Goal: Task Accomplishment & Management: Manage account settings

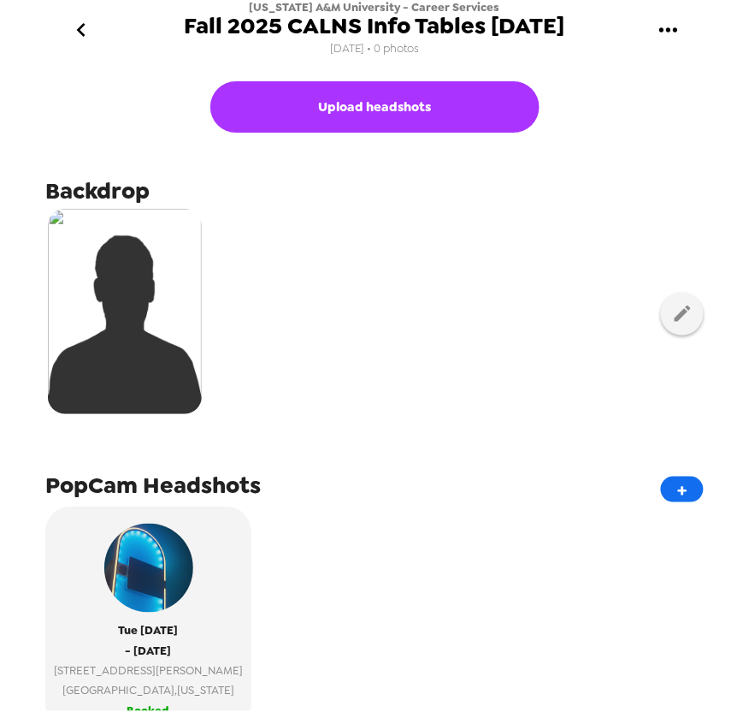
click at [77, 26] on icon "go back" at bounding box center [81, 29] width 27 height 27
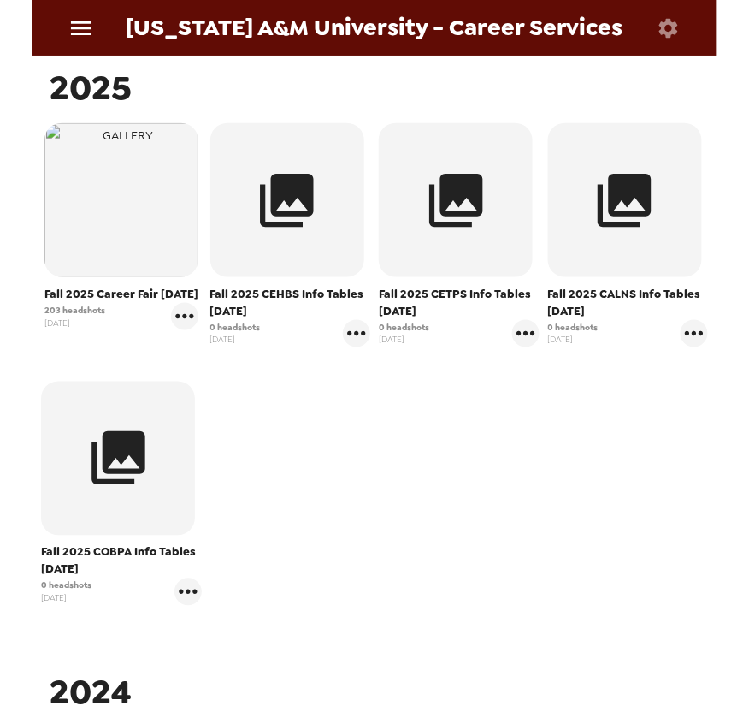
scroll to position [285, 0]
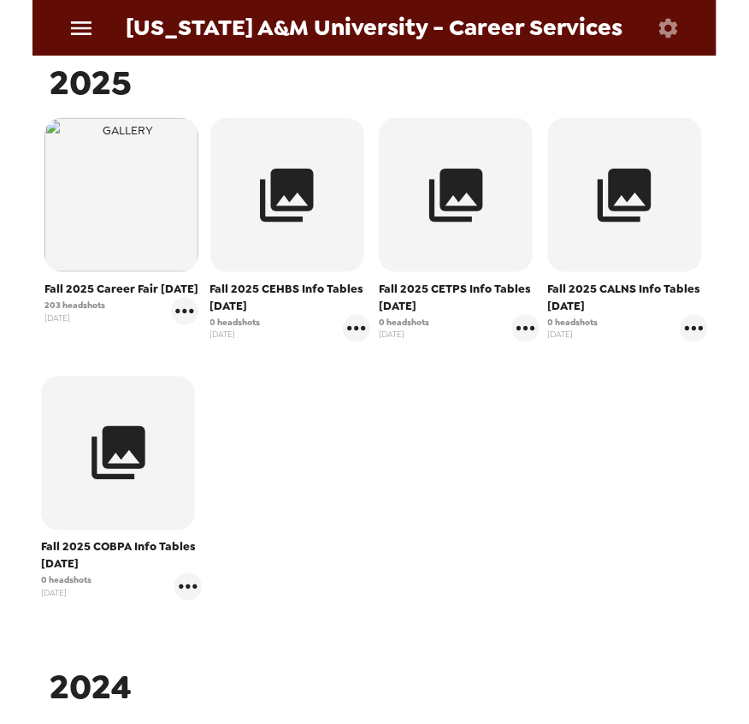
click at [625, 488] on div "Fall 2025 Career Fair 9-25-25 203 headshots 8/29/25 Fall 2025 CEHBS Info Tables…" at bounding box center [375, 372] width 676 height 517
click at [191, 588] on icon "gallery menu" at bounding box center [188, 586] width 18 height 4
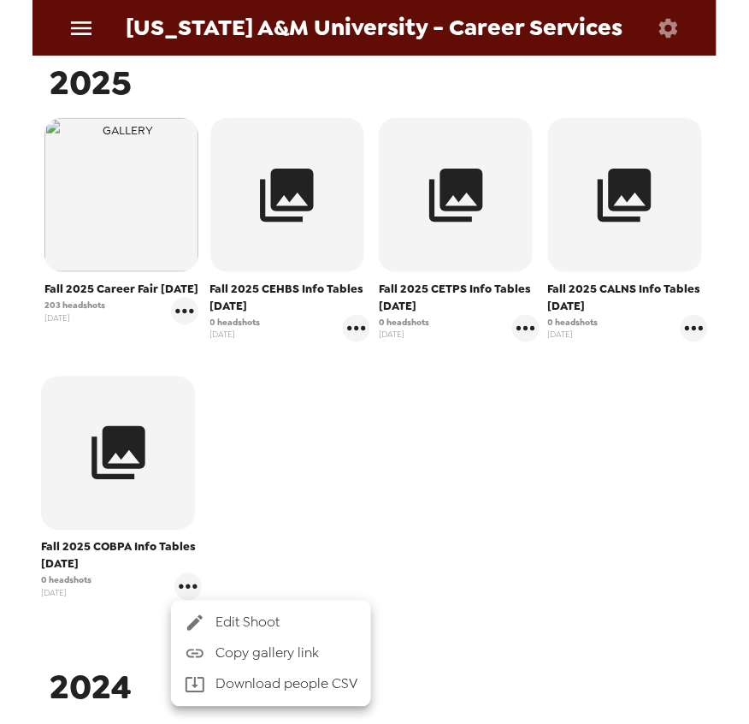
click at [267, 620] on span "Edit Shoot" at bounding box center [287, 623] width 142 height 21
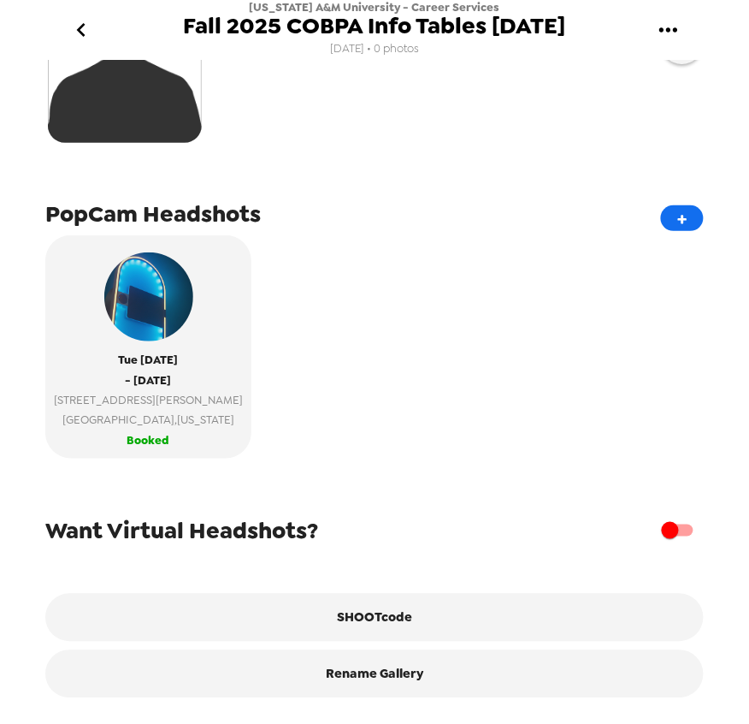
scroll to position [284, 0]
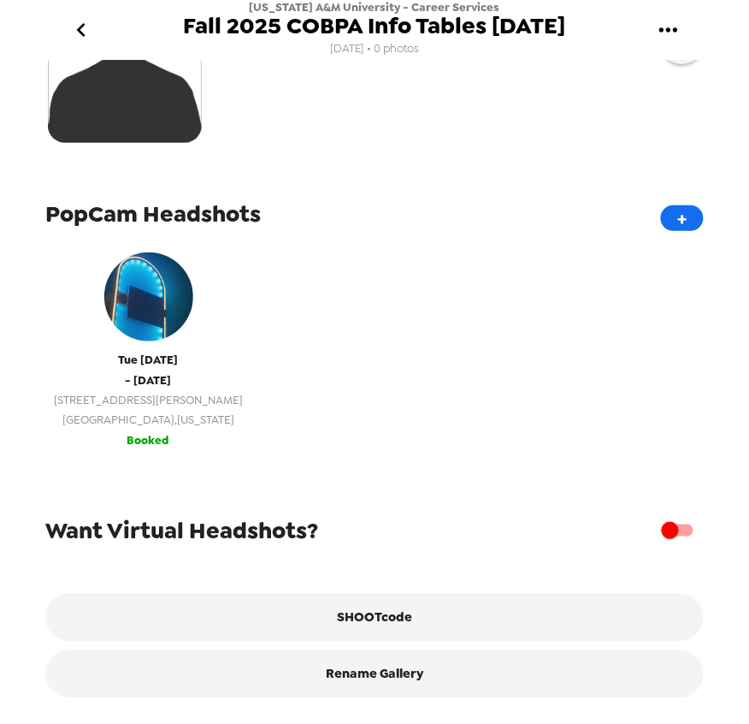
click at [155, 414] on span "Huntsville , Alabama" at bounding box center [148, 420] width 189 height 20
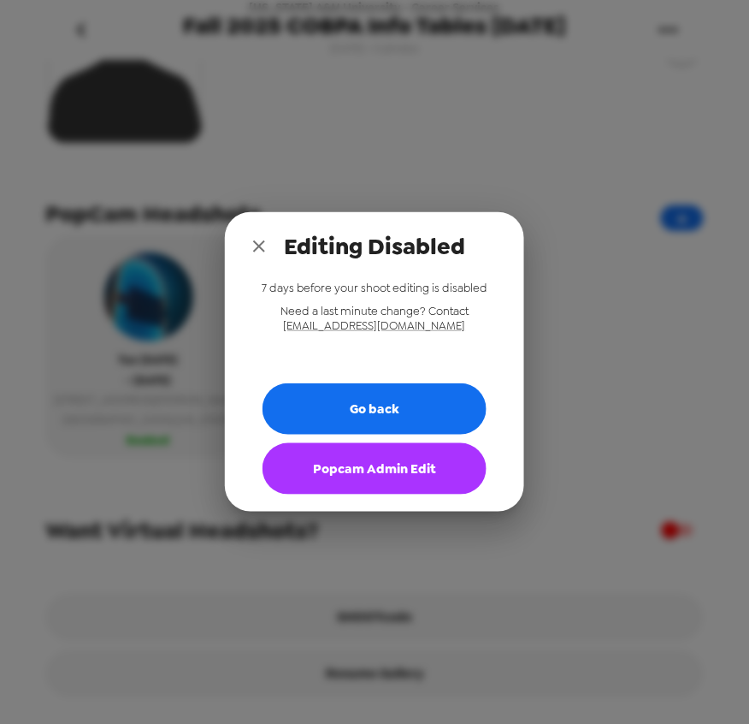
drag, startPoint x: 254, startPoint y: 243, endPoint x: 281, endPoint y: 343, distance: 103.5
click at [254, 243] on icon "close" at bounding box center [259, 246] width 21 height 21
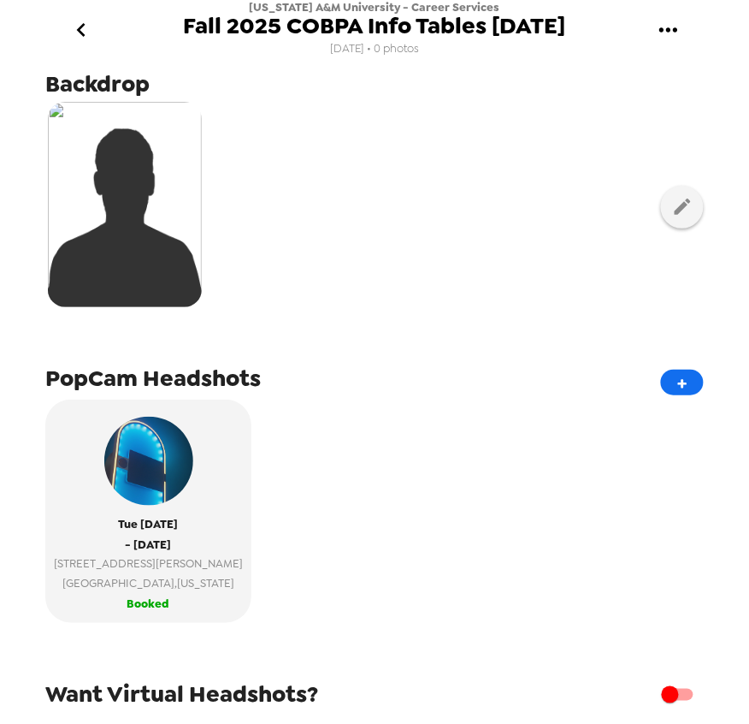
scroll to position [0, 0]
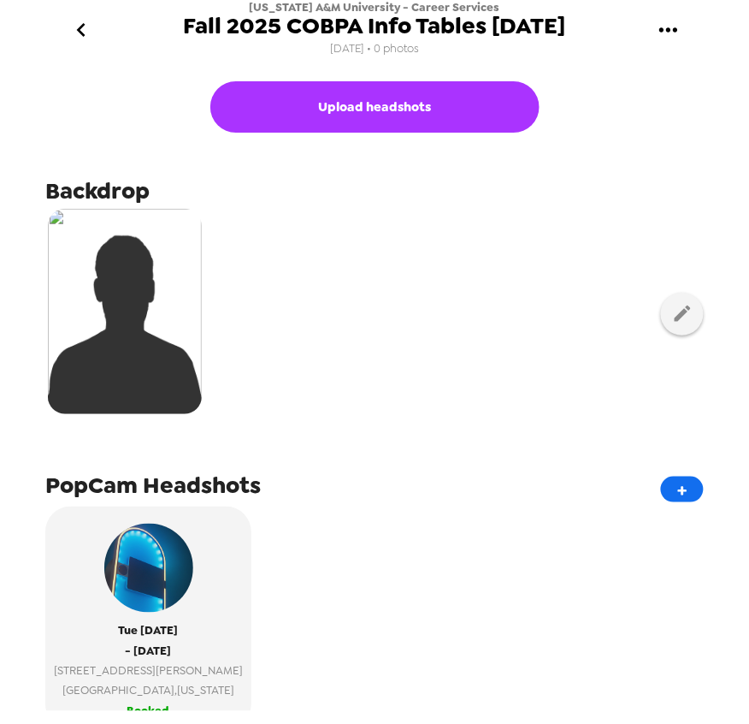
click at [79, 32] on icon "go back" at bounding box center [80, 30] width 9 height 14
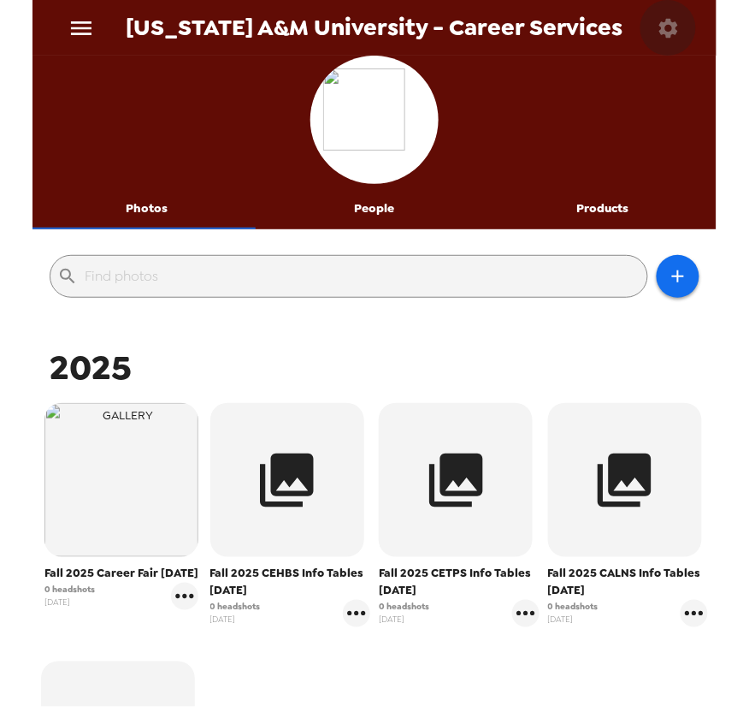
click at [674, 34] on icon "button" at bounding box center [669, 28] width 24 height 24
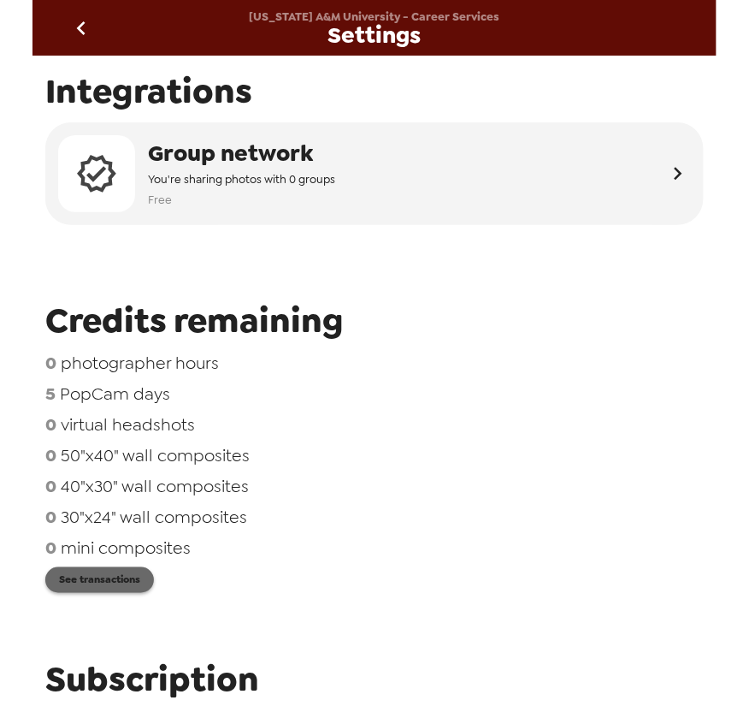
click at [134, 584] on button "See transactions" at bounding box center [99, 580] width 109 height 26
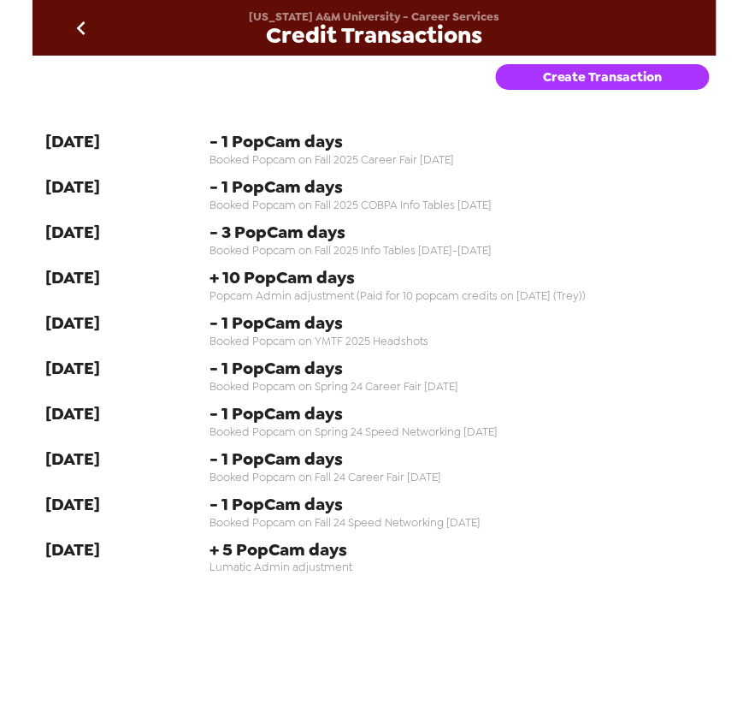
click at [574, 87] on button "Create Transaction" at bounding box center [603, 77] width 214 height 26
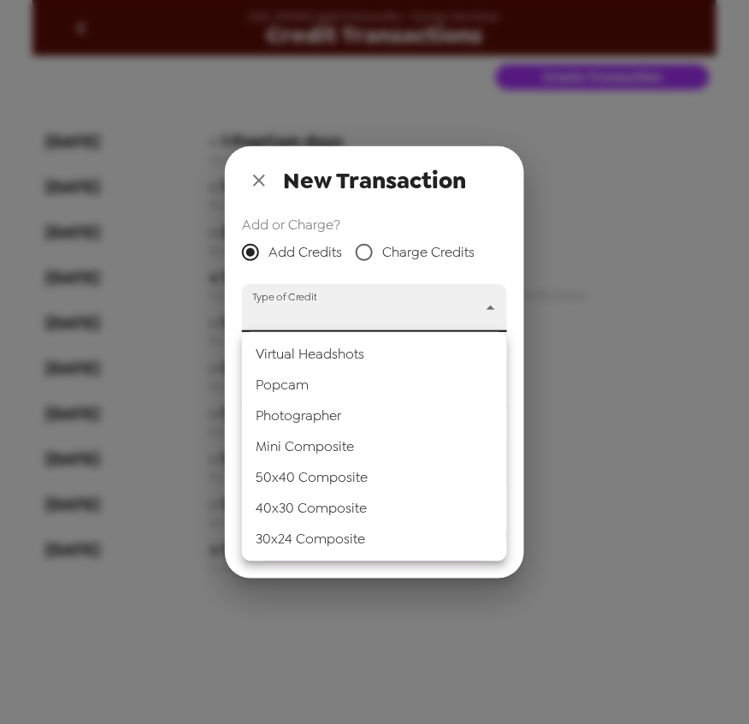
drag, startPoint x: 382, startPoint y: 314, endPoint x: 340, endPoint y: 377, distance: 75.9
click at [381, 315] on body "Alabama A&M University - Career Services Credit Transactions Create Transaction…" at bounding box center [374, 362] width 749 height 724
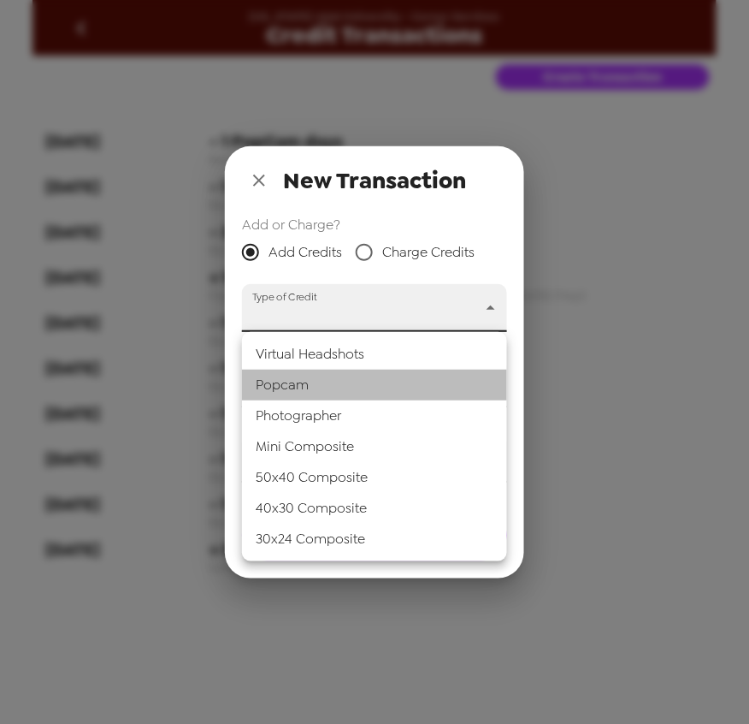
click at [334, 394] on li "Popcam" at bounding box center [374, 385] width 265 height 31
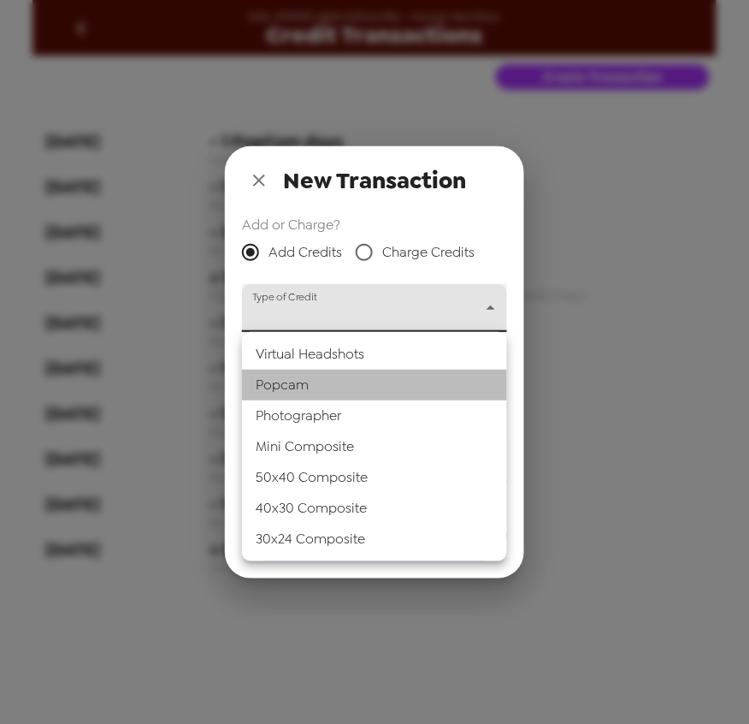
type input "popcam"
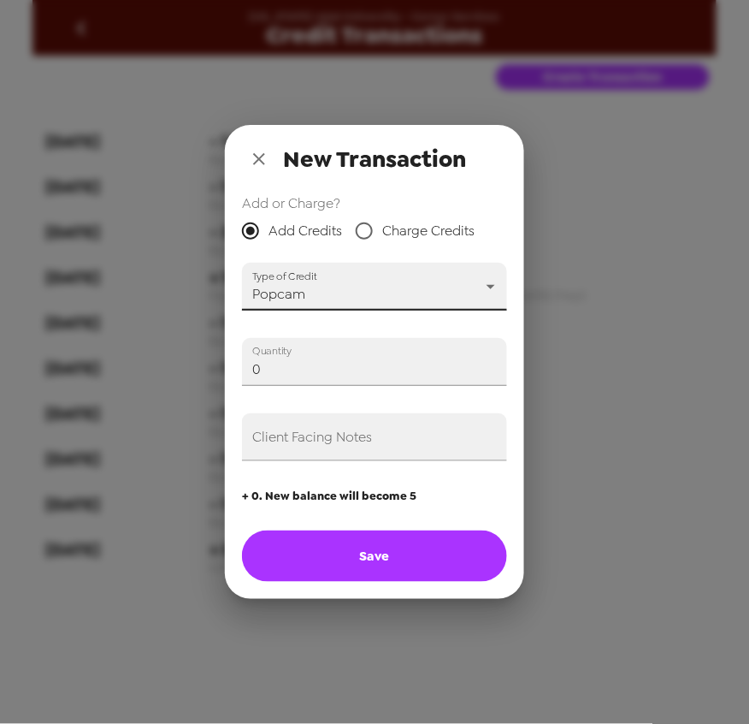
click at [19, 351] on div "New Transaction Add or Charge? Add Credits Charge Credits Type of Credit Popcam…" at bounding box center [374, 362] width 749 height 724
type input "1"
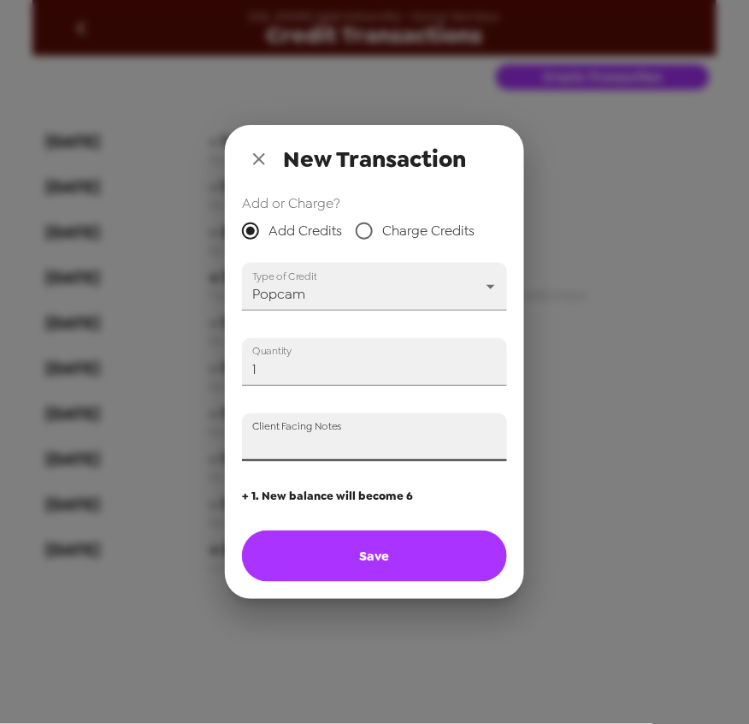
click at [312, 443] on input "Client Facing Notes" at bounding box center [374, 437] width 265 height 48
type input "Adding one popcam credit in compensation for late popcam with broken stand on 1…"
click at [409, 560] on button "Save" at bounding box center [374, 555] width 265 height 51
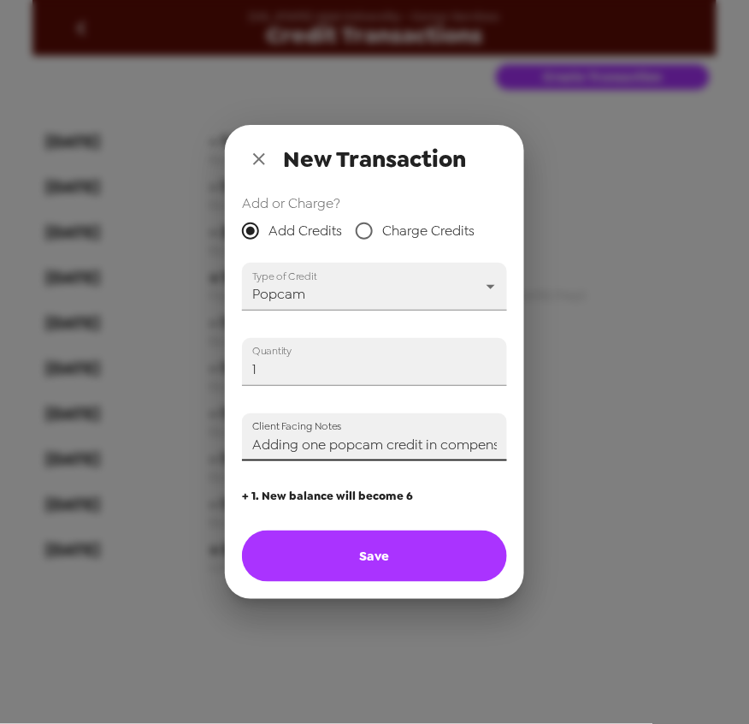
type input "0"
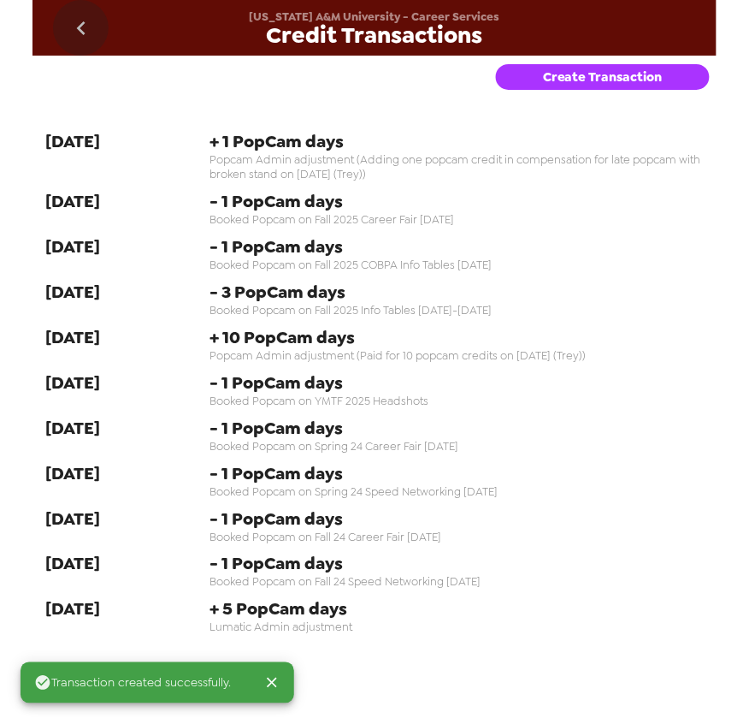
click at [74, 27] on icon "go back" at bounding box center [81, 28] width 27 height 27
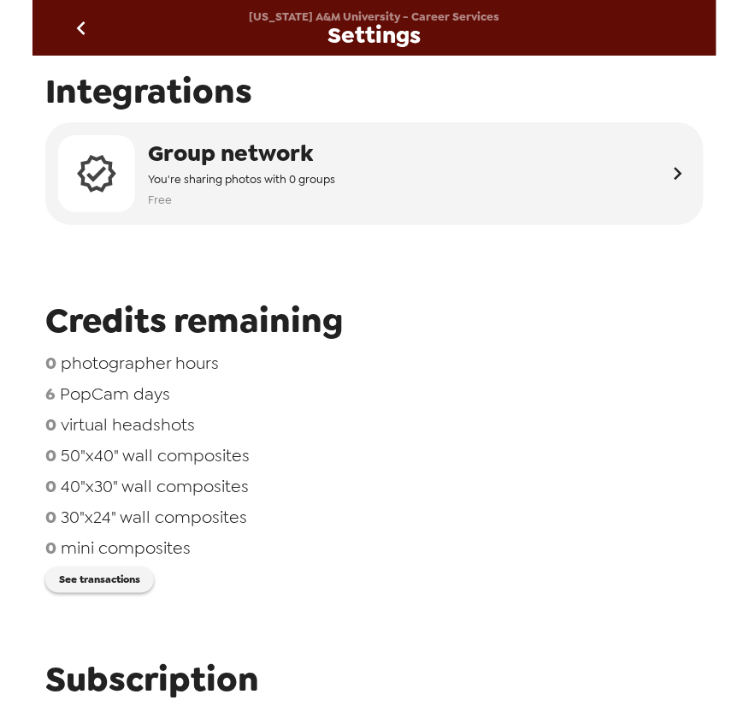
click at [68, 28] on icon "go back" at bounding box center [81, 28] width 27 height 27
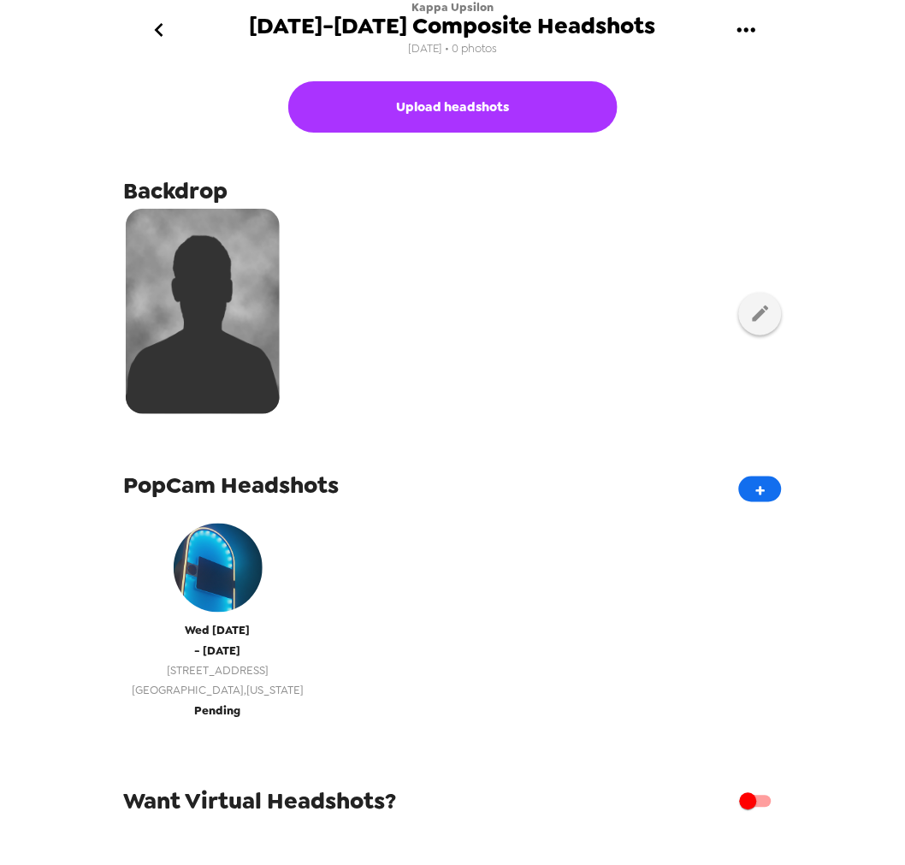
click at [203, 662] on span "2915 W Cherry St" at bounding box center [218, 671] width 172 height 20
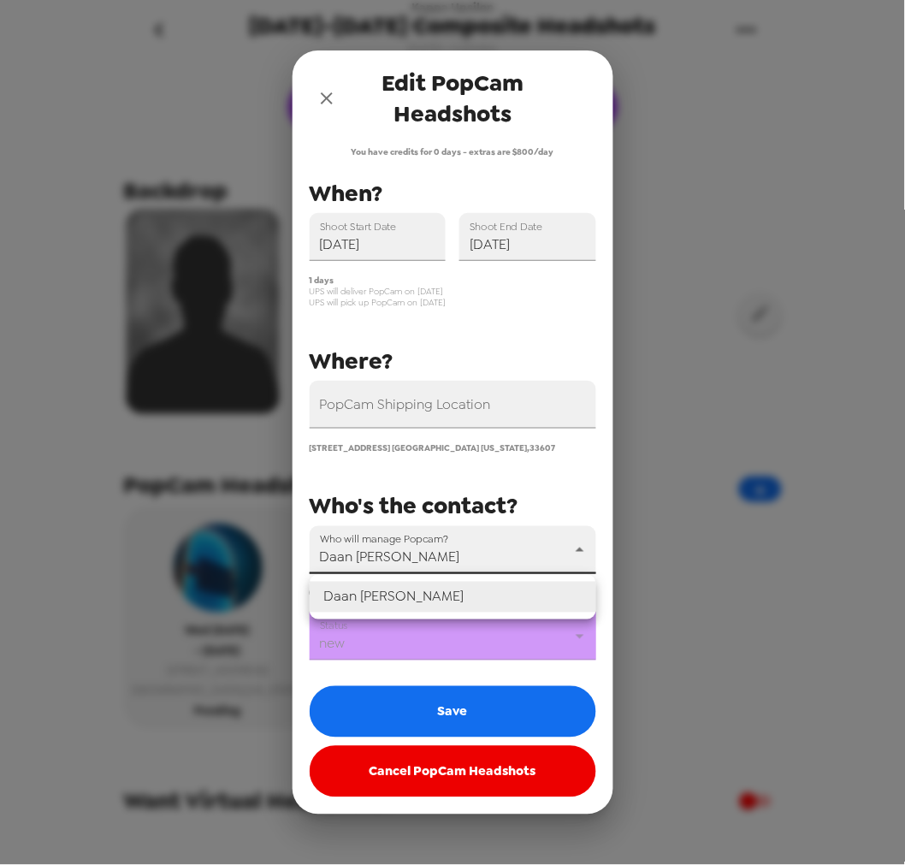
click at [457, 559] on body "Kappa Upsilon 2024-2025 Composite Headshots 10/13/25 • 0 photos Upload headshot…" at bounding box center [452, 432] width 905 height 865
click at [457, 559] on div at bounding box center [452, 432] width 905 height 865
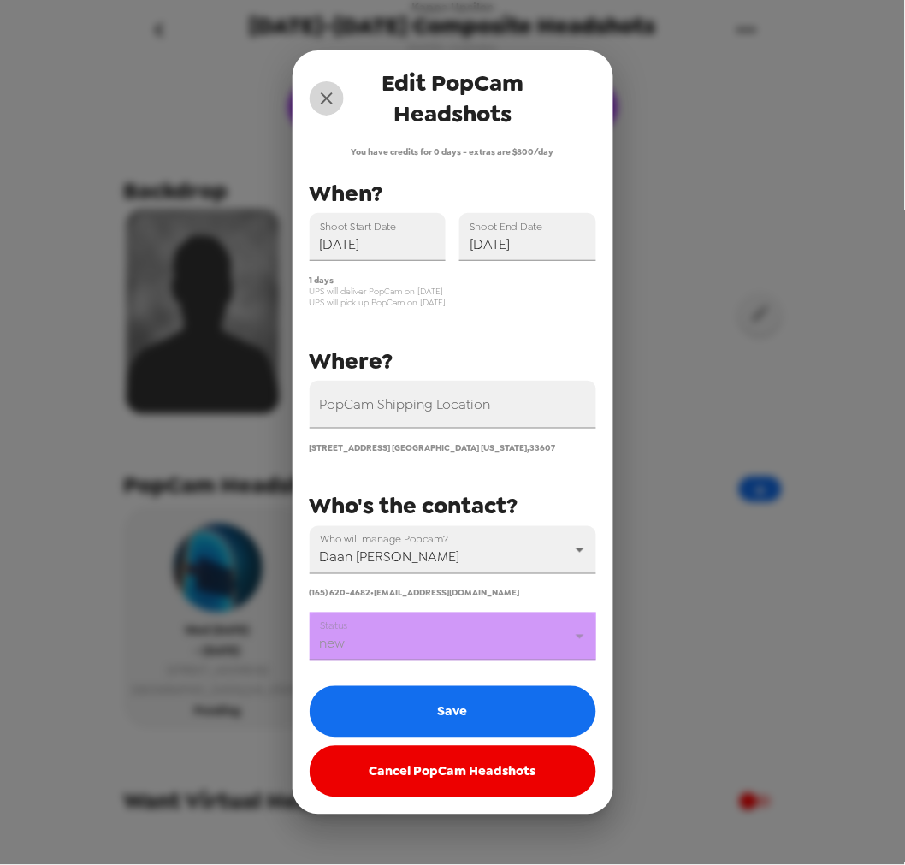
click at [332, 92] on icon "close" at bounding box center [327, 98] width 21 height 21
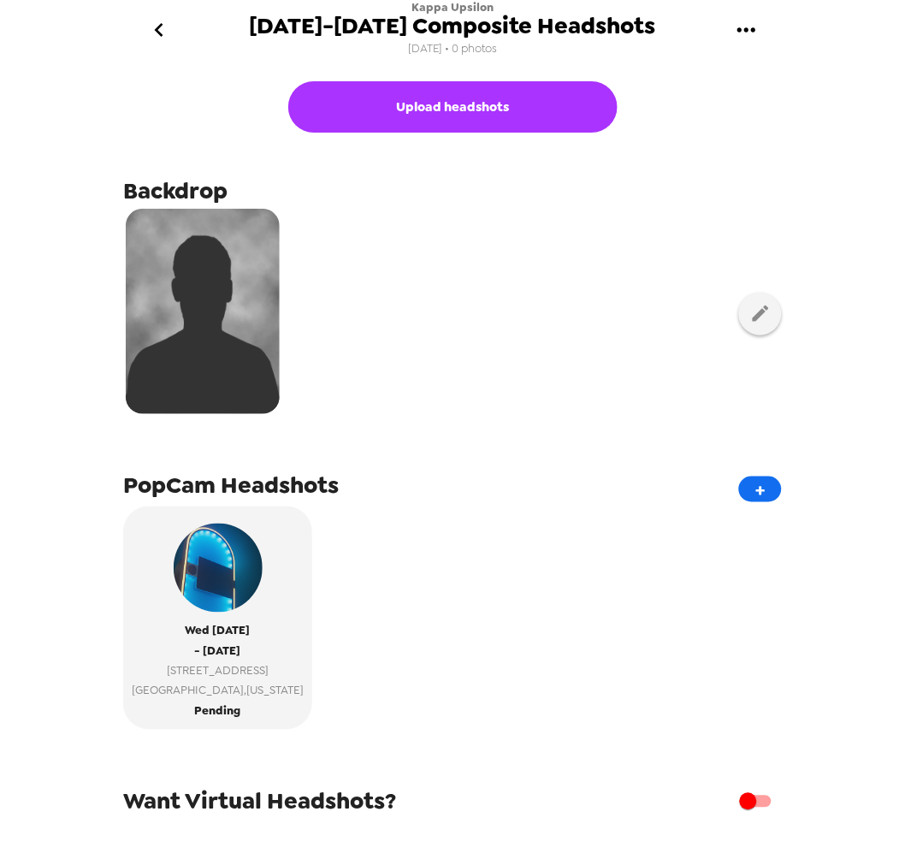
click at [164, 34] on icon "go back" at bounding box center [158, 29] width 27 height 27
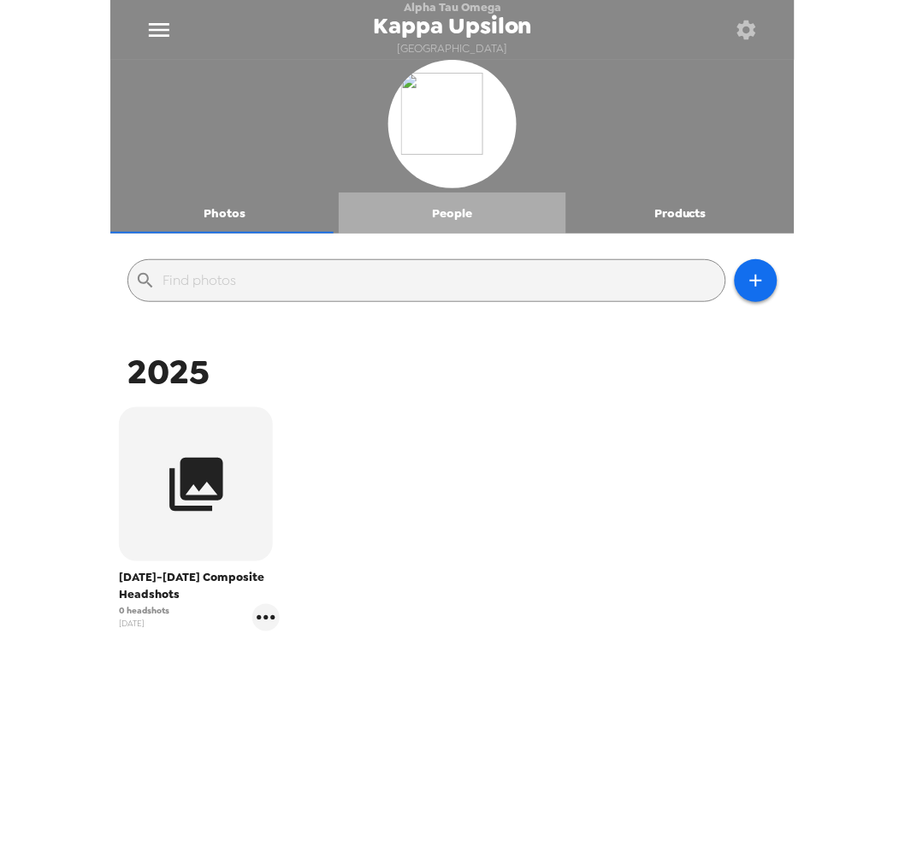
click at [458, 222] on button "People" at bounding box center [453, 212] width 228 height 41
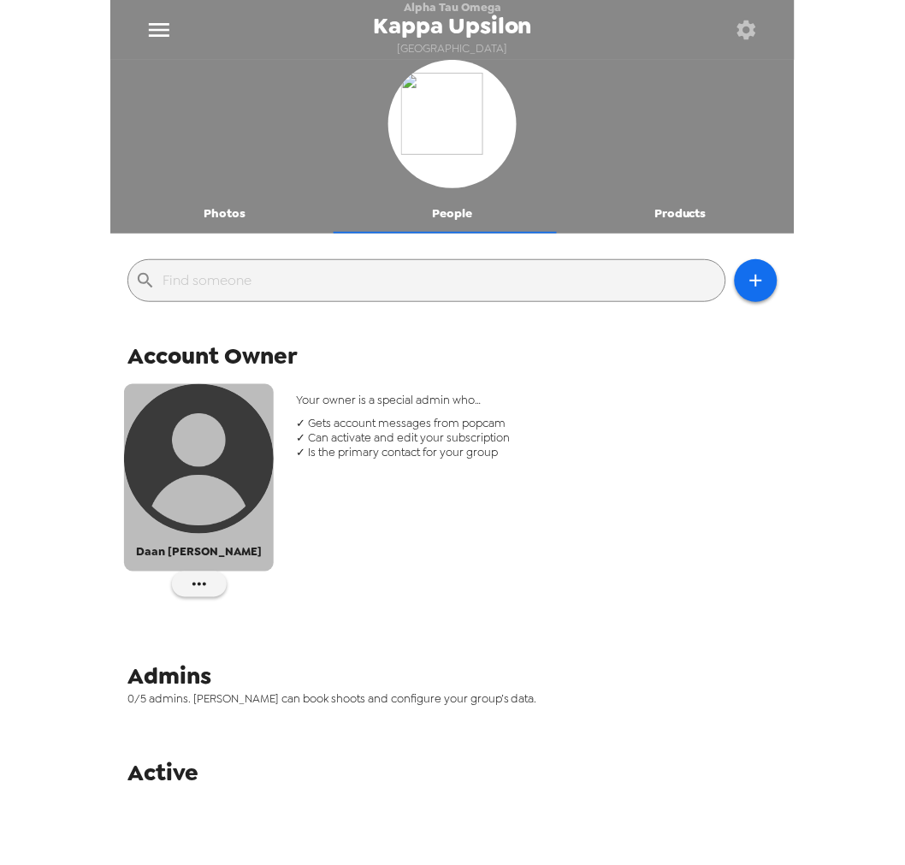
click at [188, 457] on img "button" at bounding box center [199, 459] width 150 height 150
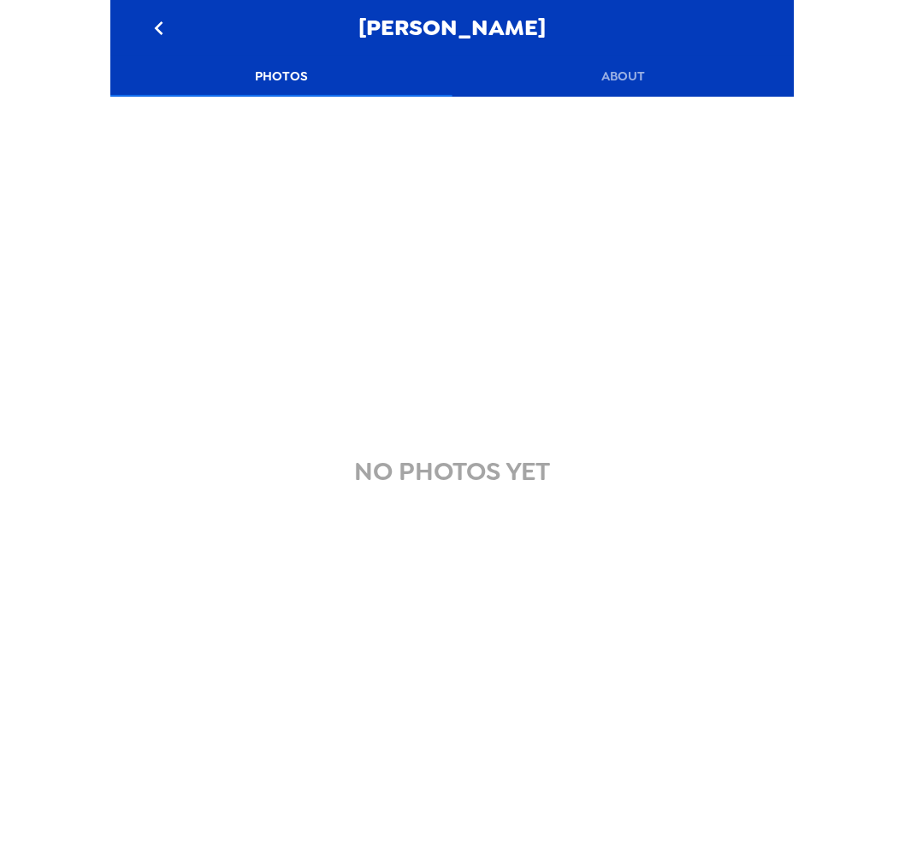
click at [631, 91] on button "About" at bounding box center [624, 76] width 342 height 41
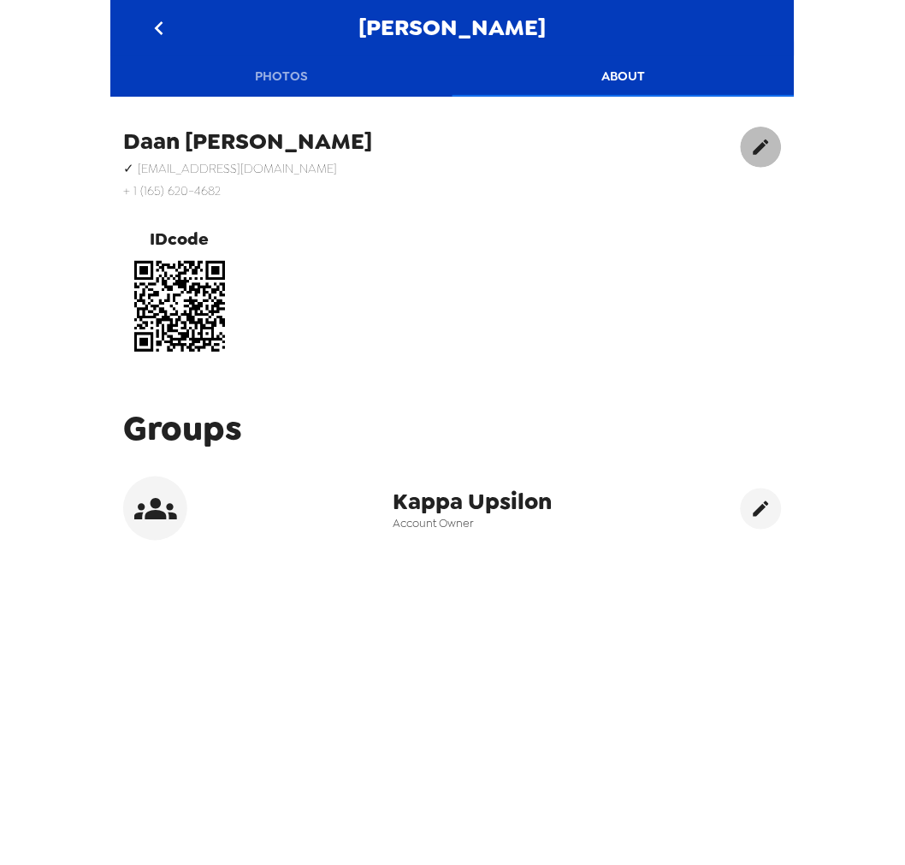
click at [750, 144] on button "edit" at bounding box center [761, 147] width 41 height 41
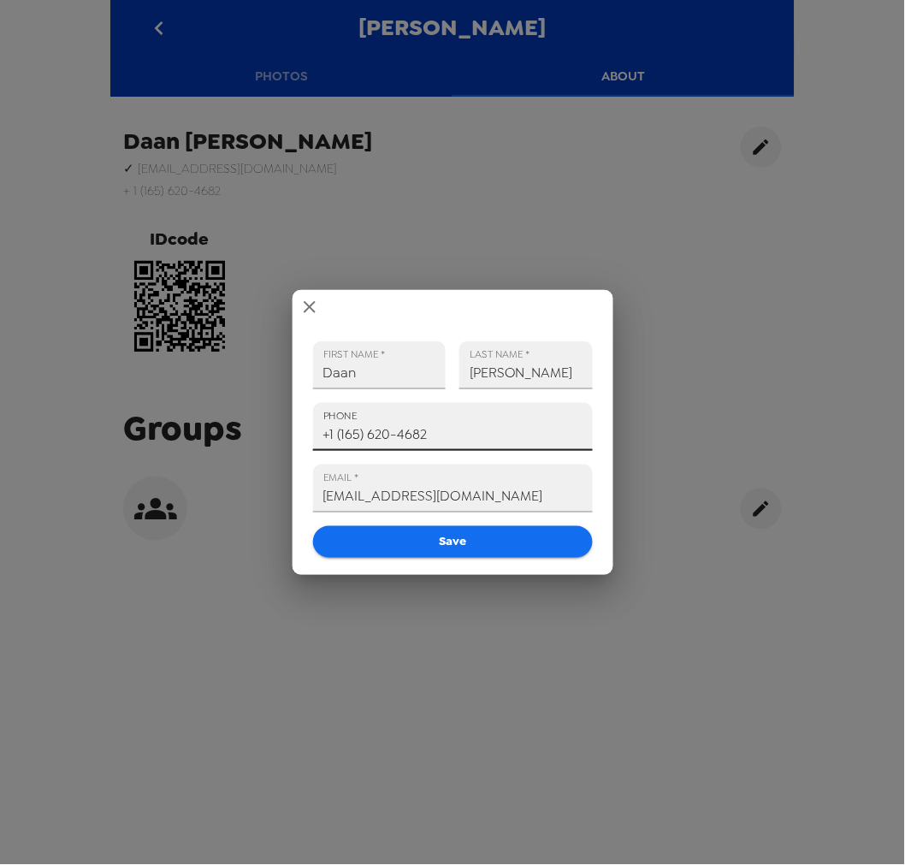
drag, startPoint x: 454, startPoint y: 438, endPoint x: 160, endPoint y: 440, distance: 294.3
click at [157, 440] on div "FIRST NAME   * Daan LAST NAME   * Vonk PHONE +1 (165) 620-4682 EMAIL   * daanvo…" at bounding box center [452, 432] width 905 height 865
paste input "656) 204-6829"
type input "+1 (656) 204-6829"
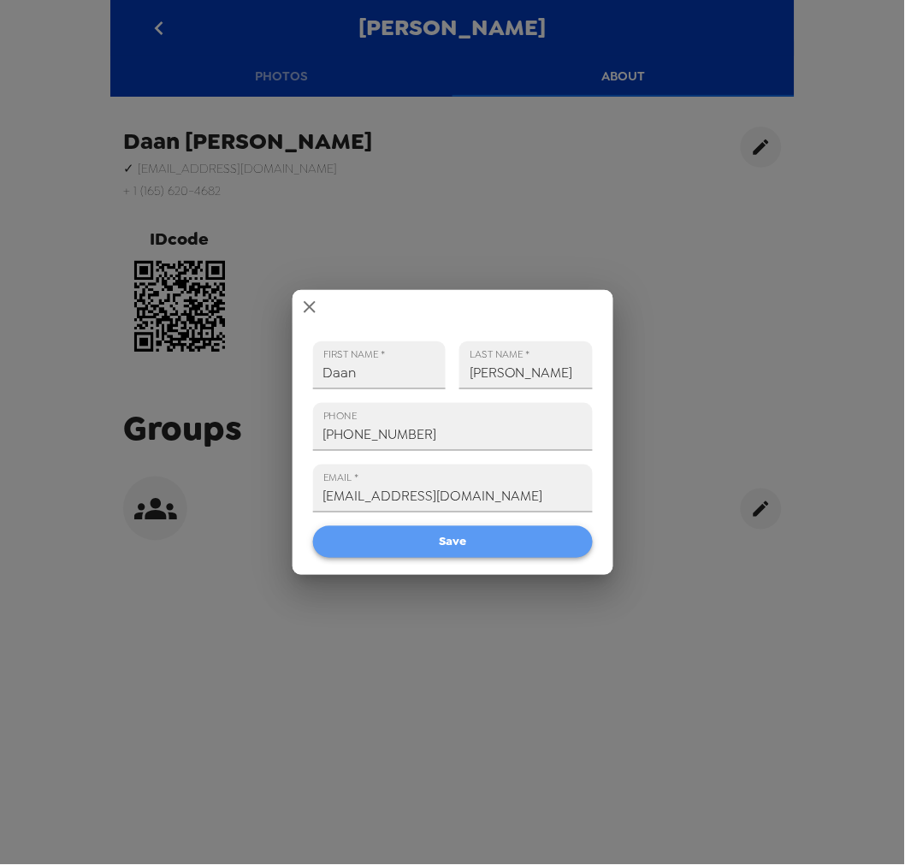
click at [430, 545] on button "Save" at bounding box center [453, 542] width 280 height 32
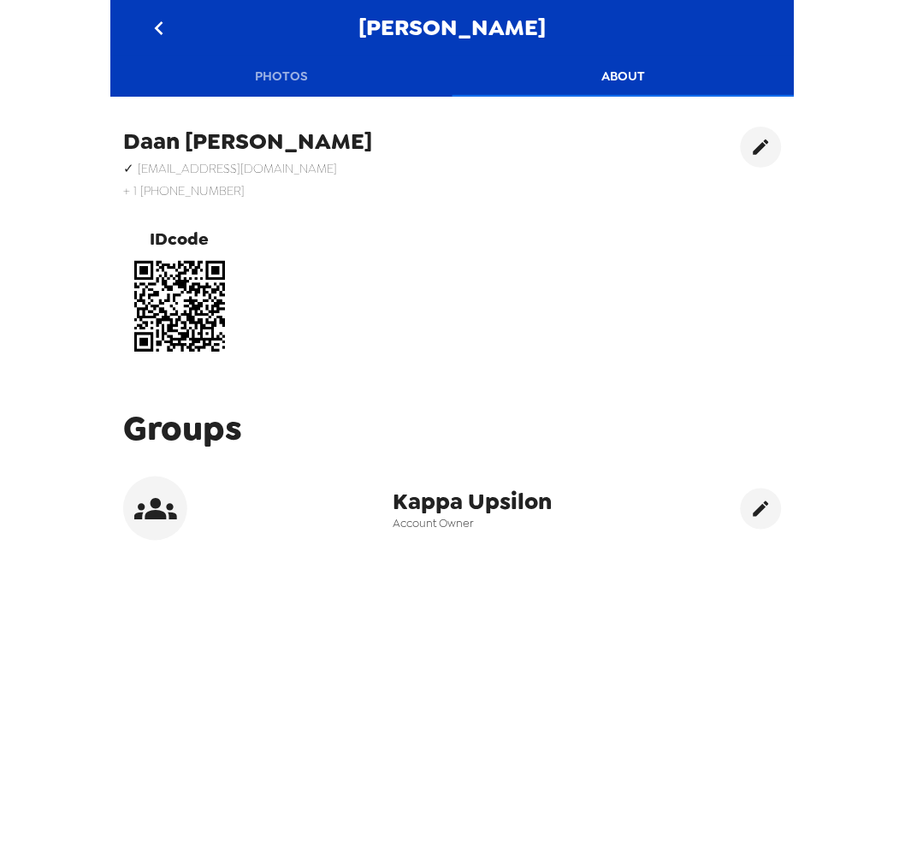
click at [157, 37] on icon "go back" at bounding box center [158, 28] width 27 height 27
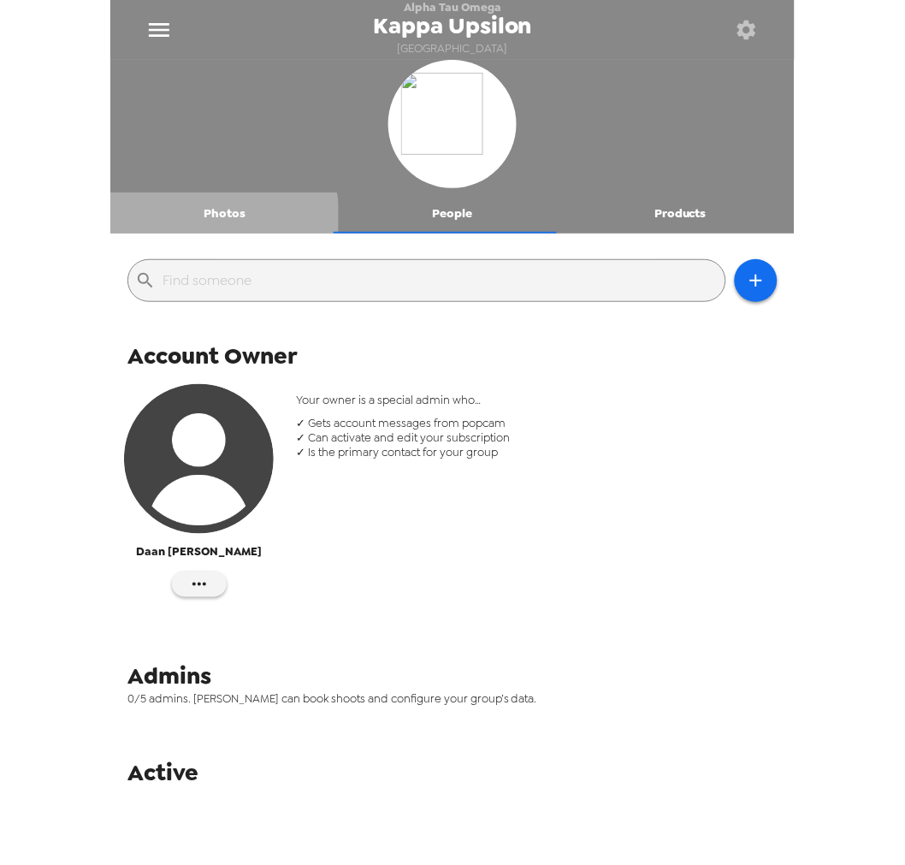
click at [223, 218] on button "Photos" at bounding box center [224, 212] width 228 height 41
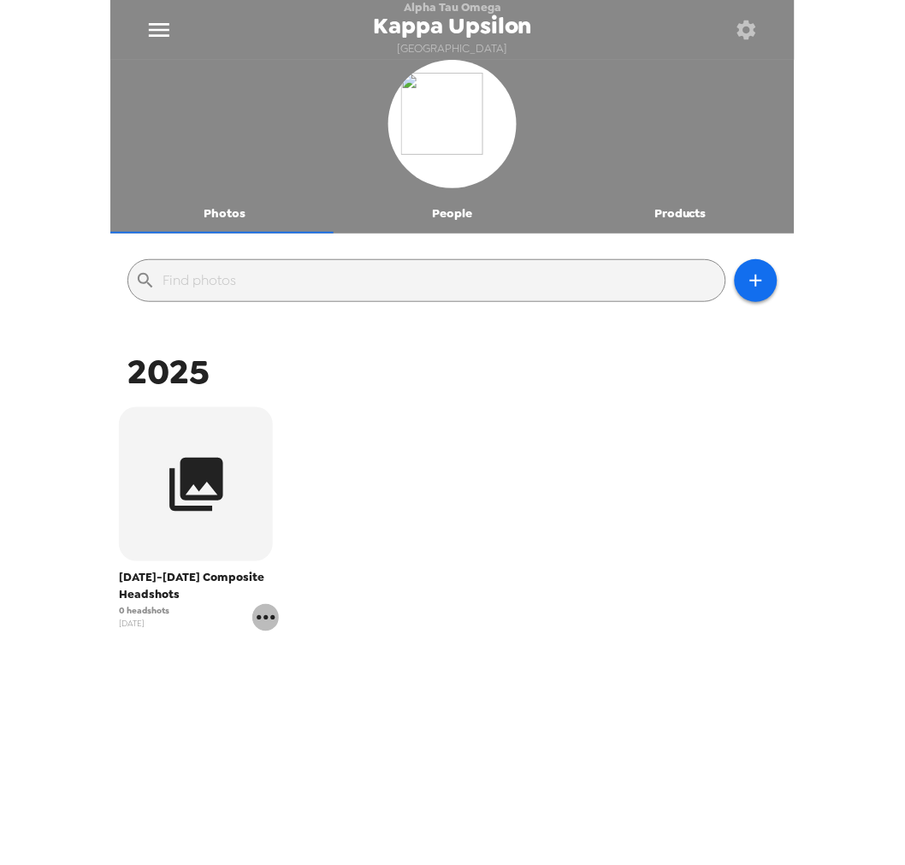
click at [262, 623] on icon "gallery menu" at bounding box center [265, 617] width 27 height 27
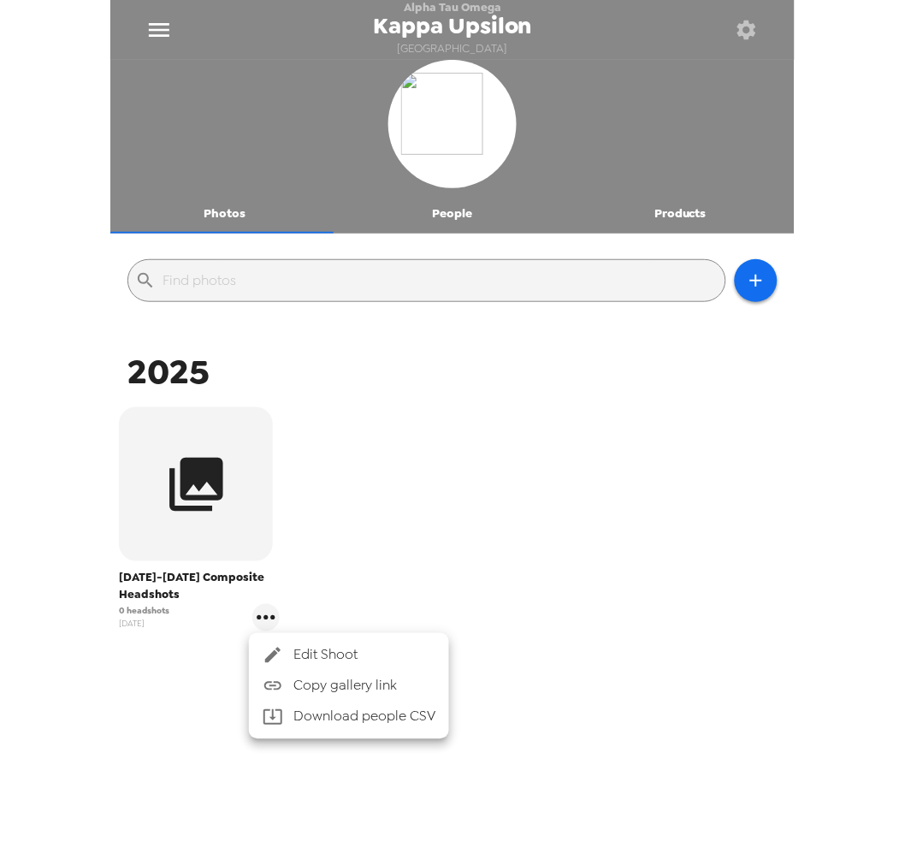
click at [322, 651] on span "Edit Shoot" at bounding box center [364, 655] width 142 height 21
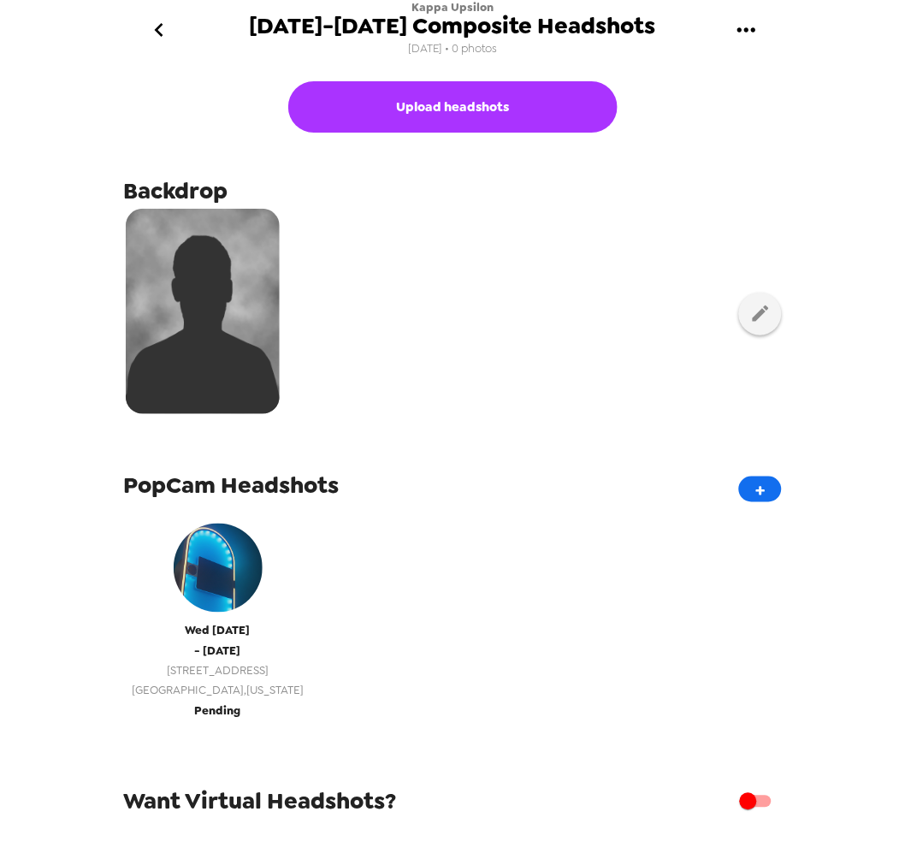
click at [209, 681] on span "Tampa , Florida" at bounding box center [218, 691] width 172 height 20
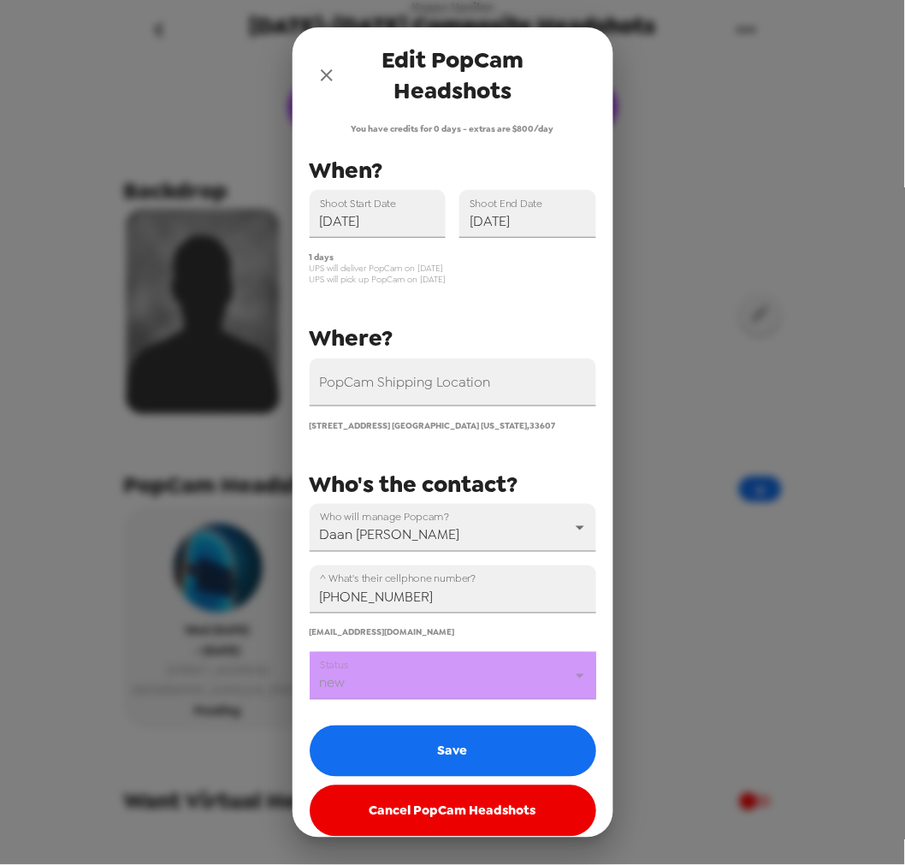
click at [329, 66] on icon "close" at bounding box center [327, 75] width 21 height 21
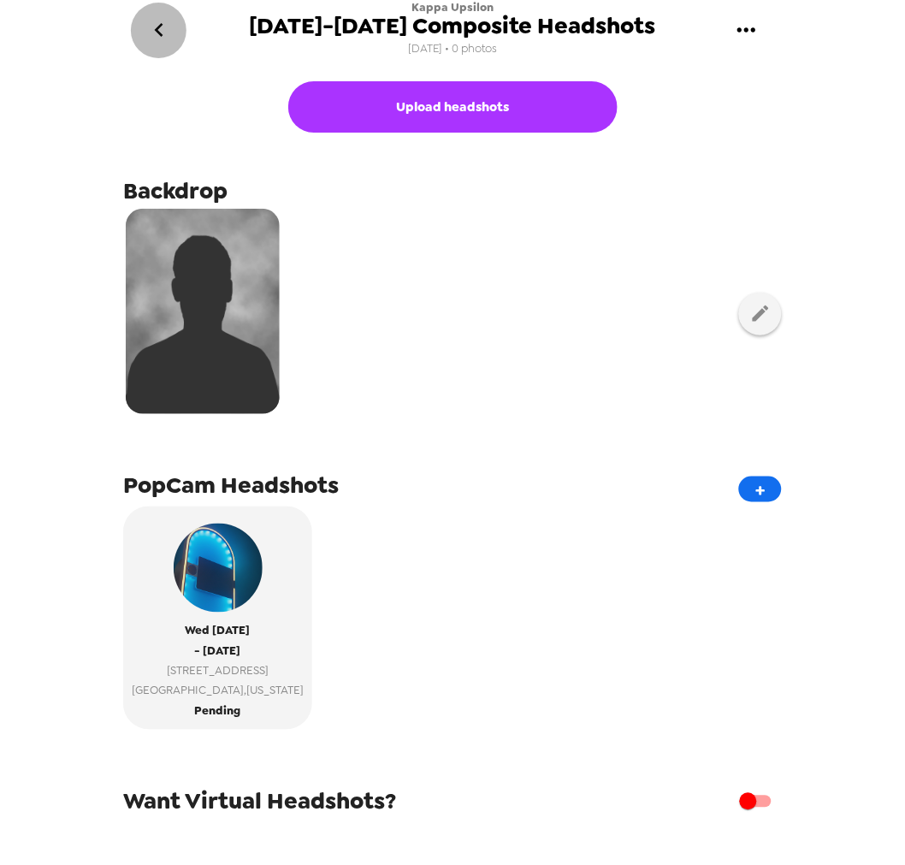
click at [168, 30] on icon "go back" at bounding box center [158, 29] width 27 height 27
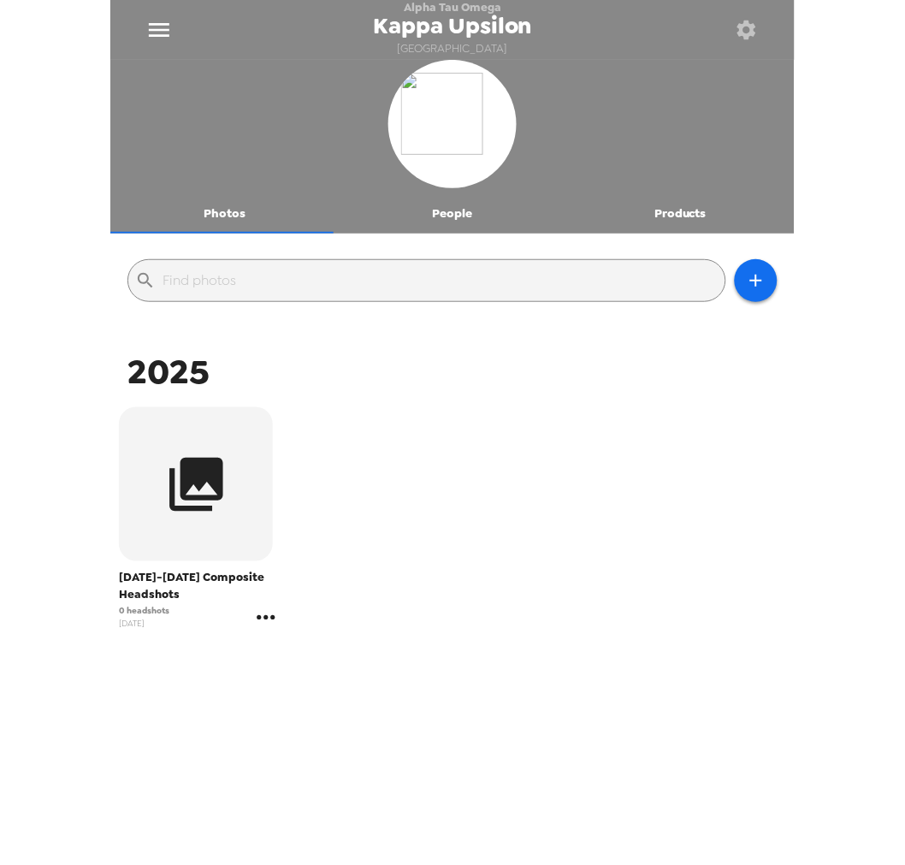
click at [267, 621] on icon "gallery menu" at bounding box center [265, 617] width 27 height 27
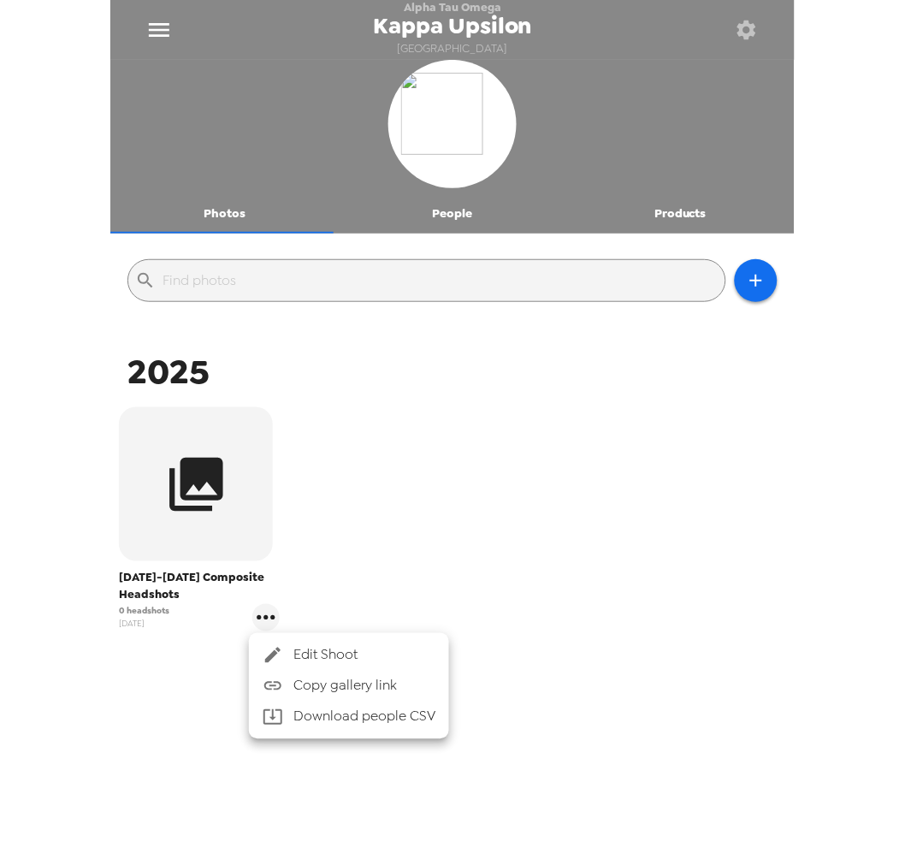
click at [310, 648] on span "Edit Shoot" at bounding box center [364, 655] width 142 height 21
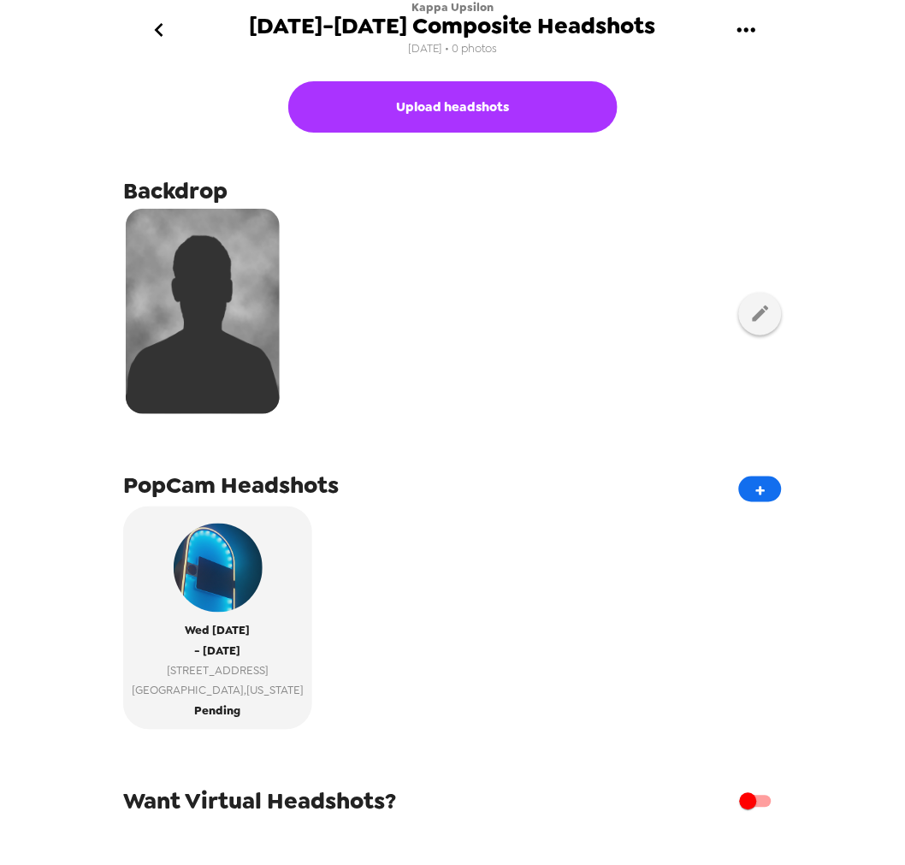
click at [746, 44] on button "gallery menu" at bounding box center [747, 31] width 56 height 56
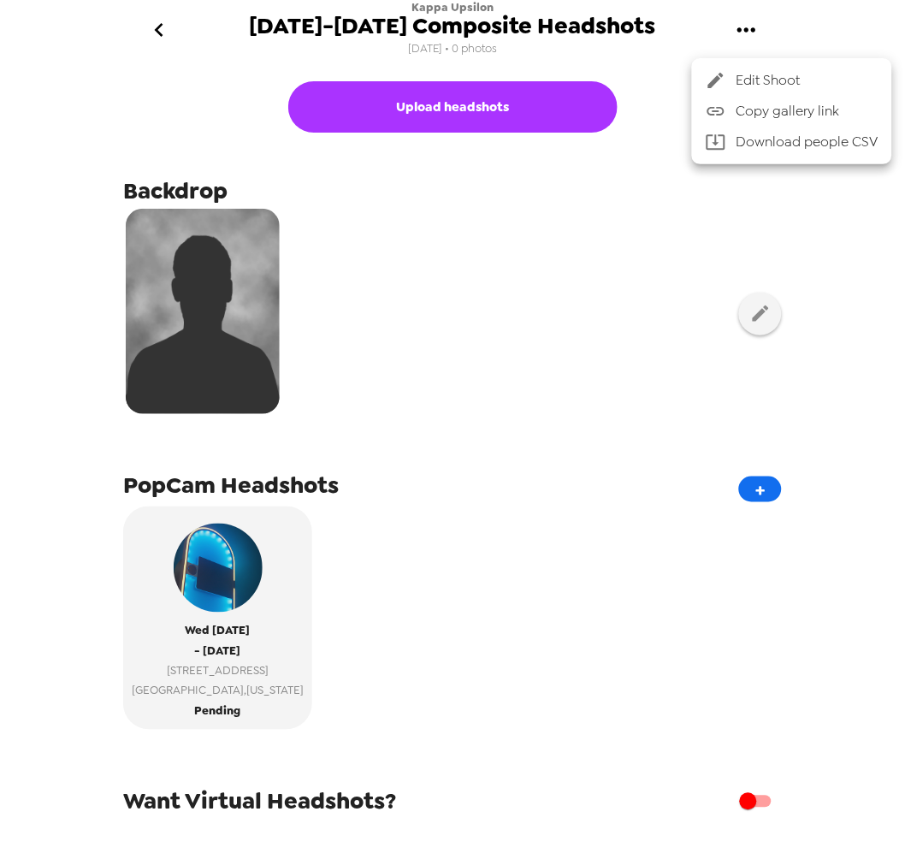
click at [790, 118] on span "Copy gallery link" at bounding box center [808, 111] width 142 height 21
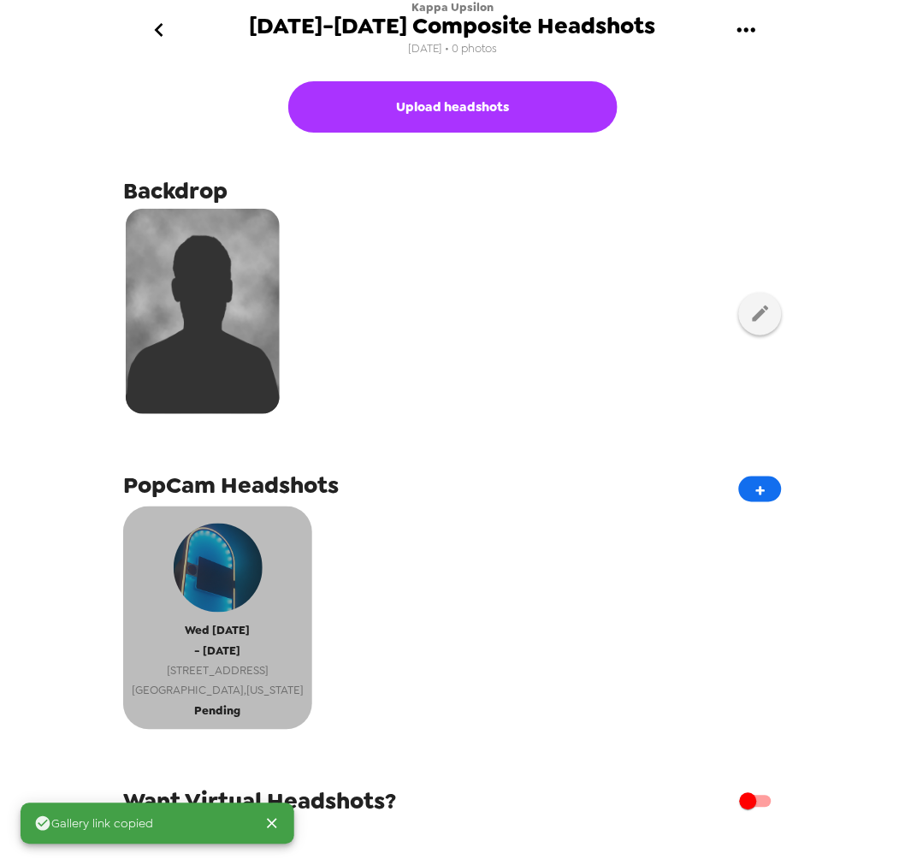
click at [237, 690] on span "Tampa , Florida" at bounding box center [218, 691] width 172 height 20
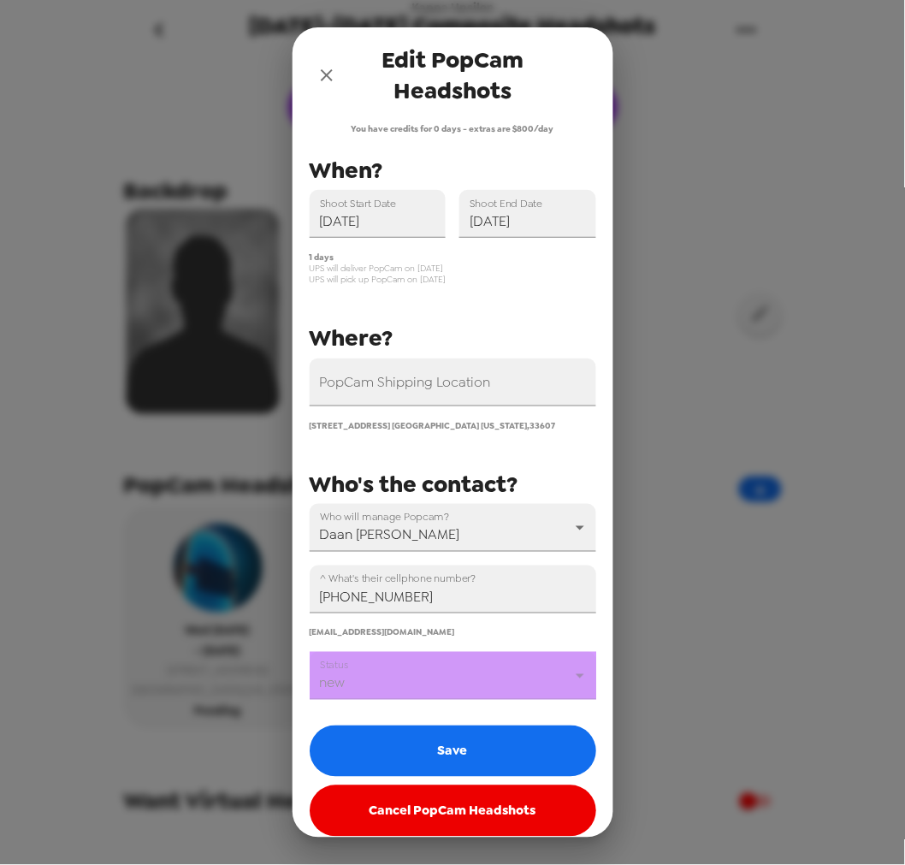
drag, startPoint x: 330, startPoint y: 78, endPoint x: 511, endPoint y: 304, distance: 289.1
click at [331, 78] on icon "close" at bounding box center [327, 75] width 21 height 21
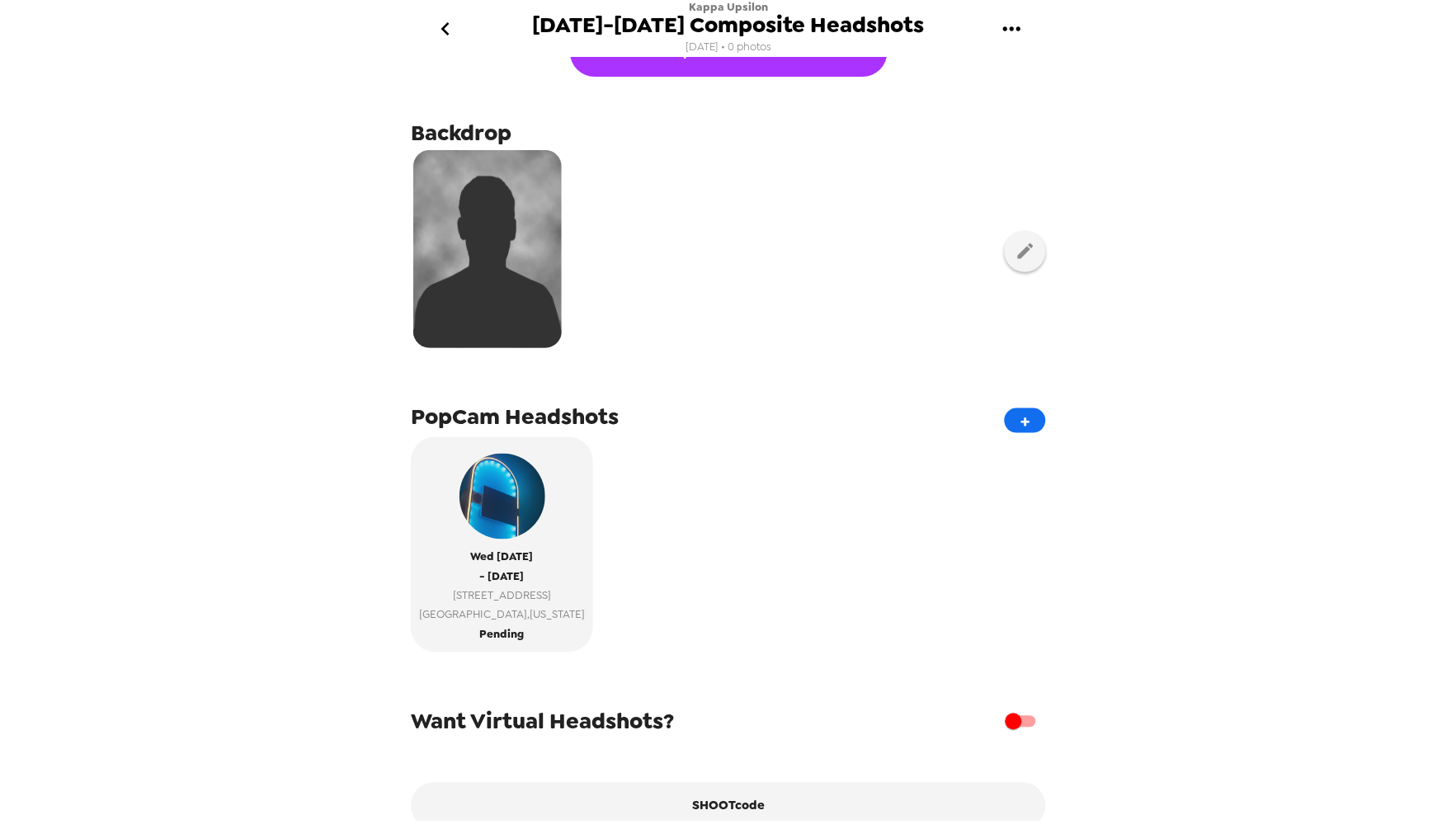
scroll to position [138, 0]
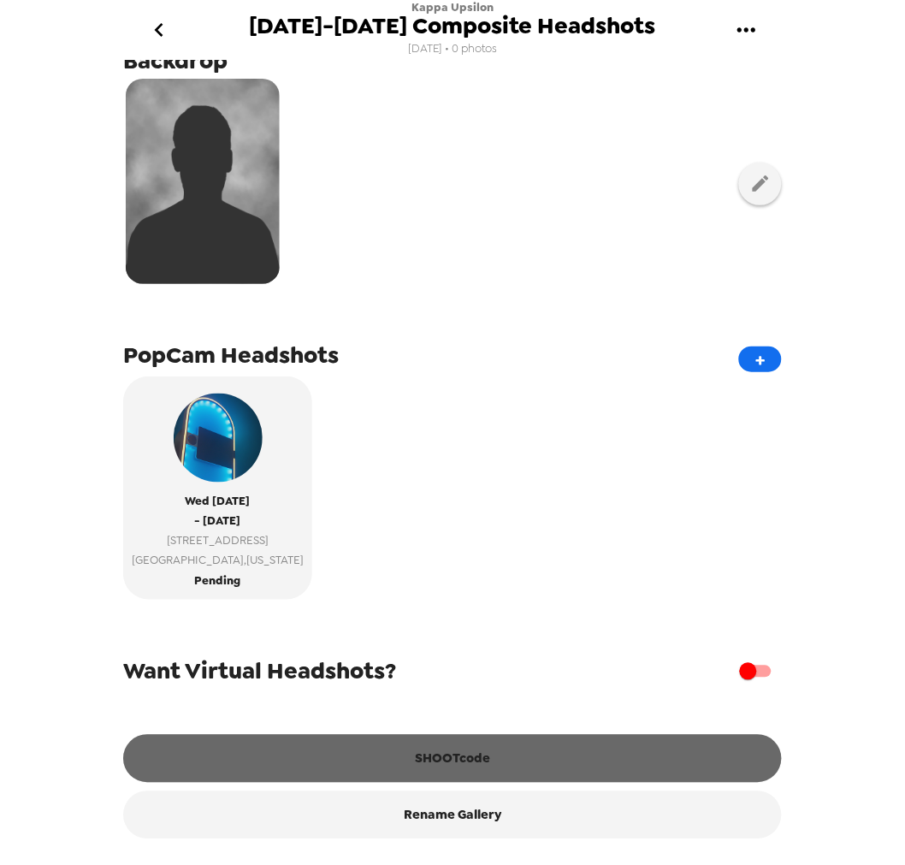
click at [467, 759] on button "SHOOTcode" at bounding box center [452, 759] width 659 height 48
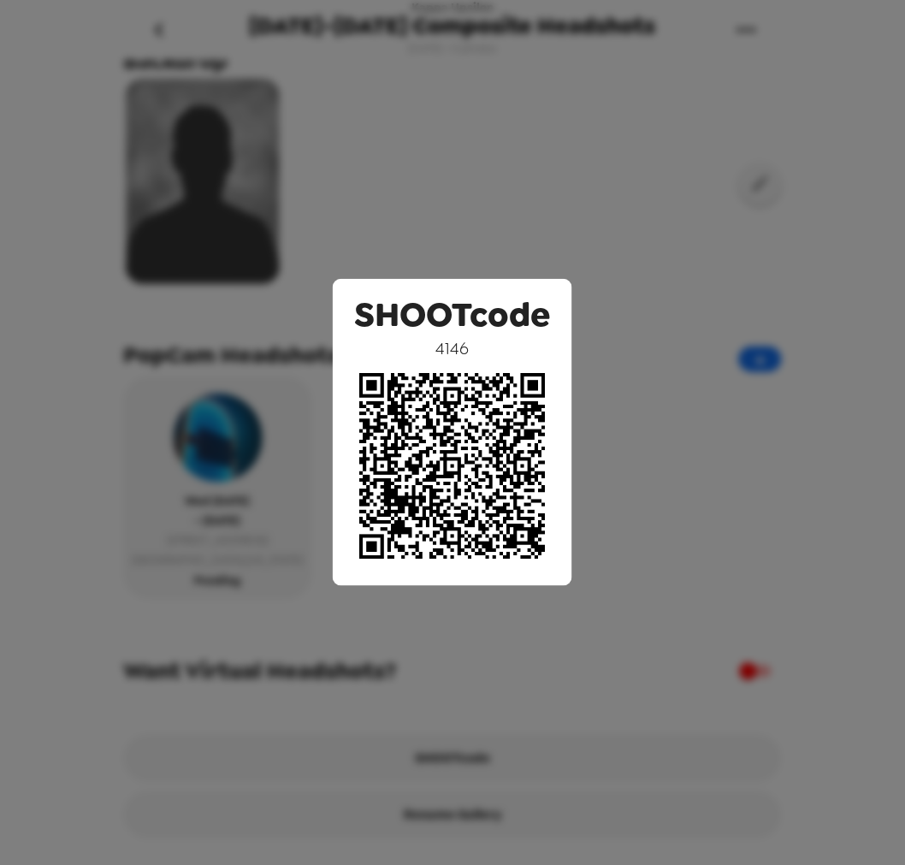
click at [441, 155] on div "SHOOTcode 4146" at bounding box center [452, 432] width 905 height 865
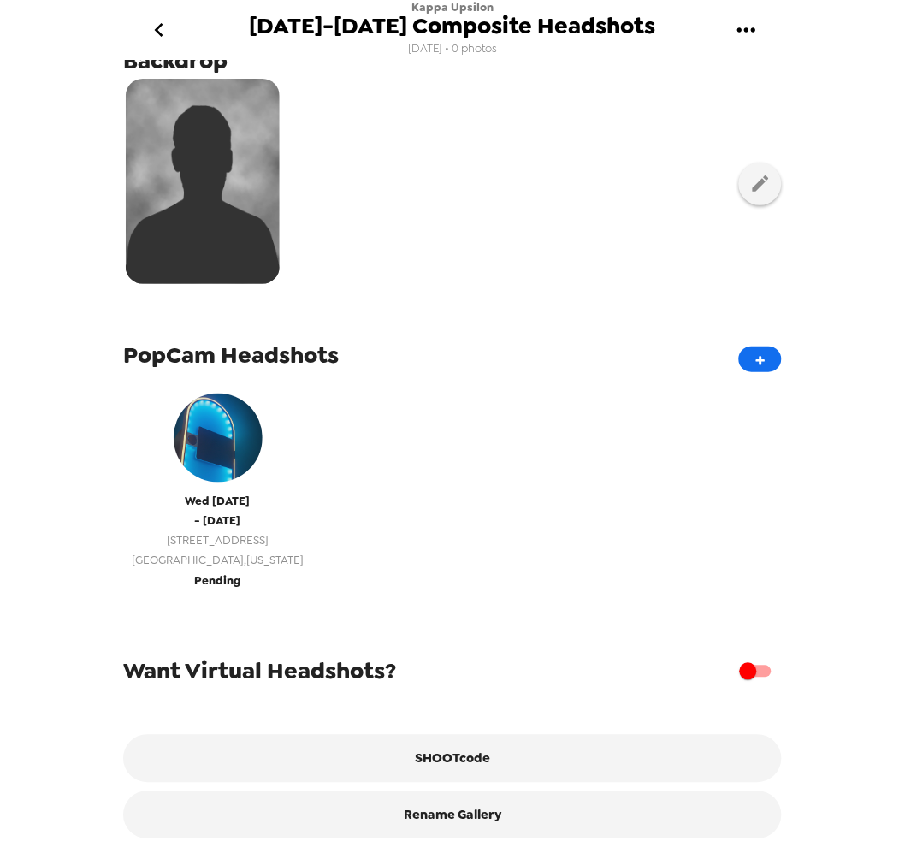
click at [210, 571] on span "Pending" at bounding box center [218, 581] width 46 height 20
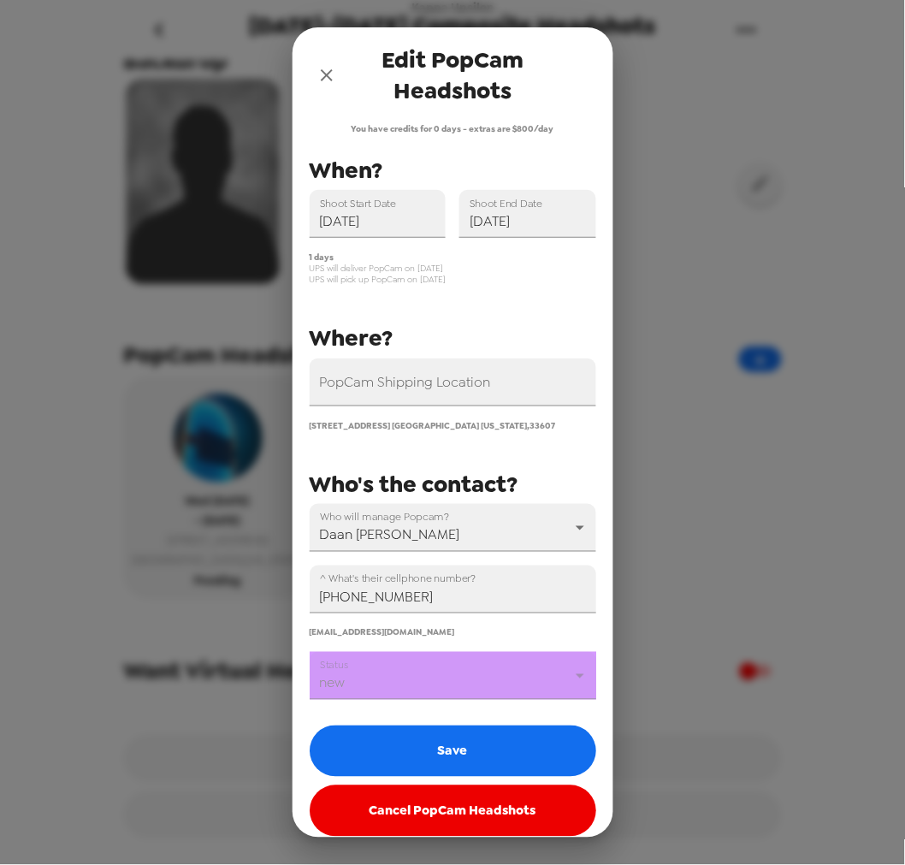
click at [406, 680] on body "Kappa Upsilon 2024-2025 Composite Headshots 10/13/25 • 0 photos Upload headshot…" at bounding box center [452, 432] width 905 height 865
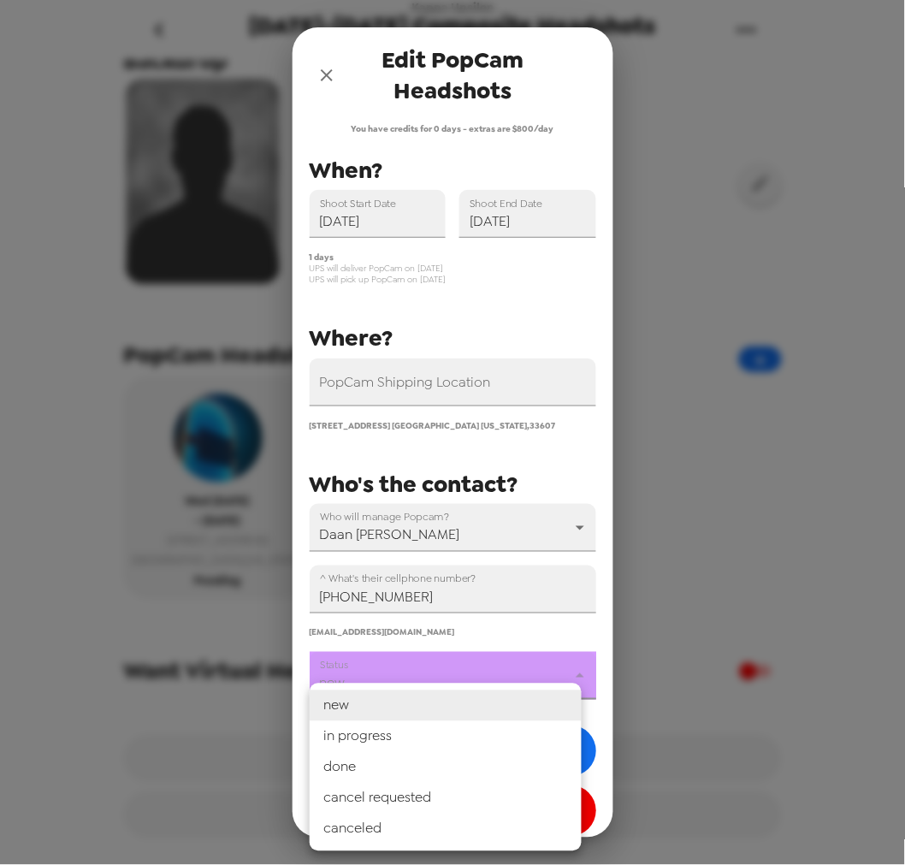
click at [395, 731] on li "in progress" at bounding box center [446, 736] width 272 height 31
type input "in progress"
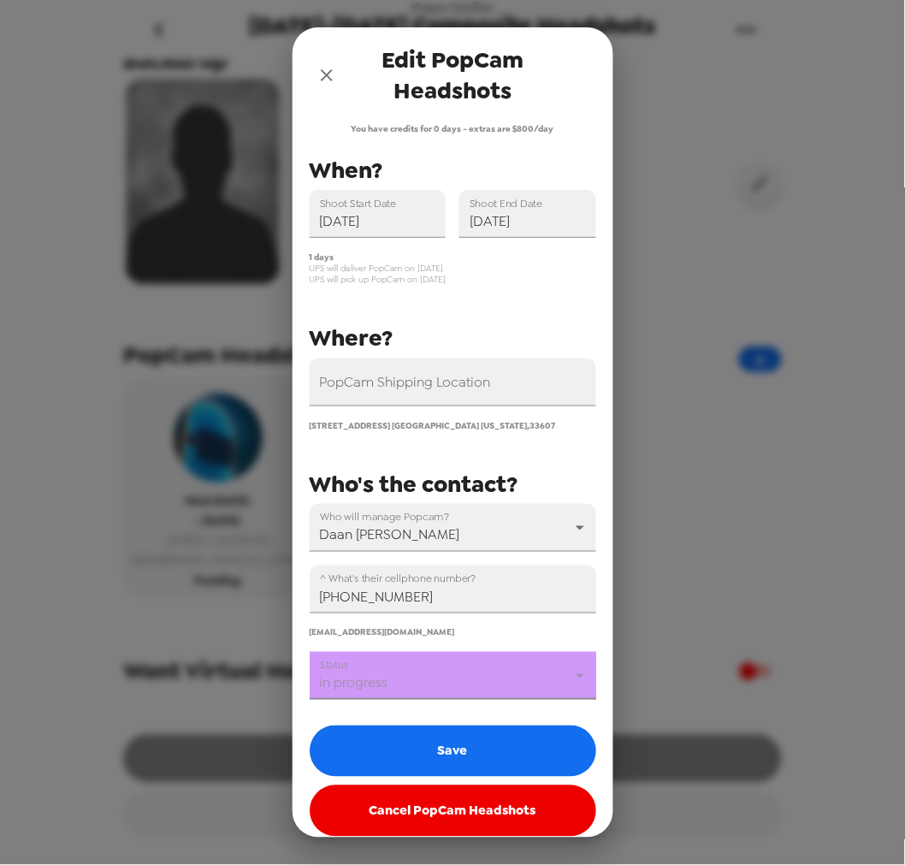
click at [398, 740] on button "Save" at bounding box center [453, 750] width 287 height 51
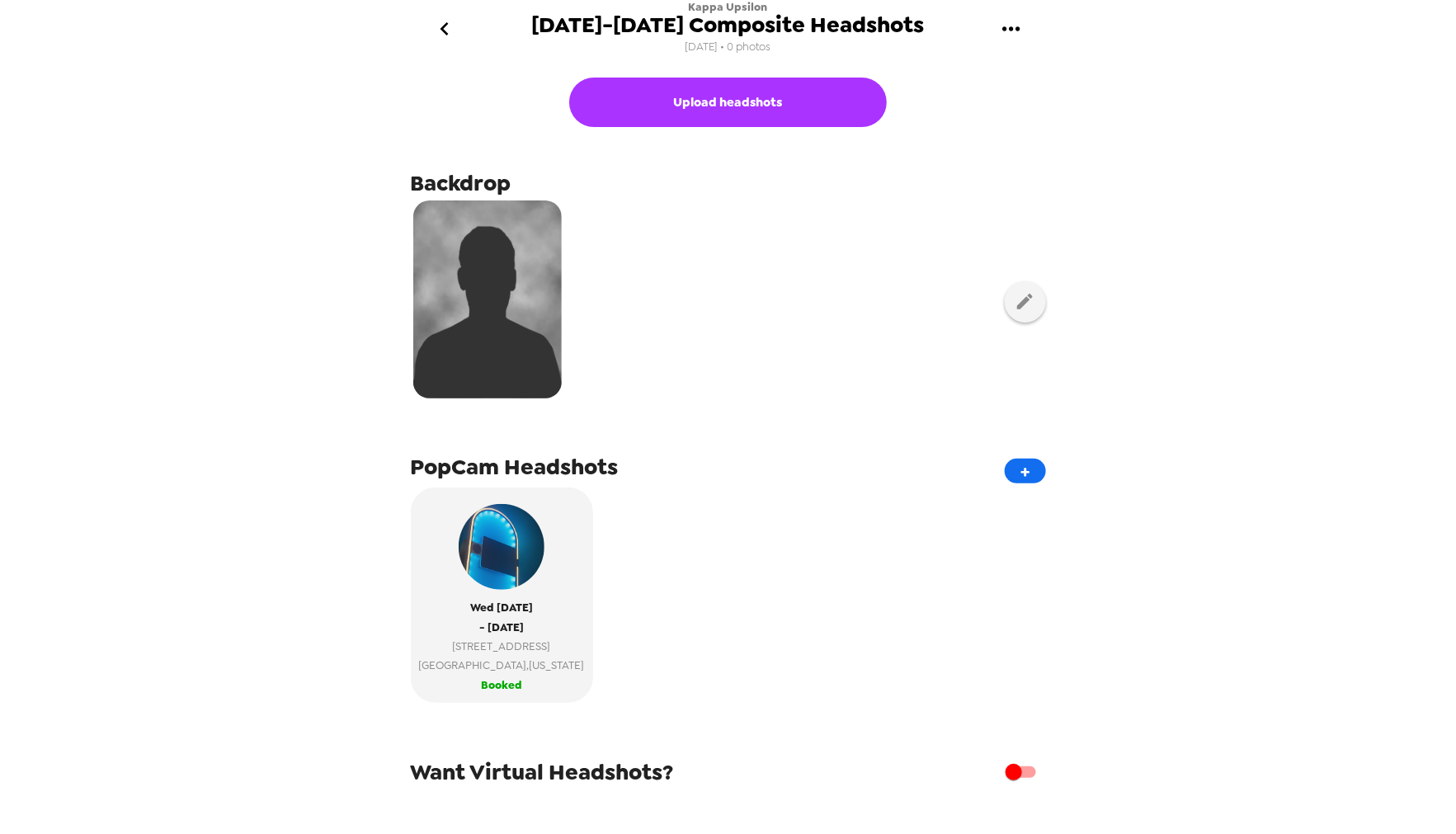
scroll to position [0, 0]
click at [448, 37] on icon "go back" at bounding box center [444, 28] width 26 height 26
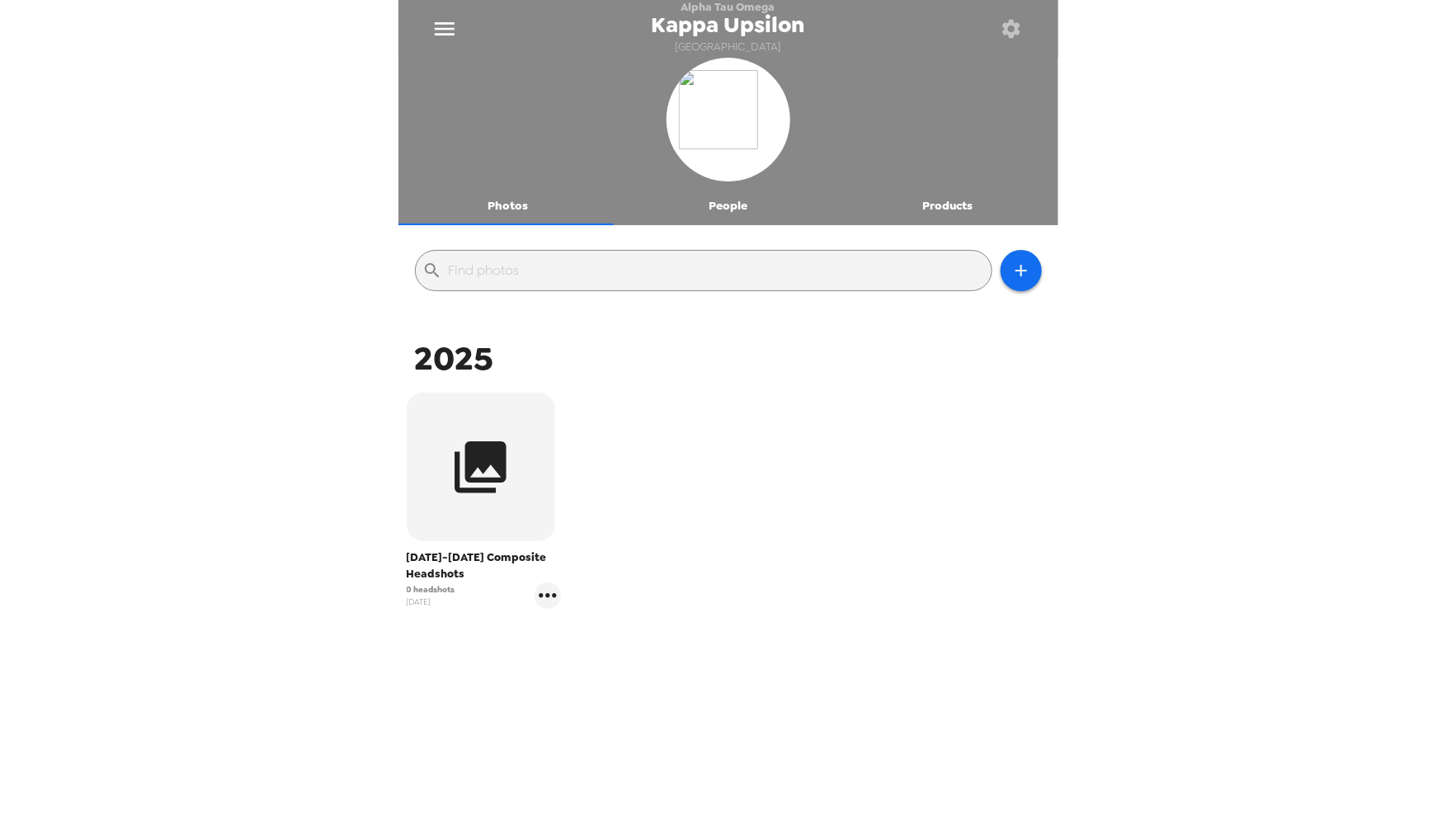
click at [452, 33] on icon "menu" at bounding box center [444, 28] width 26 height 26
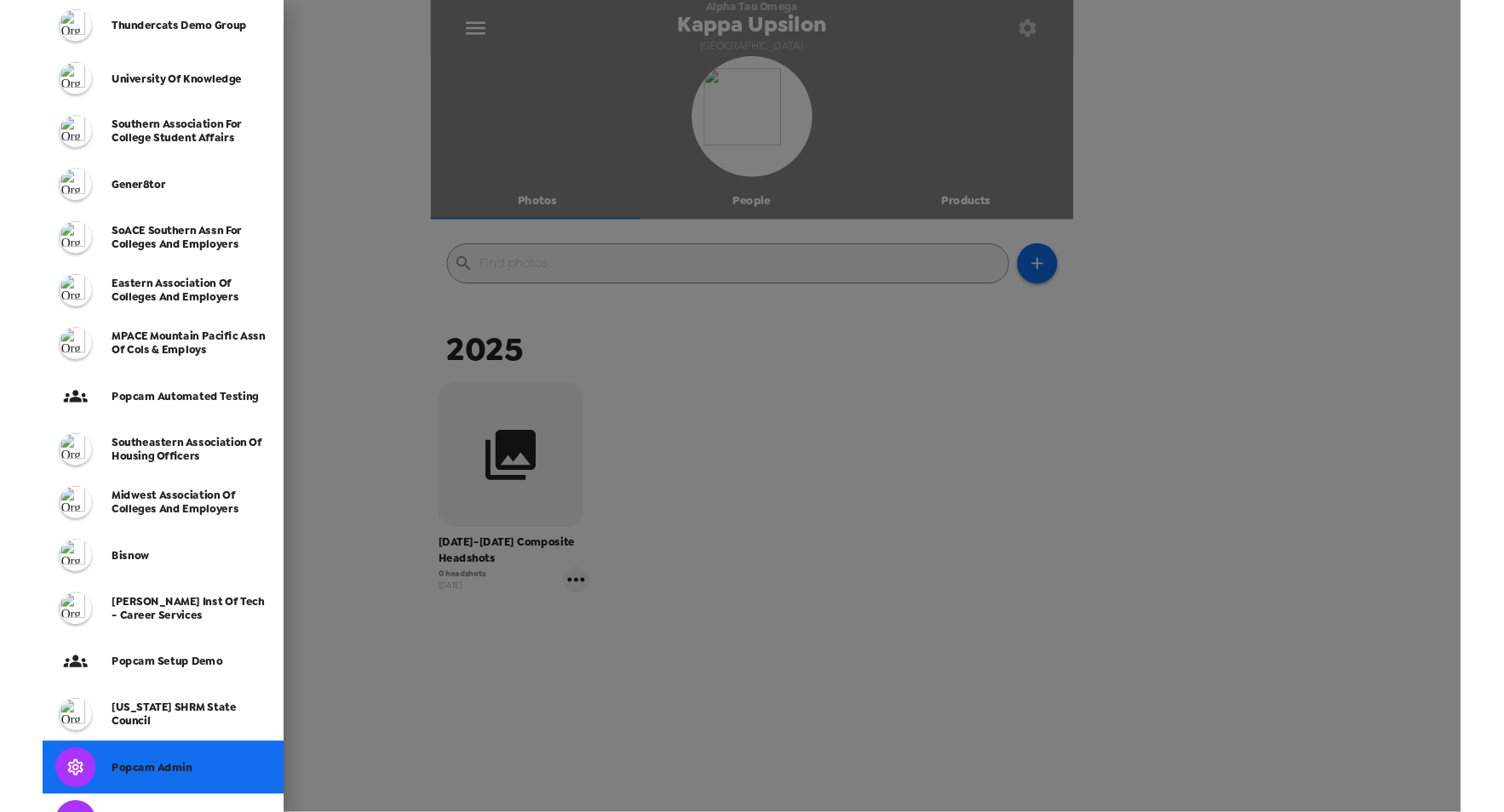
scroll to position [337, 0]
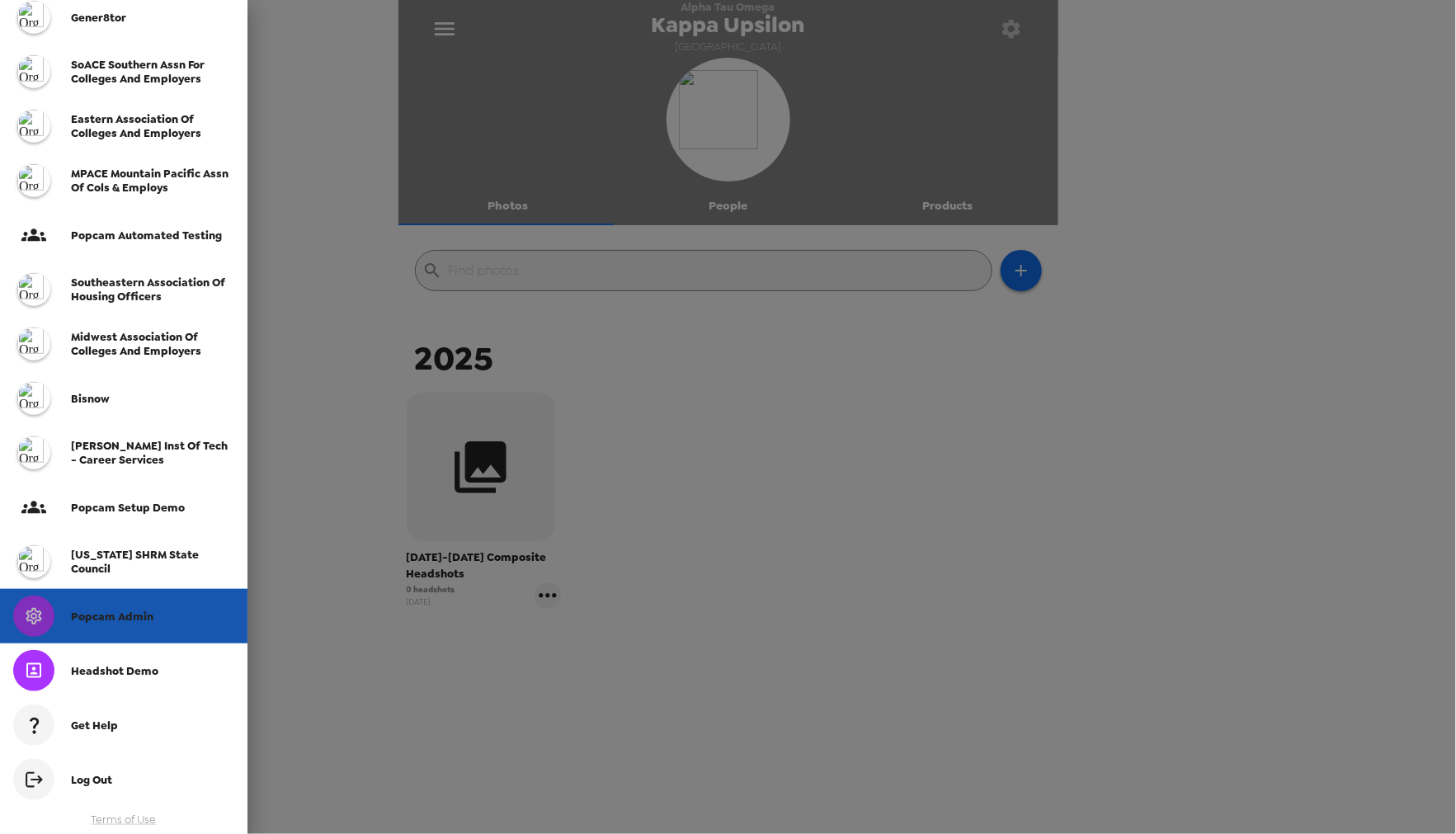
click at [134, 619] on span "Popcam Admin" at bounding box center [113, 616] width 83 height 14
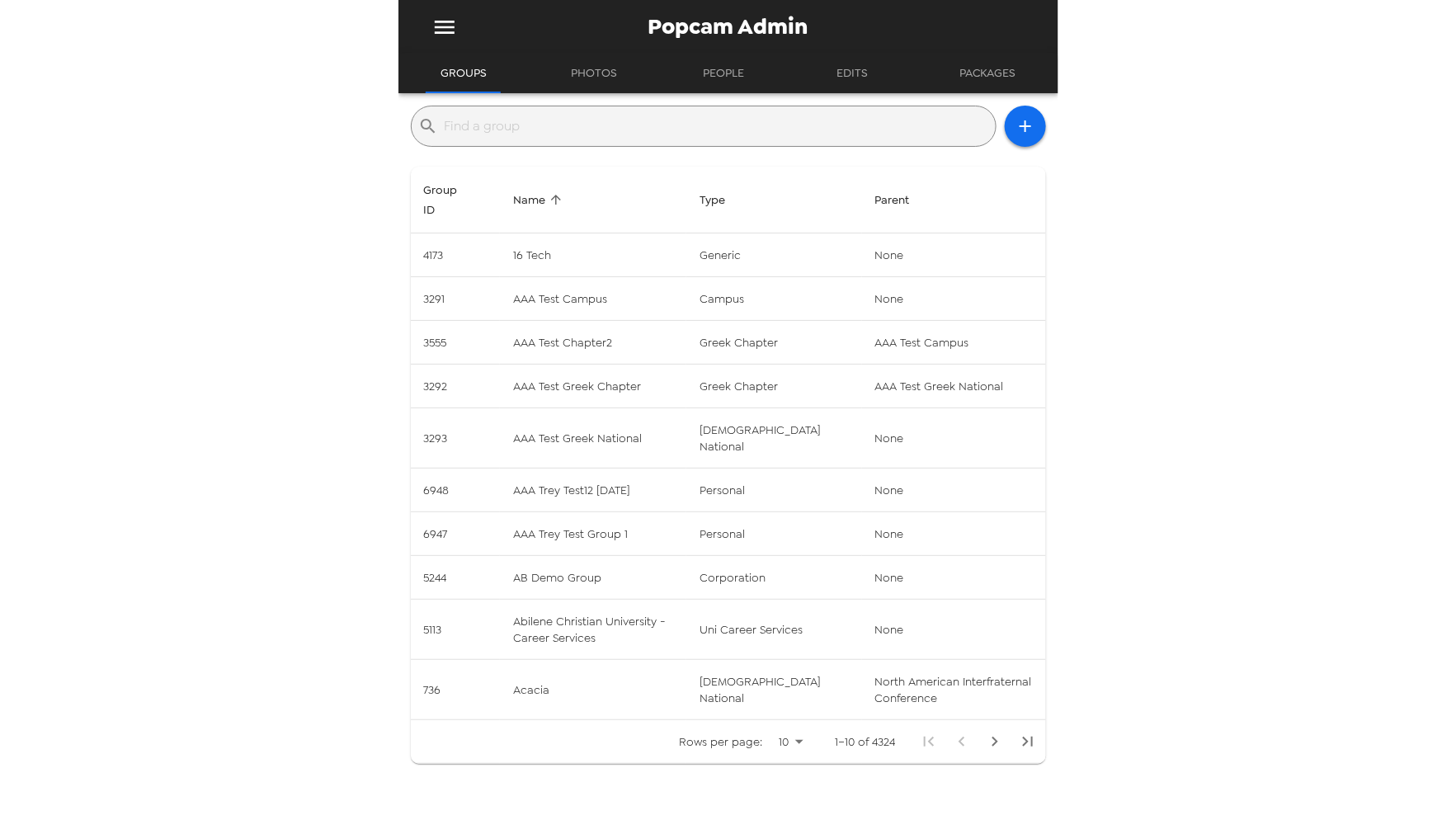
click at [518, 132] on input "text" at bounding box center [716, 125] width 545 height 26
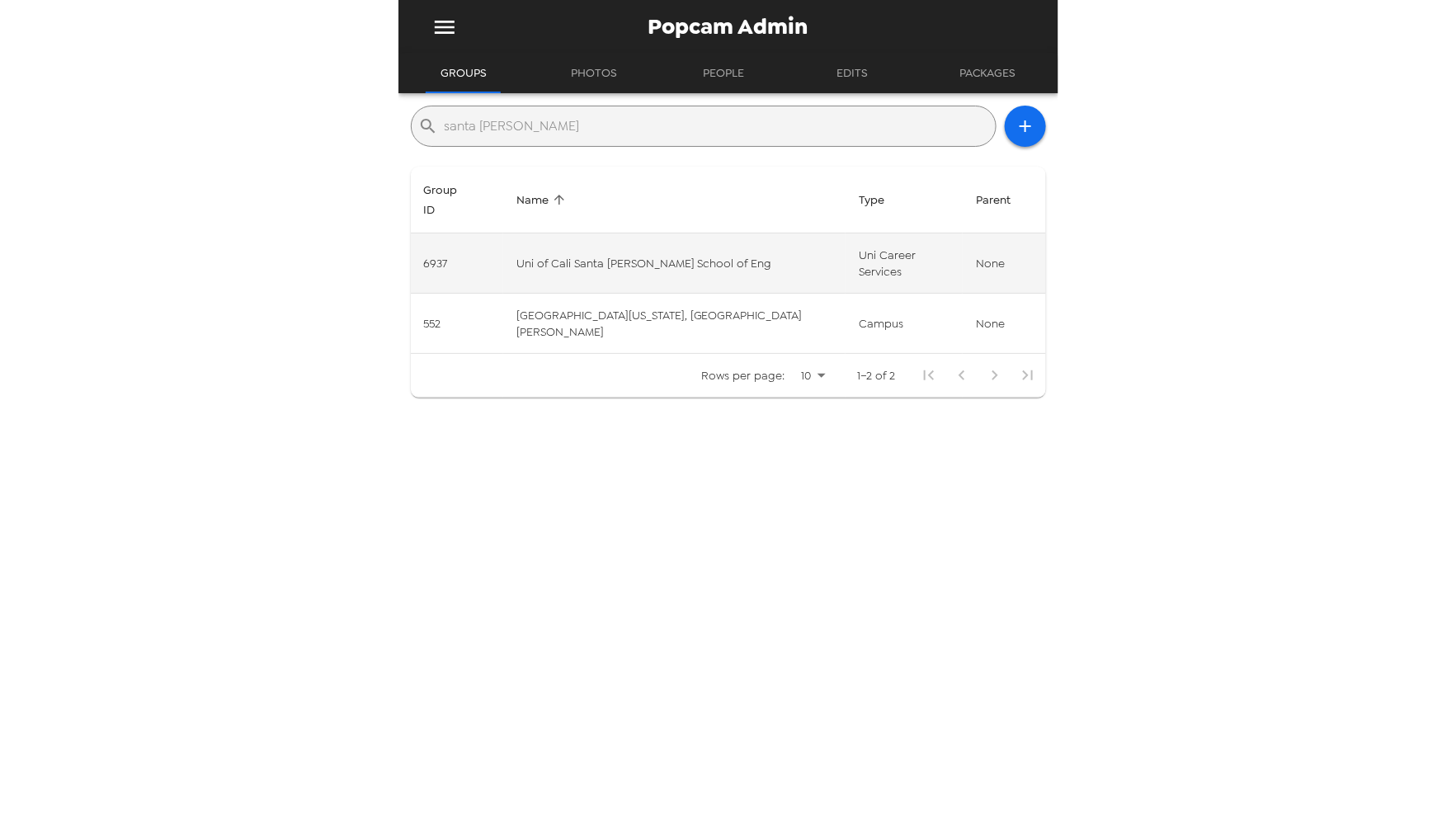
type input "santa cruz"
click at [686, 233] on td "Uni of Cali Santa Cruz Baskin School of Eng" at bounding box center [675, 263] width 343 height 60
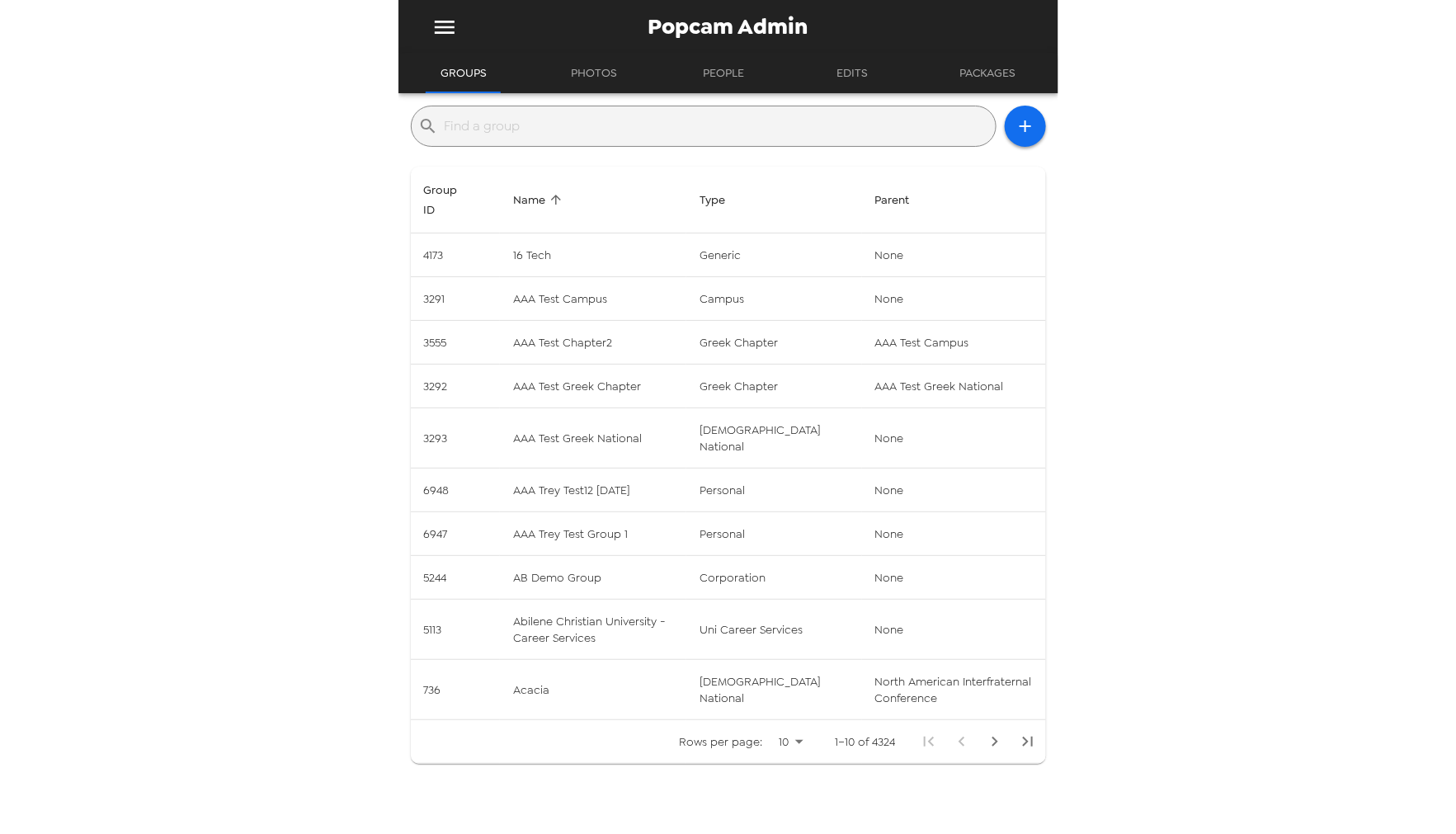
click at [545, 114] on input "text" at bounding box center [716, 125] width 545 height 26
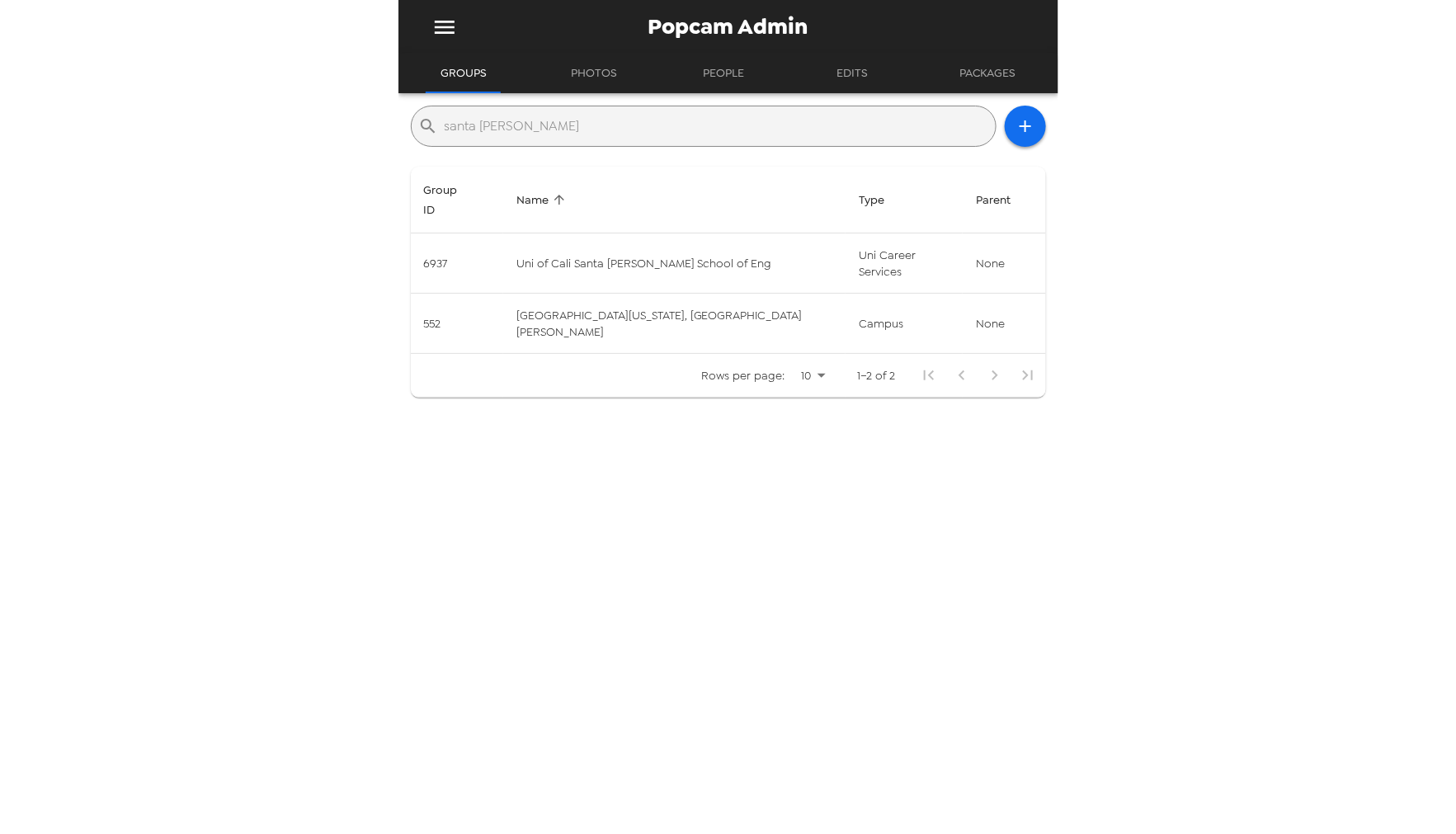
type input "santa cruz"
click at [119, 301] on div "Popcam Admin Groups Photos People Edits Packages ​ santa cruz Group ID Name Typ…" at bounding box center [728, 417] width 1456 height 834
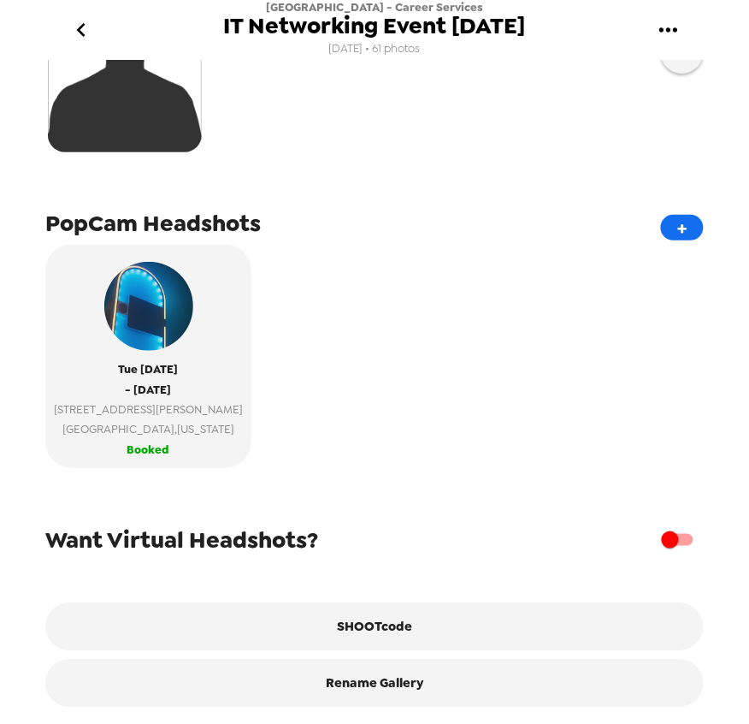
scroll to position [472, 0]
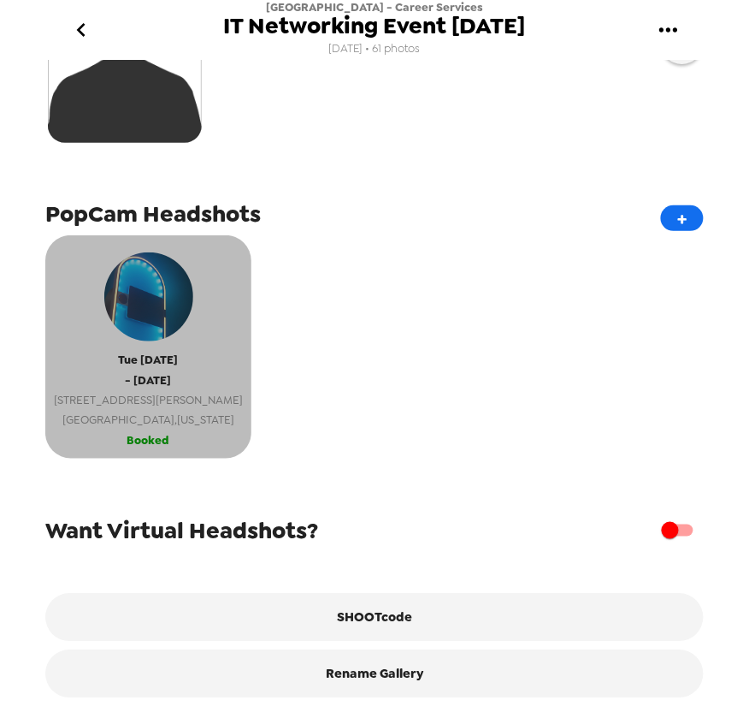
click at [157, 392] on span "3606 Clark Ave" at bounding box center [148, 400] width 189 height 20
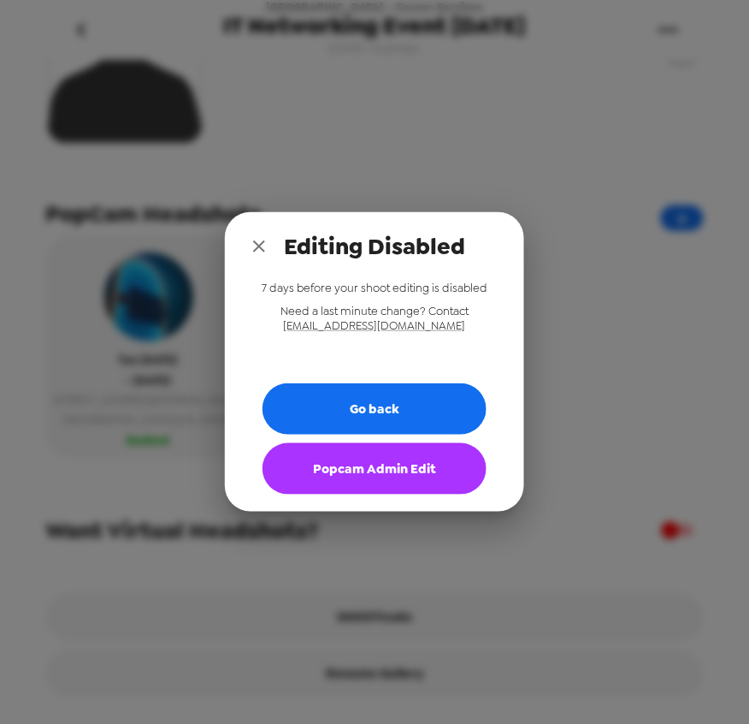
drag, startPoint x: 415, startPoint y: 465, endPoint x: 429, endPoint y: 459, distance: 15.7
click at [415, 466] on button "Popcam Admin Edit" at bounding box center [375, 468] width 224 height 51
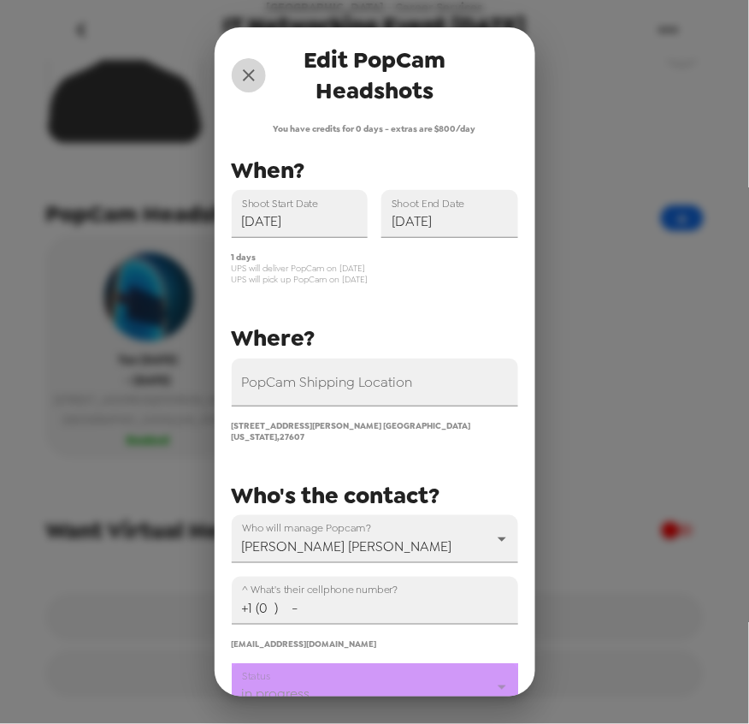
click at [245, 74] on icon "close" at bounding box center [249, 75] width 21 height 21
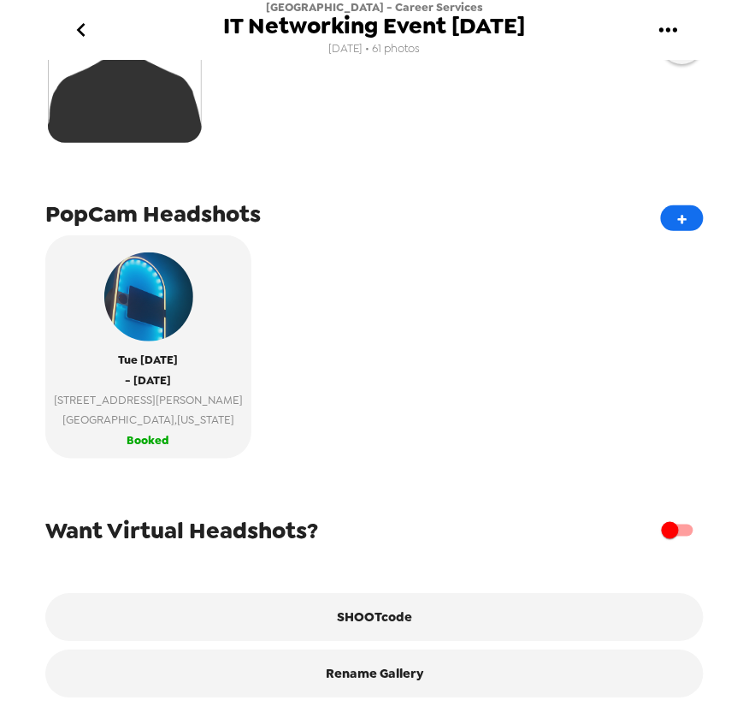
drag, startPoint x: 403, startPoint y: 147, endPoint x: 408, endPoint y: 7, distance: 140.4
click at [403, 145] on div "Upload headshots Backdrop PopCam Headshots + Tue 10/14/25 - Tue 10/14/25 3606 C…" at bounding box center [374, 155] width 659 height 1085
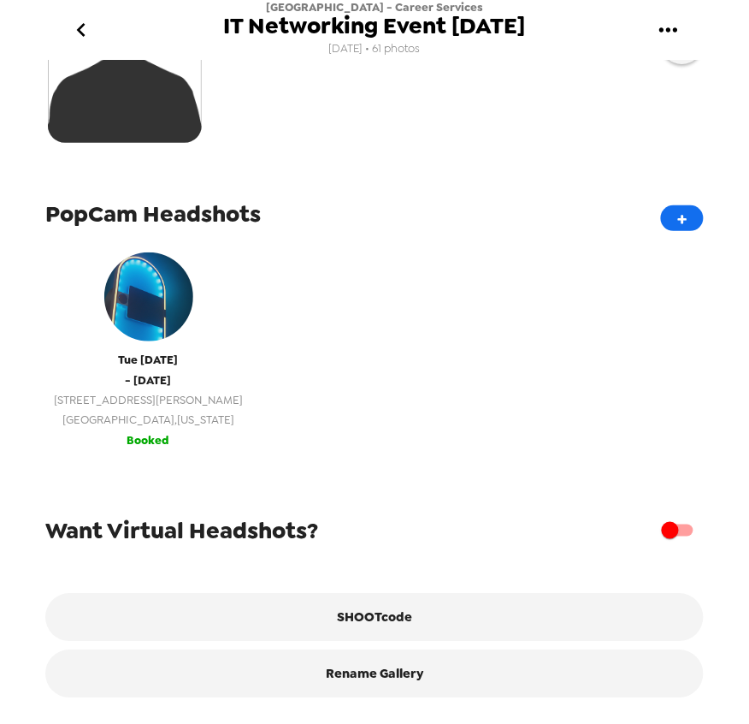
click at [98, 410] on span "Raleigh , North Carolina" at bounding box center [148, 420] width 189 height 20
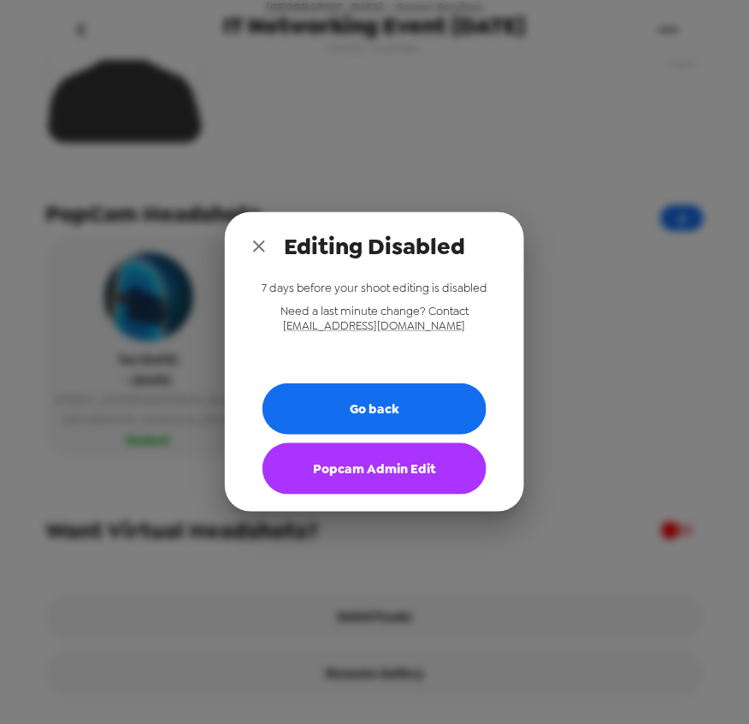
click at [375, 469] on button "Popcam Admin Edit" at bounding box center [375, 468] width 224 height 51
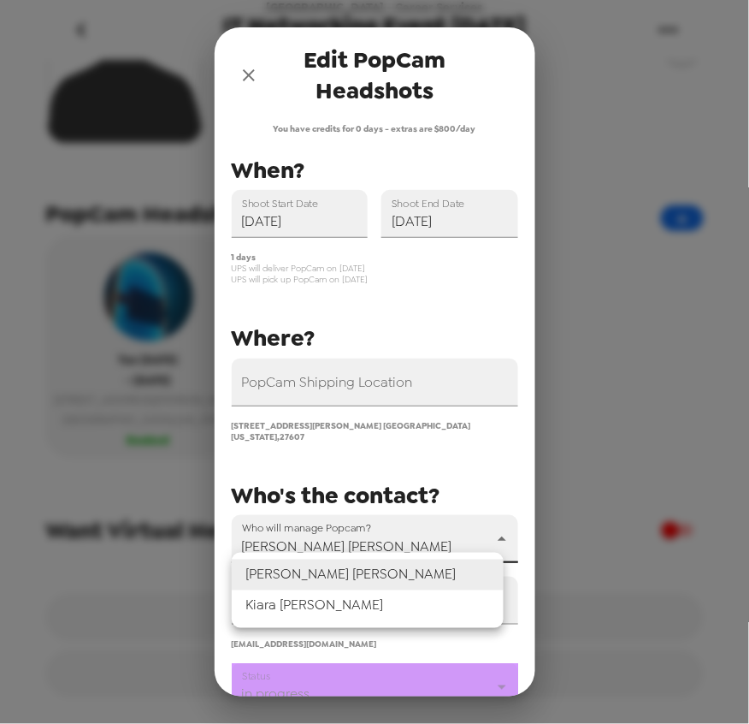
click at [340, 536] on body "Wake Tech Community College - Career Services IT Networking Event 10/14/25 10/9…" at bounding box center [374, 362] width 749 height 724
click at [331, 606] on li "Kiara Grace Nalle" at bounding box center [368, 605] width 272 height 31
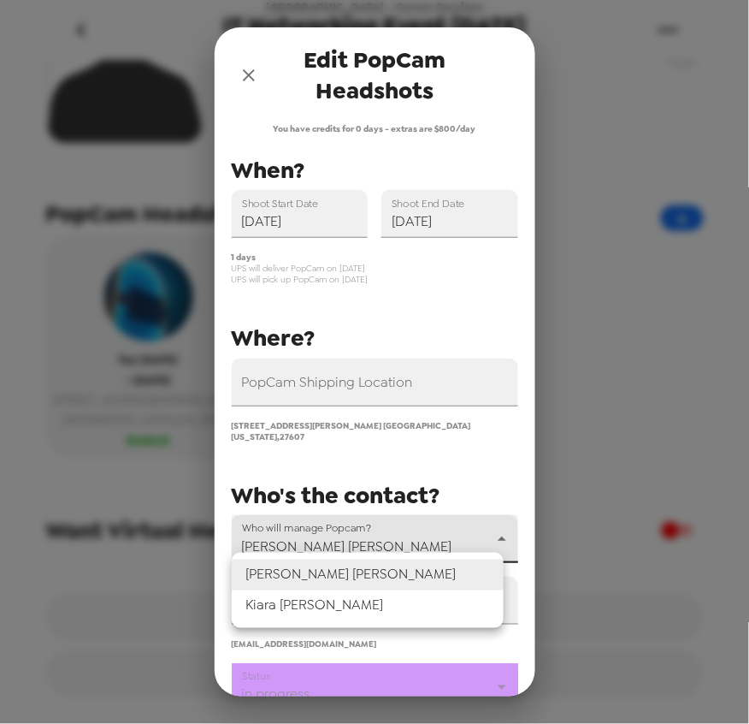
type input "69329"
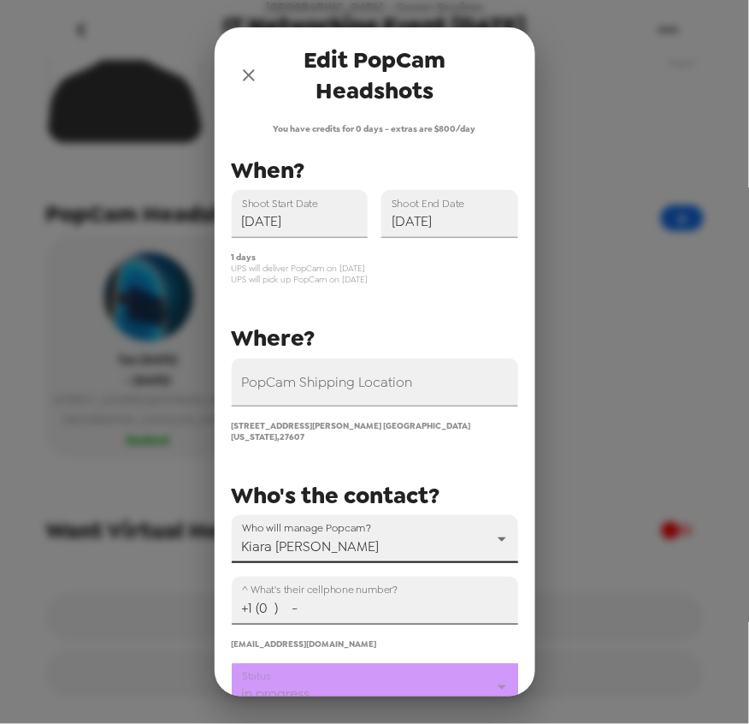
click at [375, 601] on input "+1 (0 ) -" at bounding box center [375, 601] width 287 height 48
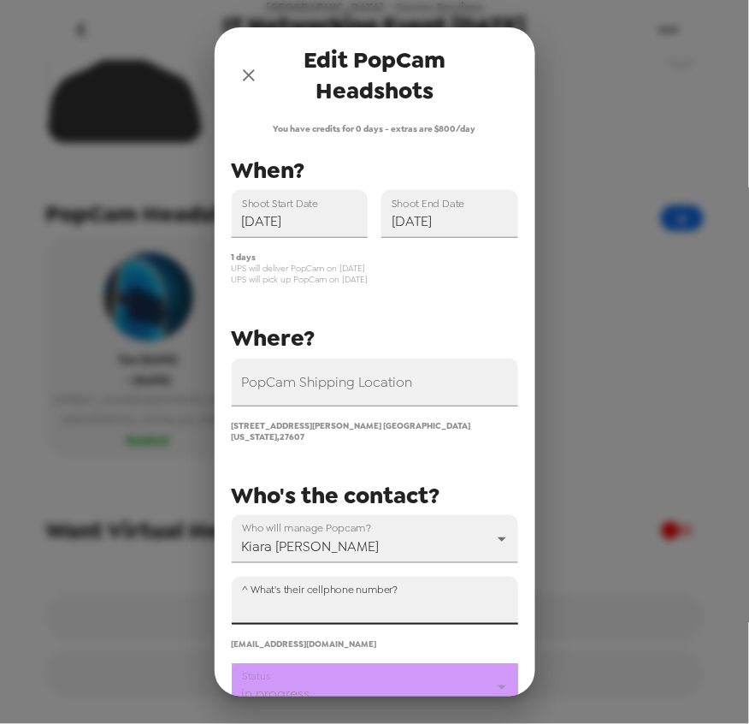
paste input "+1 (919) 935-6905"
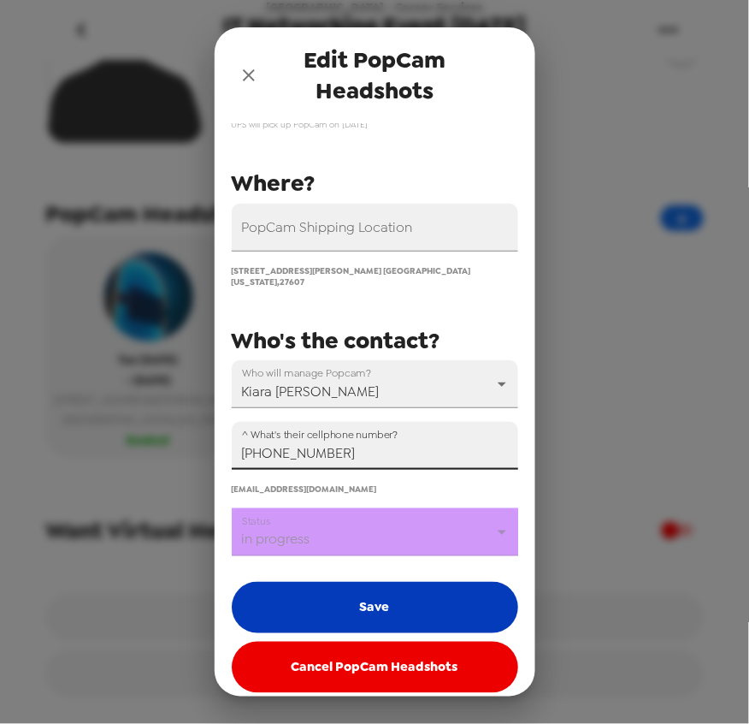
scroll to position [157, 0]
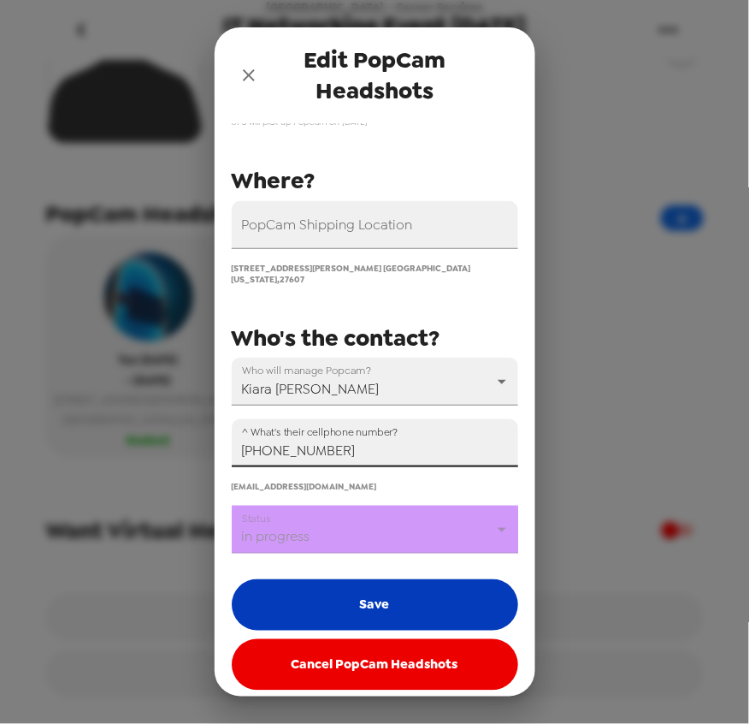
type input "+1 (919) 935-6905"
click at [368, 613] on button "Save" at bounding box center [375, 604] width 287 height 51
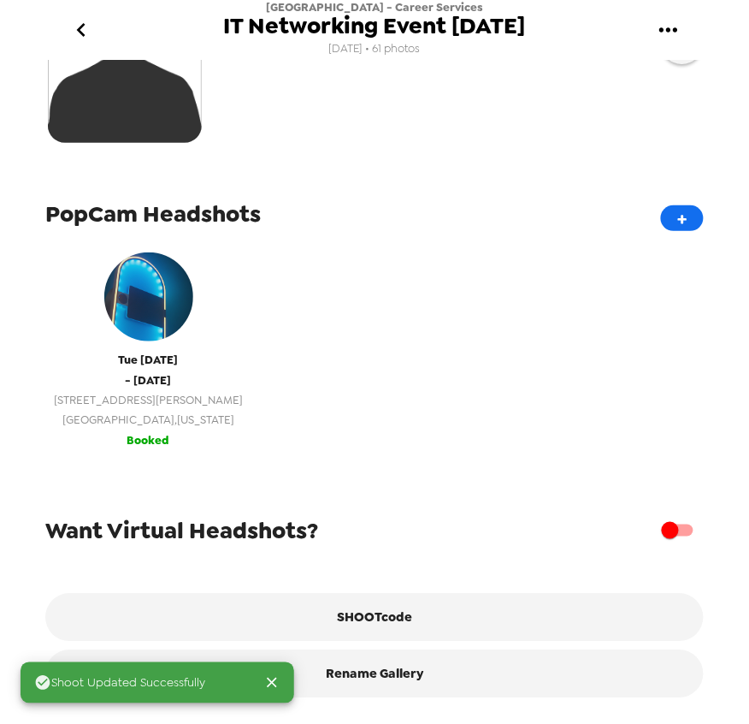
click at [149, 410] on span "Raleigh , North Carolina" at bounding box center [148, 420] width 189 height 20
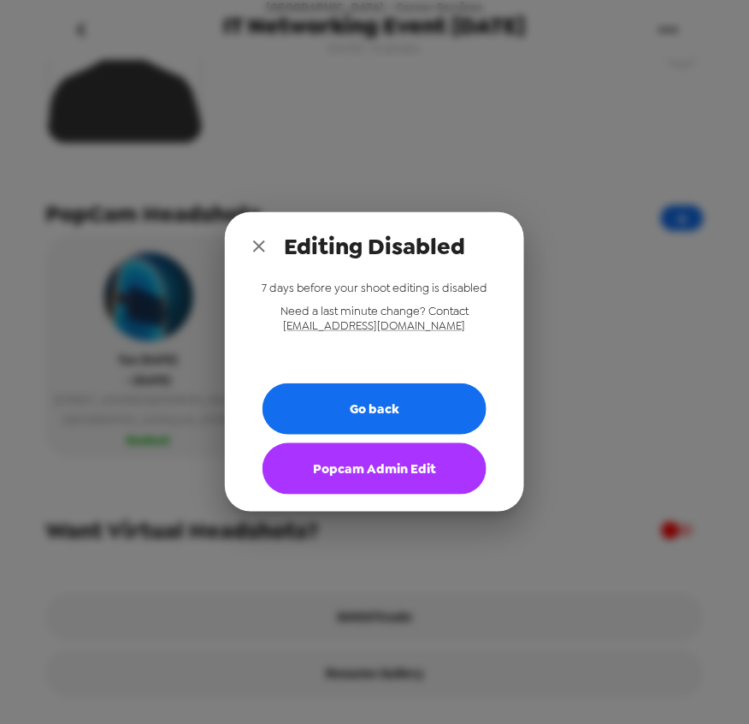
click at [405, 464] on button "Popcam Admin Edit" at bounding box center [375, 468] width 224 height 51
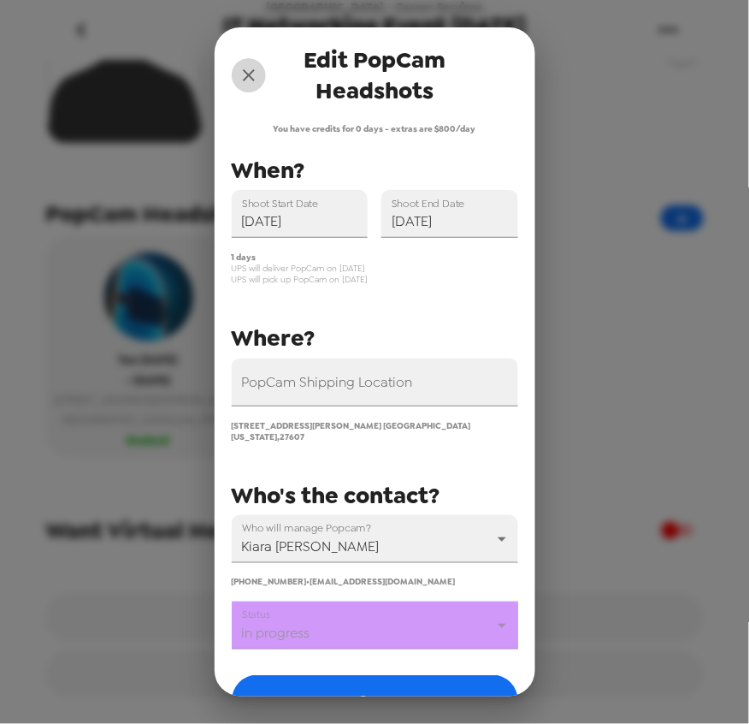
click at [252, 69] on icon "close" at bounding box center [249, 75] width 21 height 21
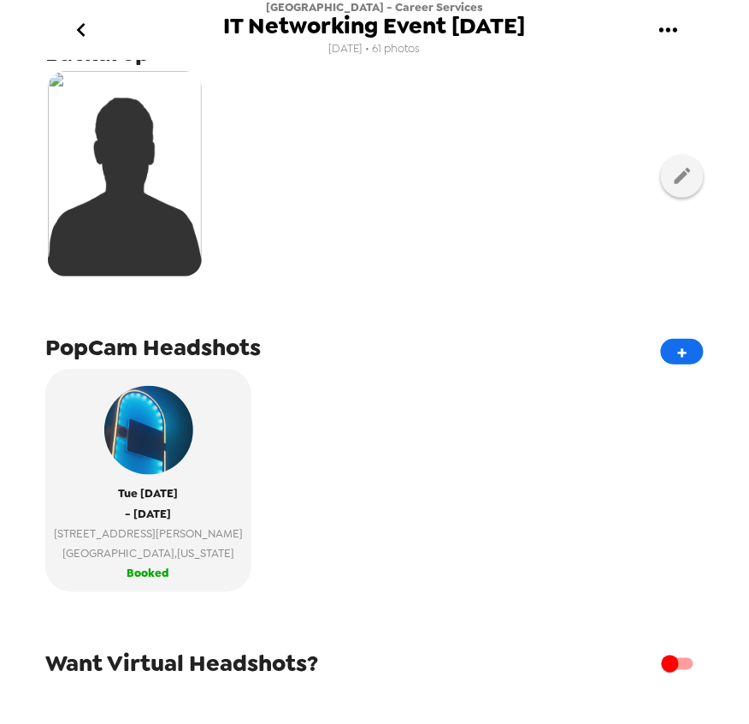
scroll to position [186, 0]
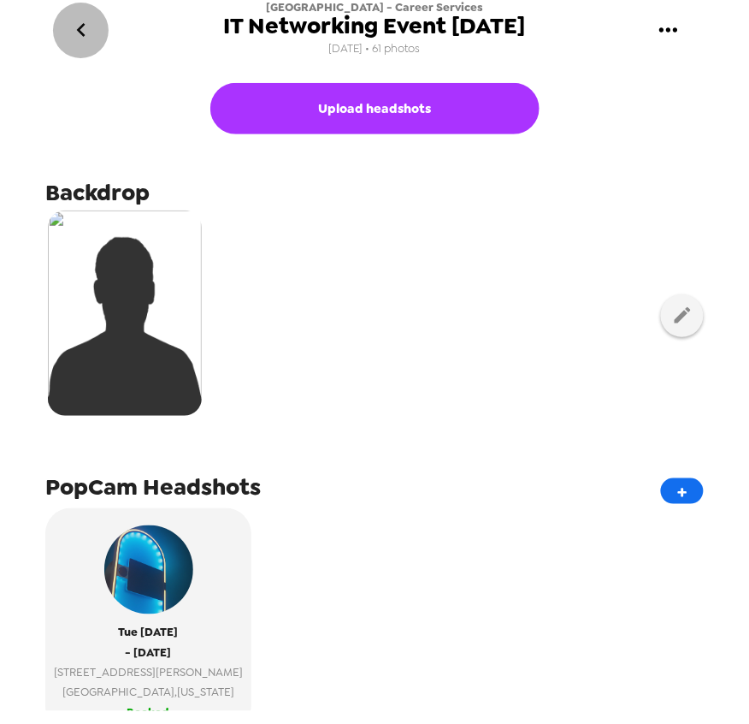
click at [94, 35] on icon "go back" at bounding box center [81, 29] width 27 height 27
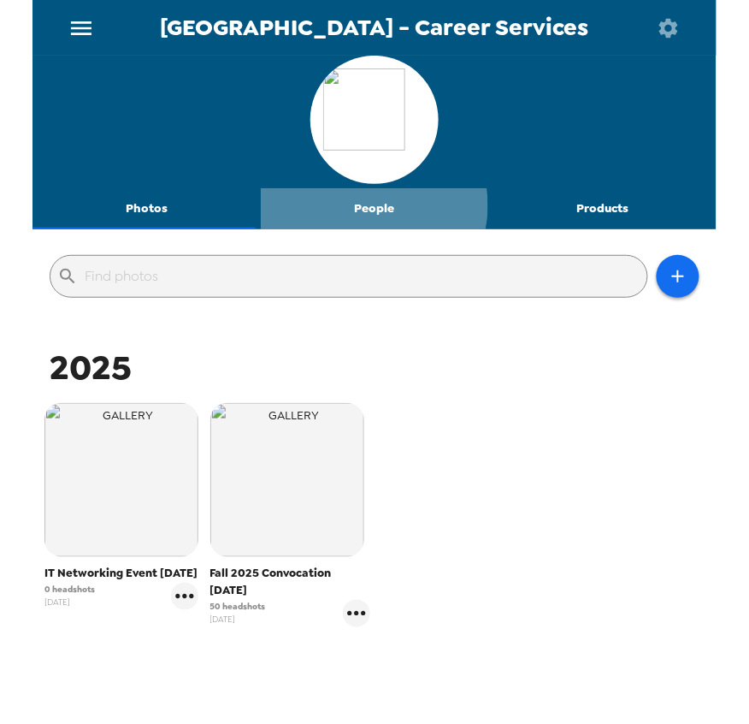
drag, startPoint x: 368, startPoint y: 205, endPoint x: 371, endPoint y: 219, distance: 14.1
click at [370, 211] on button "People" at bounding box center [375, 208] width 228 height 41
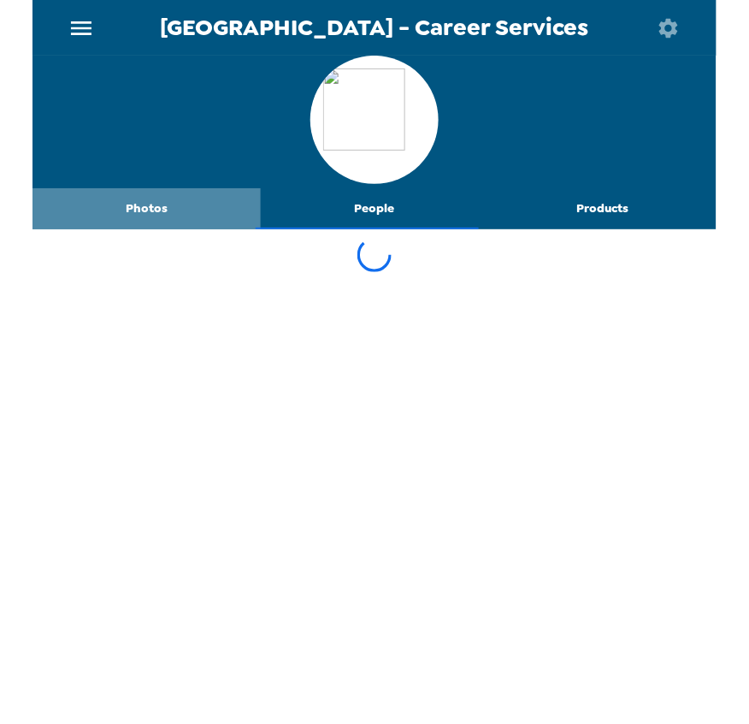
click at [156, 208] on button "Photos" at bounding box center [147, 208] width 228 height 41
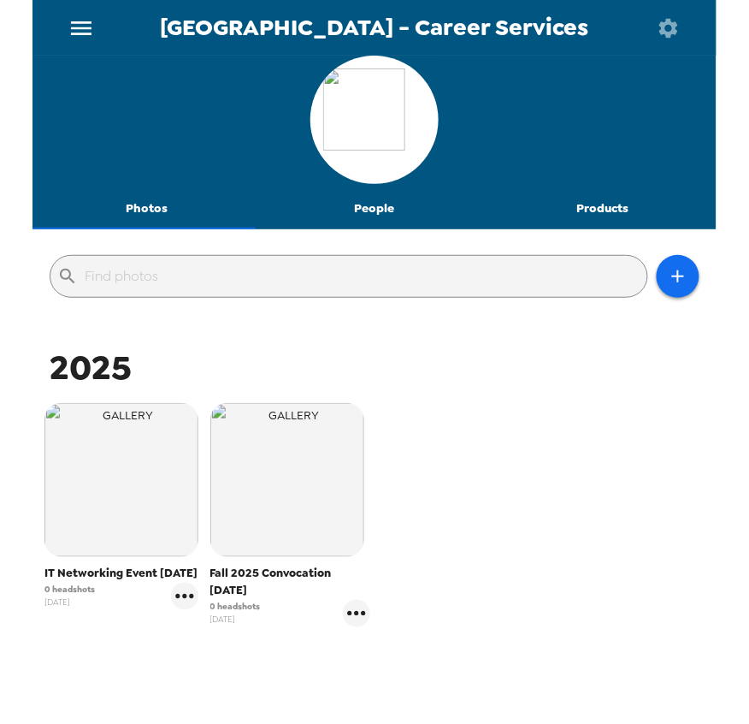
click at [364, 214] on button "People" at bounding box center [375, 208] width 228 height 41
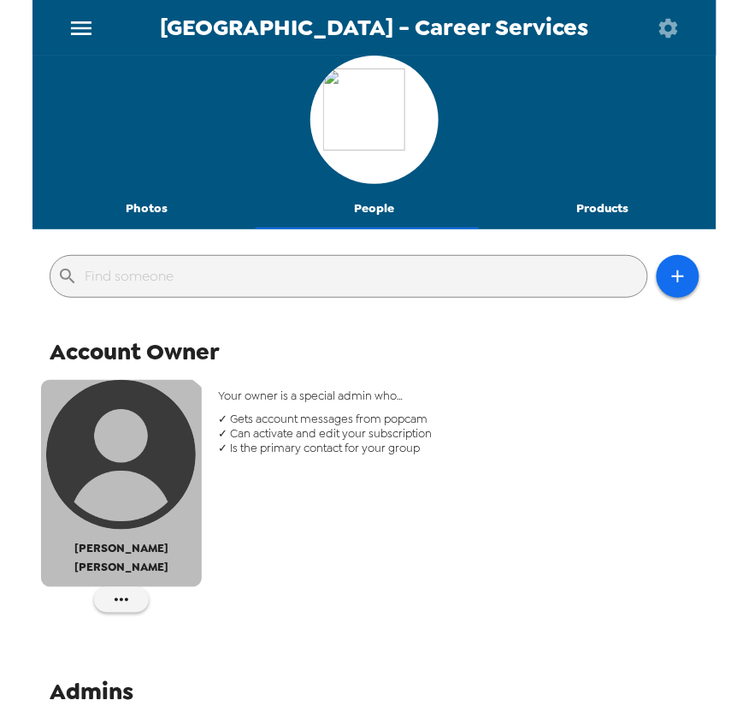
click at [114, 488] on img "button" at bounding box center [121, 455] width 150 height 150
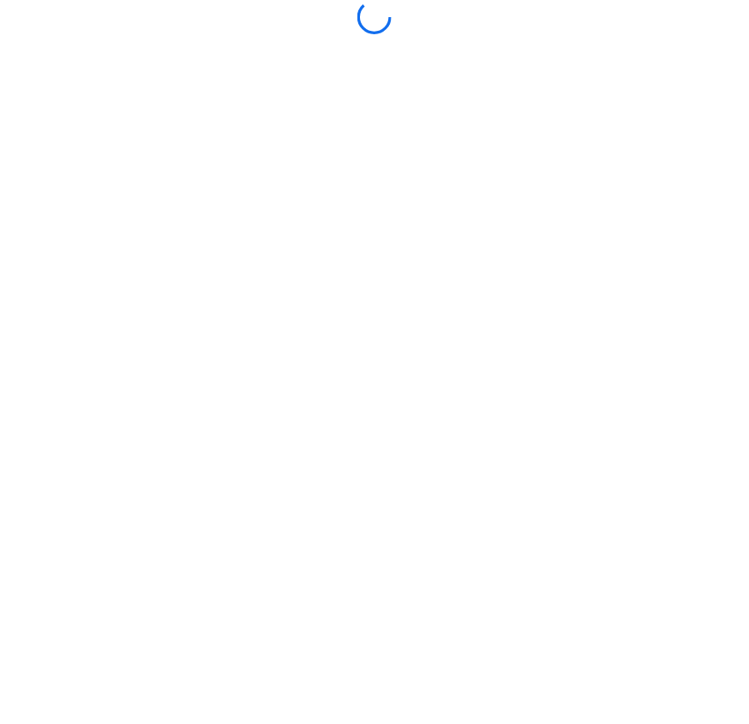
click at [565, 69] on div at bounding box center [375, 362] width 684 height 724
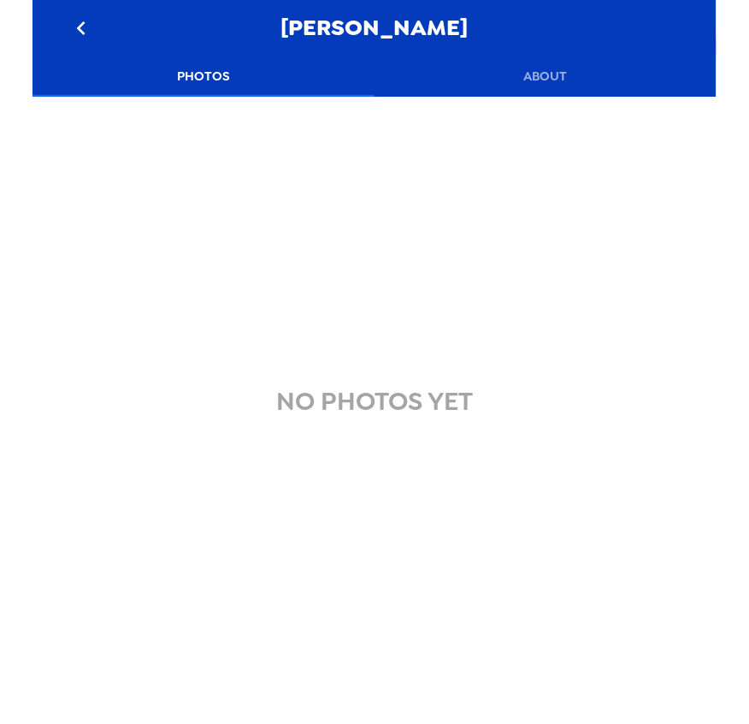
drag, startPoint x: 549, startPoint y: 50, endPoint x: 549, endPoint y: 70, distance: 20.5
click at [549, 51] on div "Korrie Blanchard Smith" at bounding box center [375, 28] width 684 height 56
click at [549, 72] on button "About" at bounding box center [546, 76] width 342 height 41
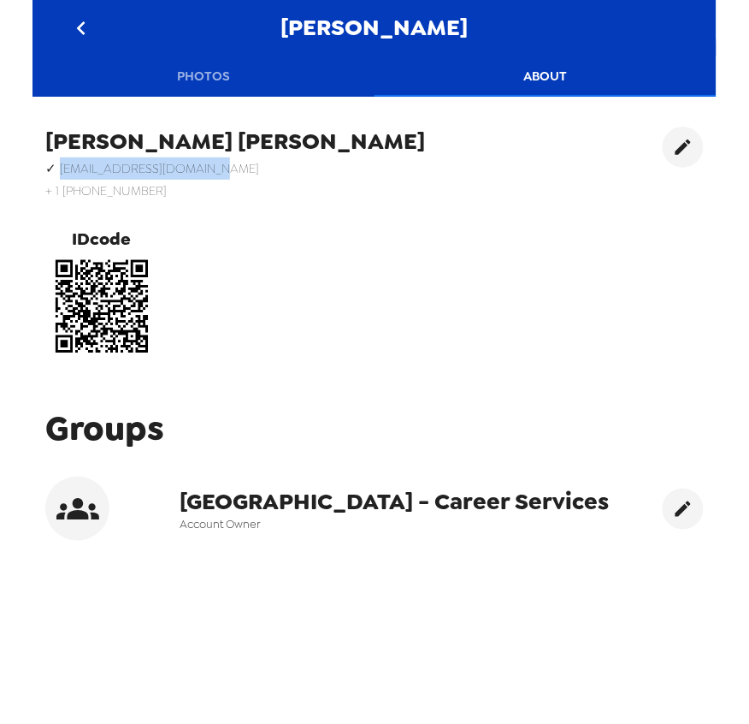
drag, startPoint x: 224, startPoint y: 168, endPoint x: 60, endPoint y: 171, distance: 164.3
click at [60, 171] on h6 "✓ klblanchard@waketech.edu" at bounding box center [235, 168] width 380 height 22
copy h6 "klblanchard@waketech.edu"
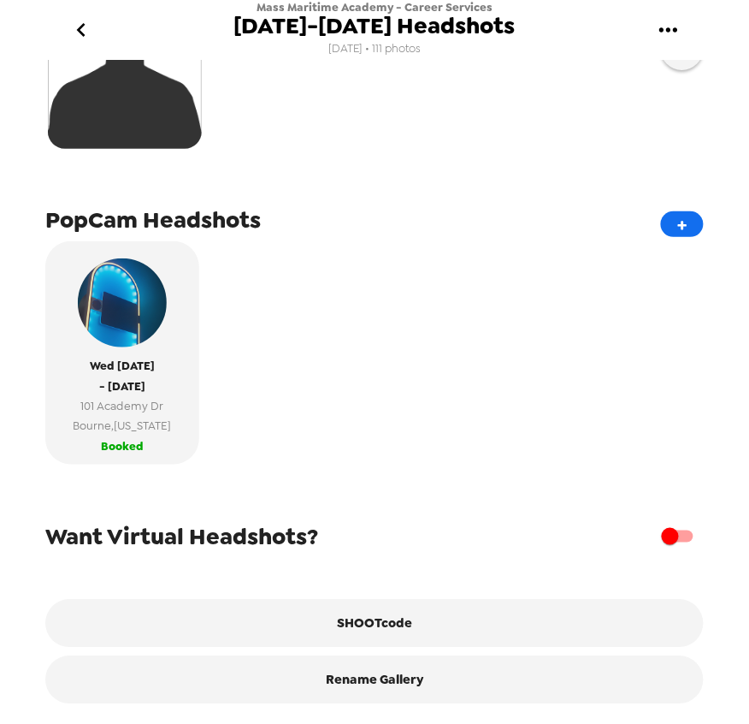
scroll to position [472, 0]
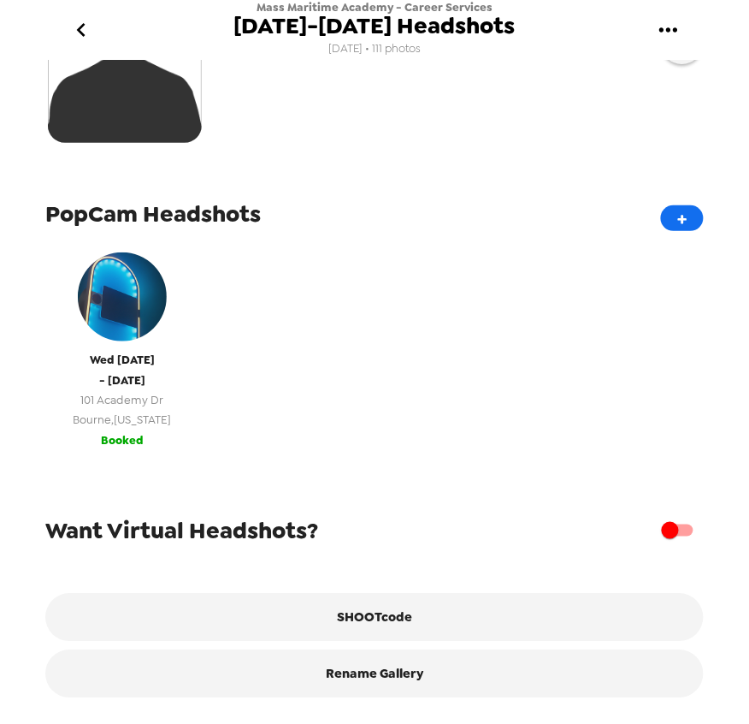
click at [181, 429] on button "[DATE] - [DATE] [STREET_ADDRESS][PERSON_NAME][US_STATE] Booked" at bounding box center [122, 346] width 154 height 223
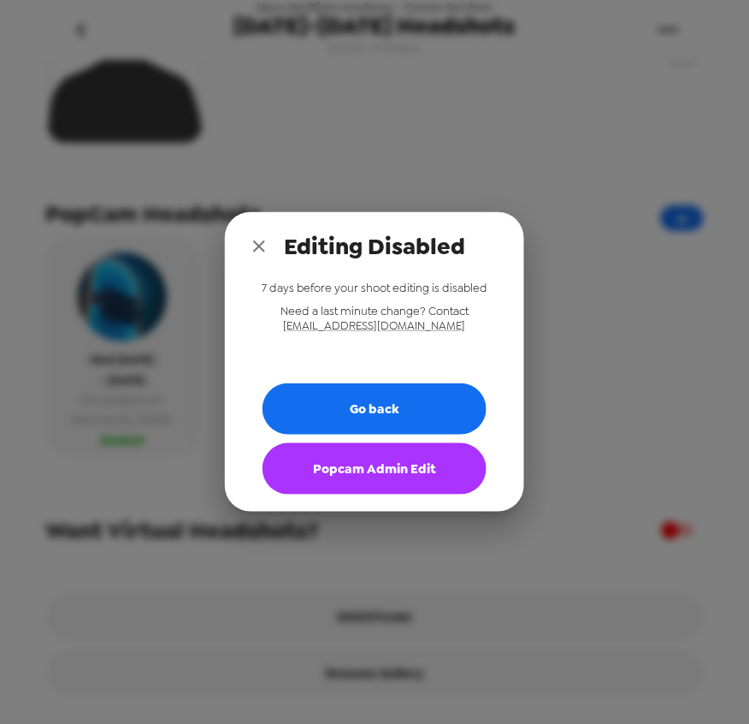
click at [408, 475] on button "Popcam Admin Edit" at bounding box center [375, 468] width 224 height 51
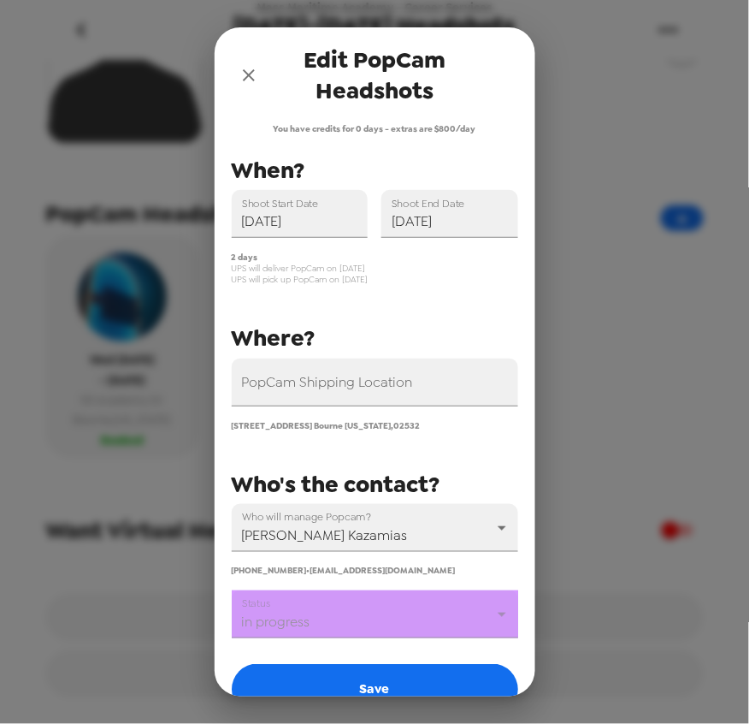
click at [380, 623] on body "Mass Maritime Academy - Career Services [DATE]-[DATE] Headshots [DATE] • 111 ph…" at bounding box center [374, 362] width 749 height 724
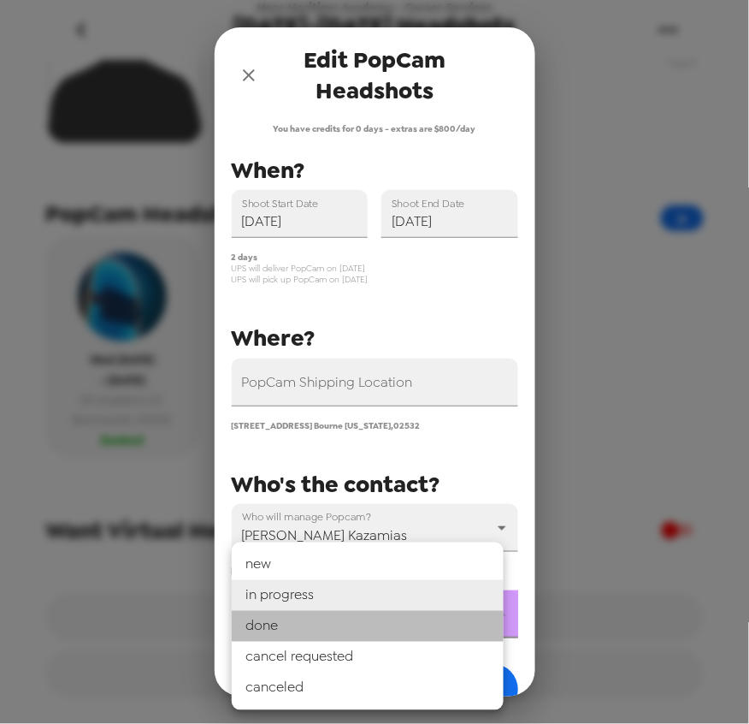
click at [364, 622] on li "done" at bounding box center [368, 626] width 272 height 31
type input "done"
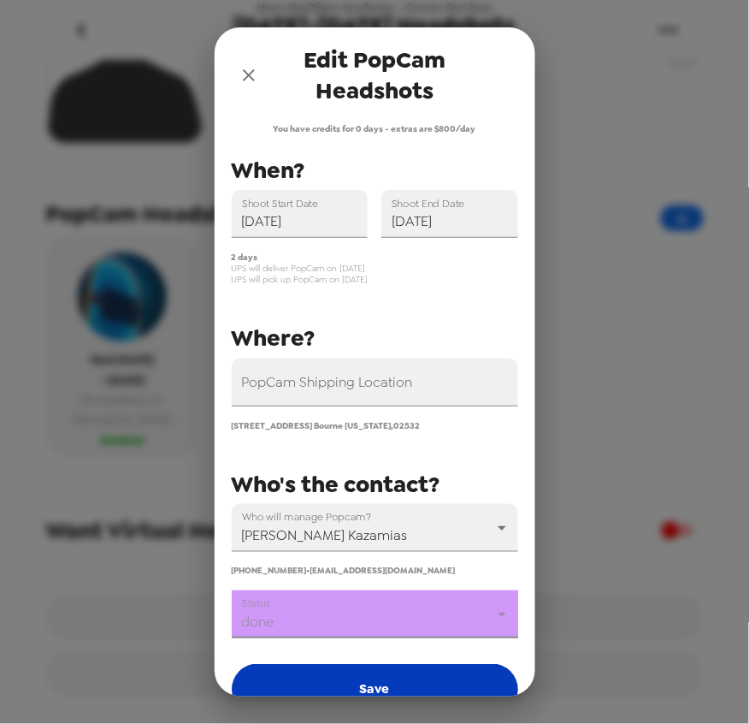
click at [368, 685] on button "Save" at bounding box center [375, 689] width 287 height 51
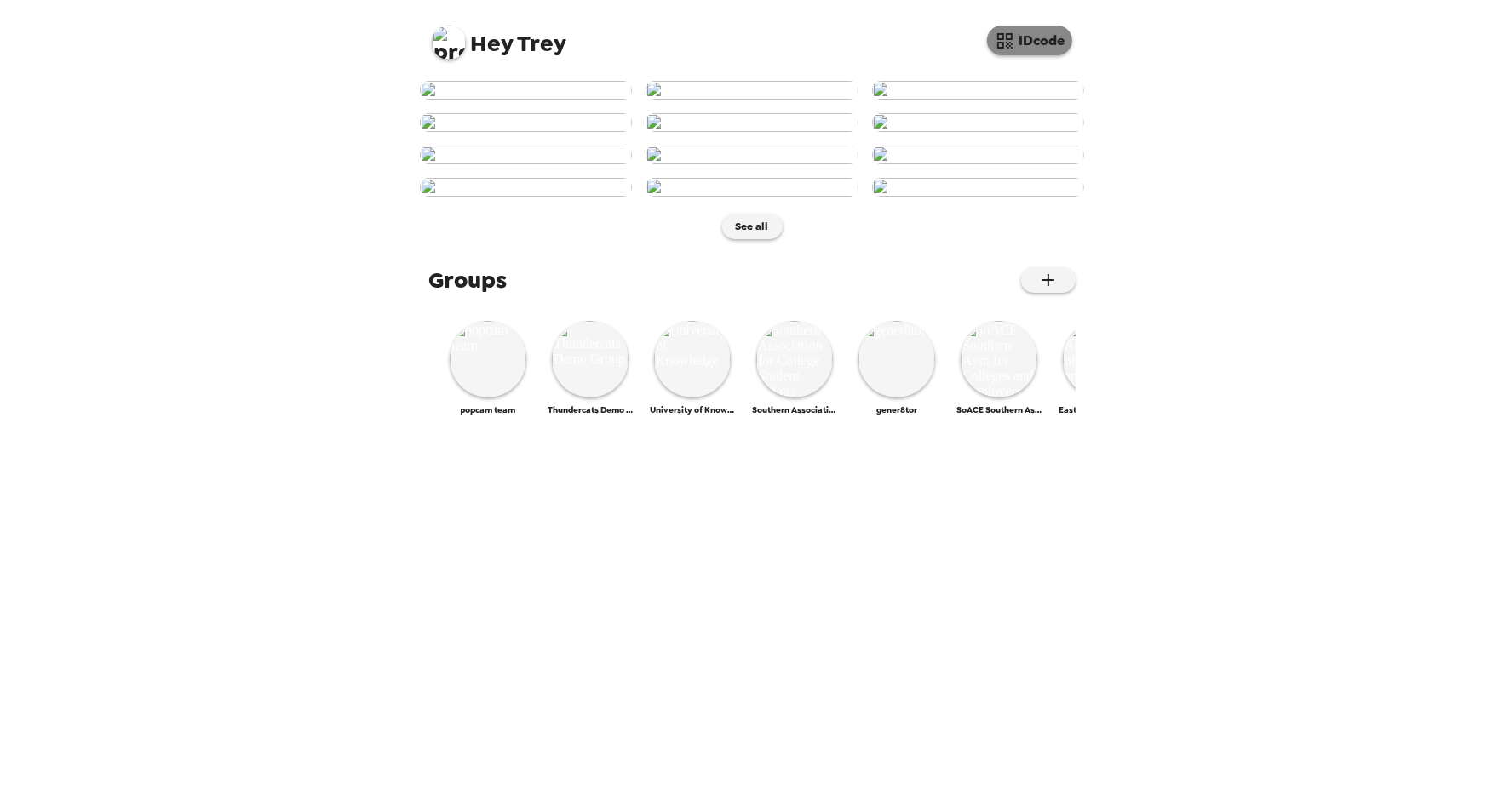
click at [1022, 54] on button "IDcode" at bounding box center [1030, 41] width 86 height 30
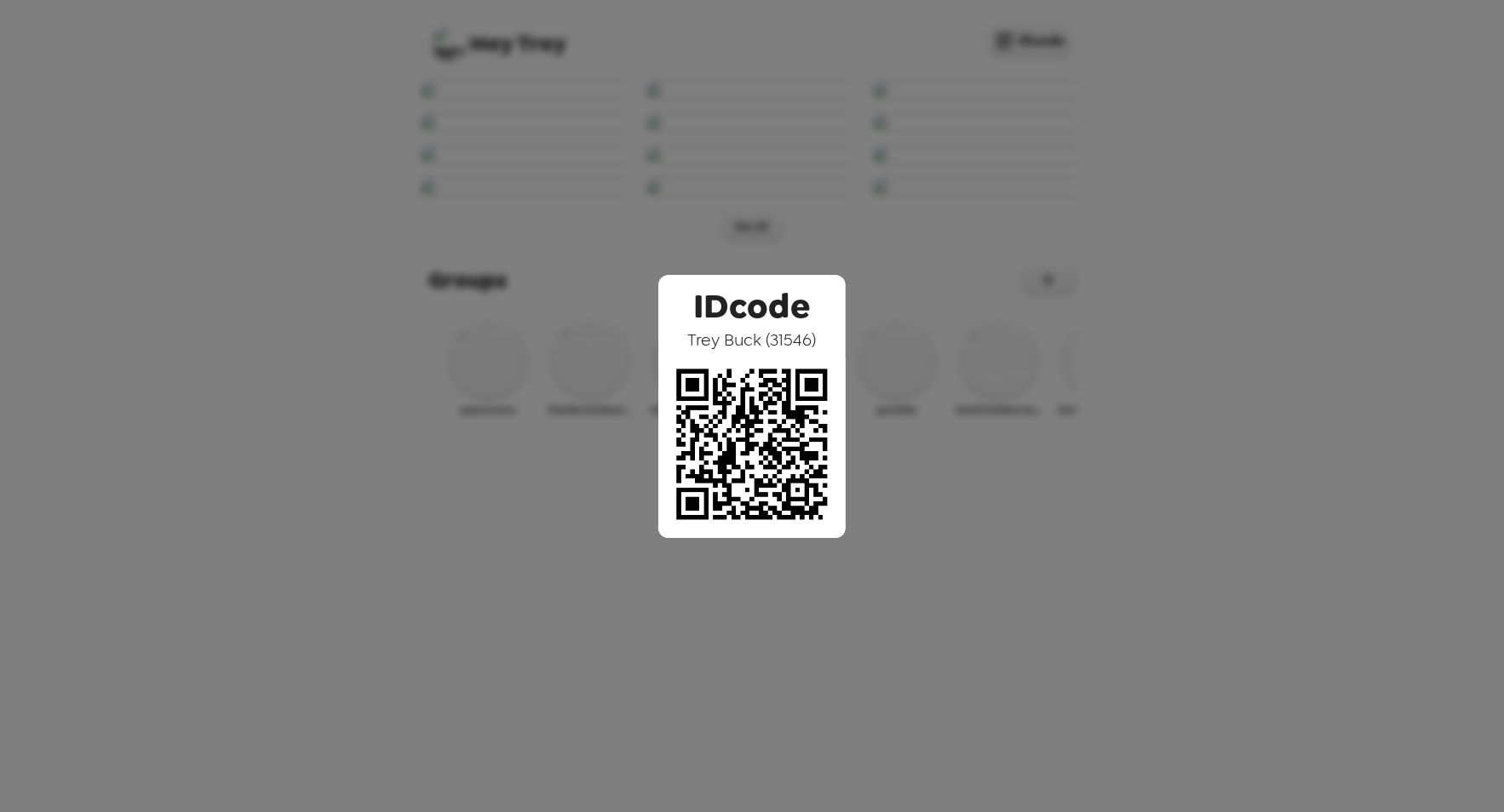
click at [931, 457] on div "IDcode Trey Buck ( 31546 )" at bounding box center [752, 406] width 1504 height 812
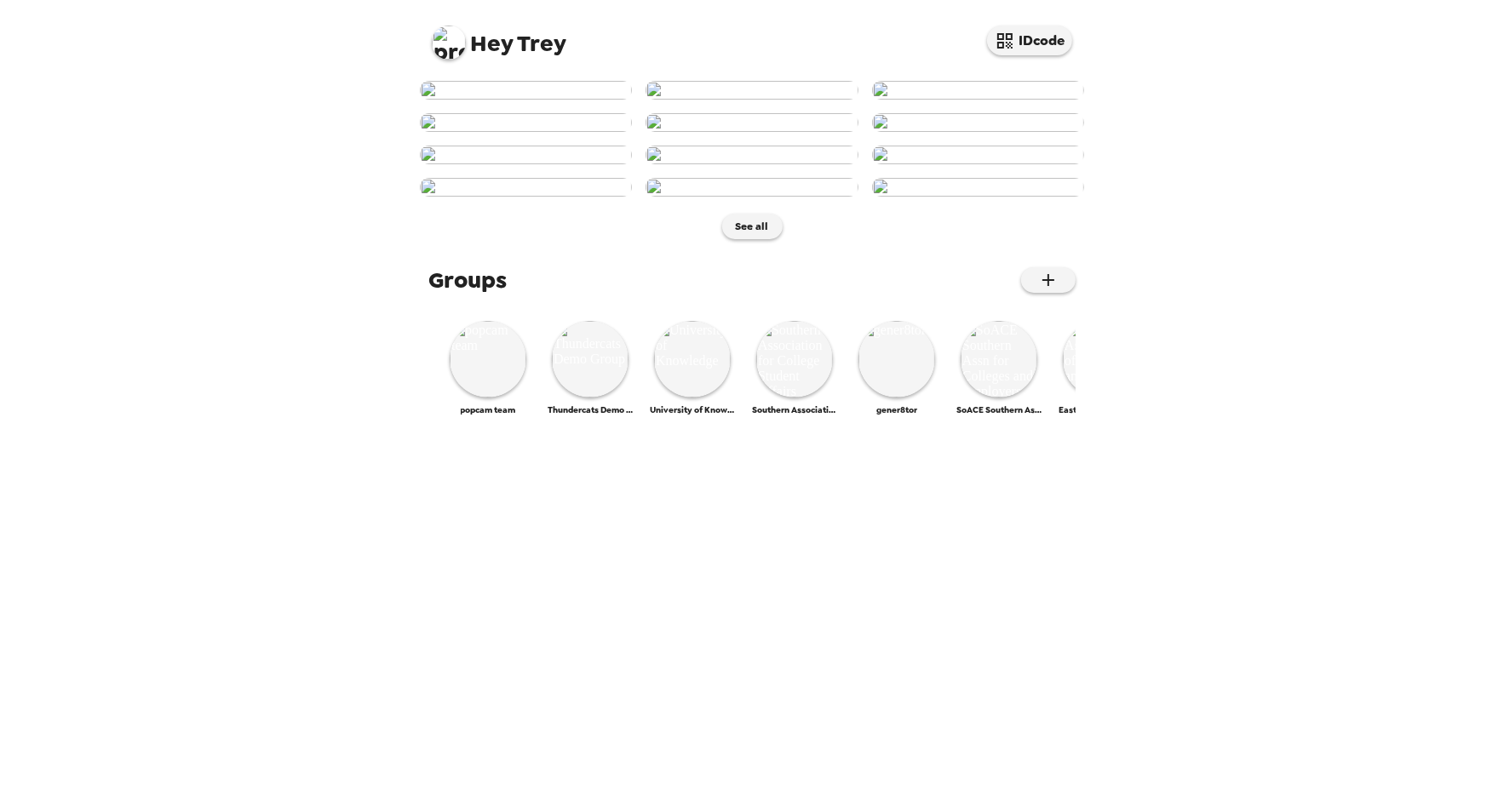
scroll to position [610, 0]
click at [441, 38] on img at bounding box center [449, 43] width 34 height 34
click at [486, 170] on div "Admin" at bounding box center [517, 173] width 143 height 17
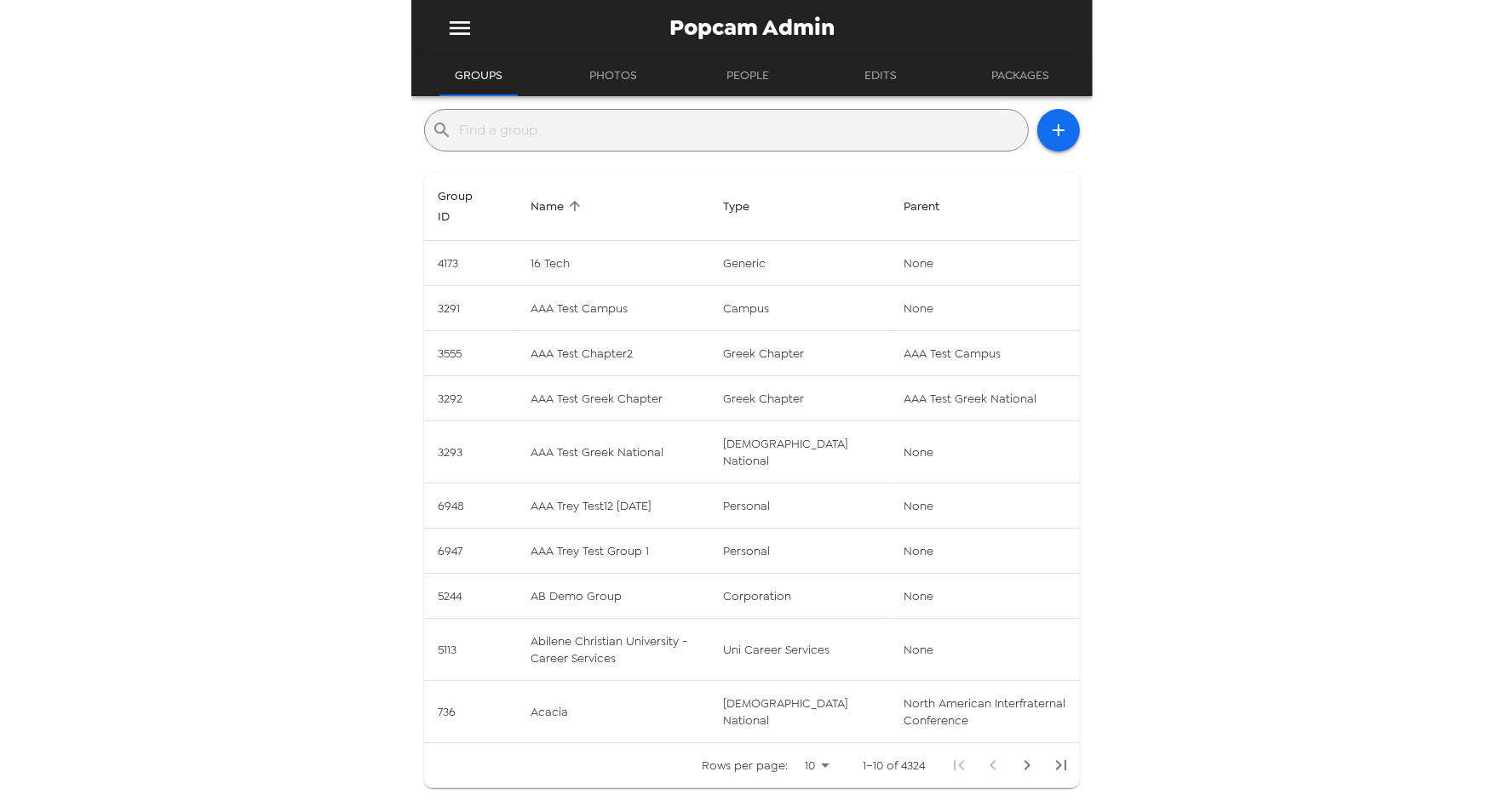
click at [643, 132] on input "text" at bounding box center [740, 129] width 562 height 27
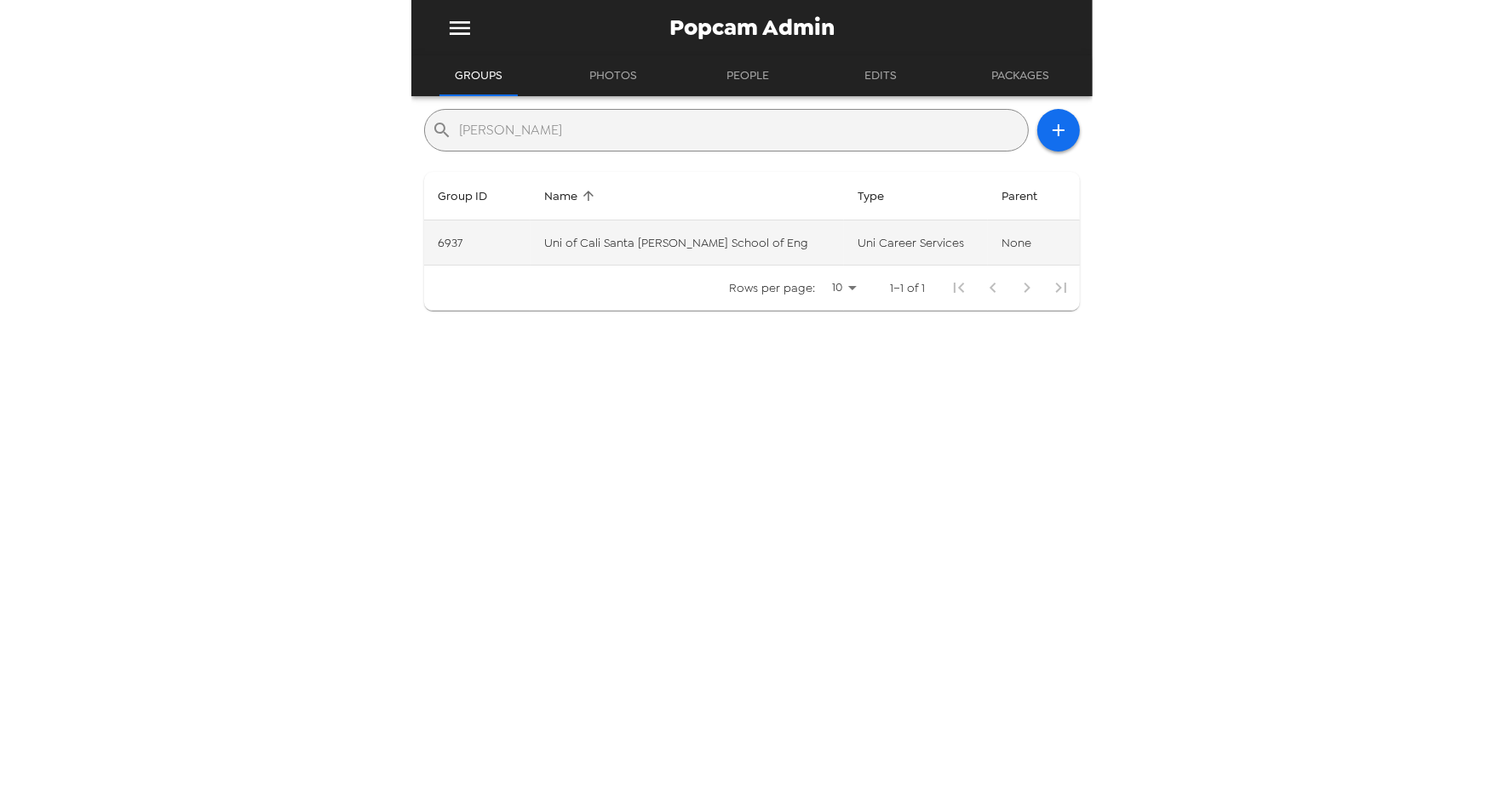
type input "baskin"
click at [752, 240] on td "Uni of Cali Santa Cruz Baskin School of Eng" at bounding box center [687, 243] width 314 height 45
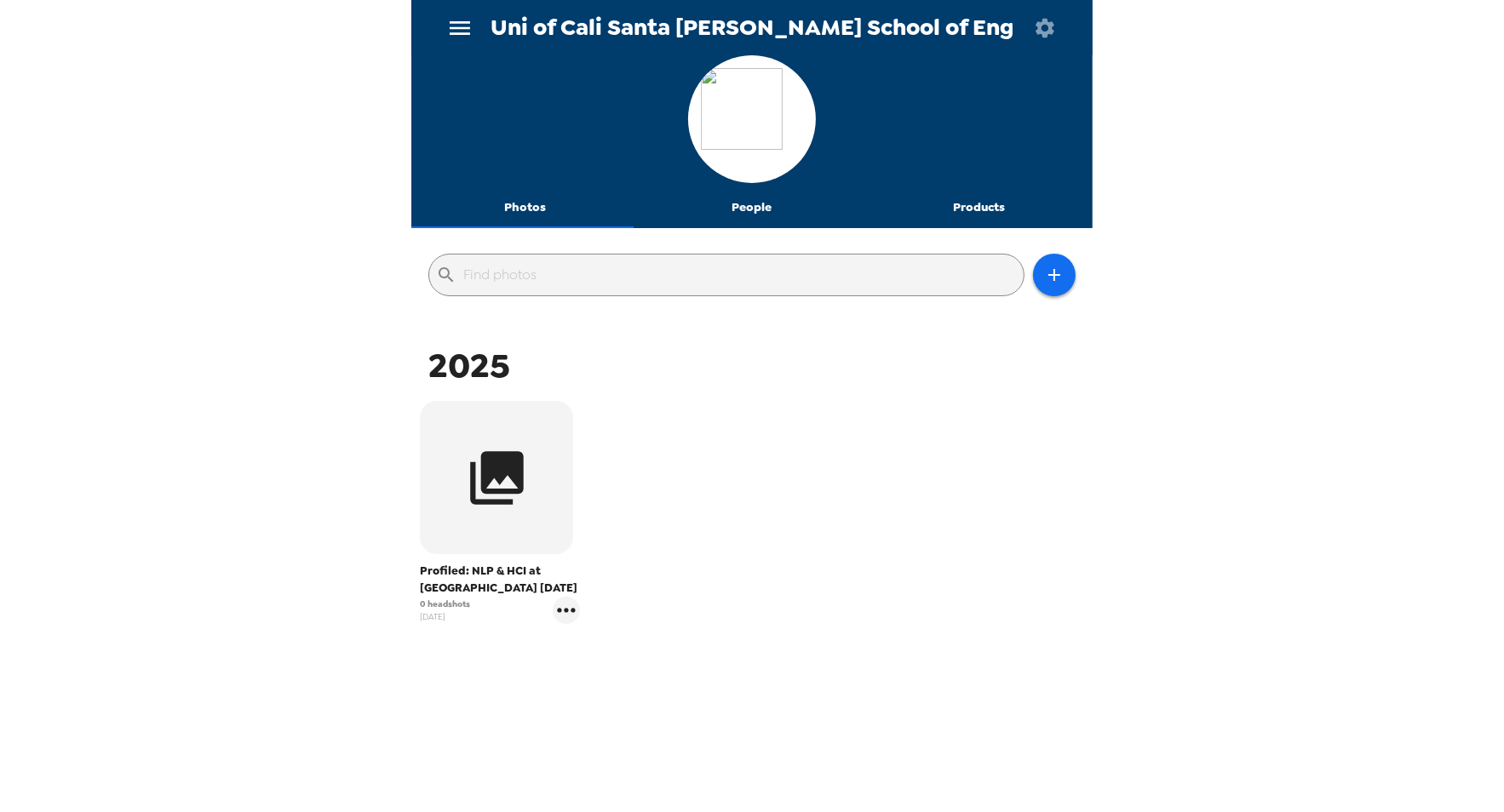
click at [772, 205] on button "People" at bounding box center [752, 207] width 227 height 41
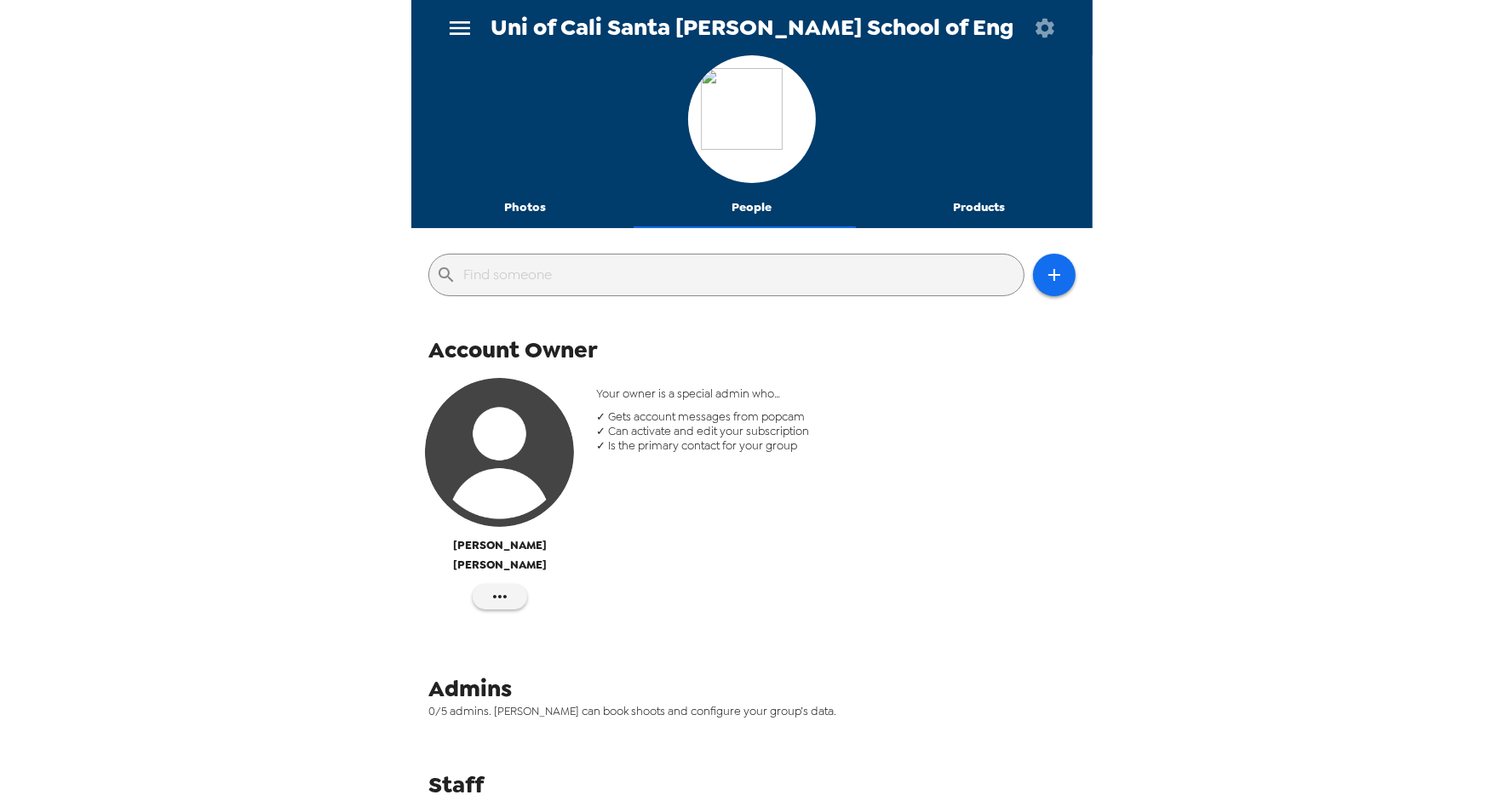
click at [520, 206] on button "Photos" at bounding box center [525, 207] width 227 height 41
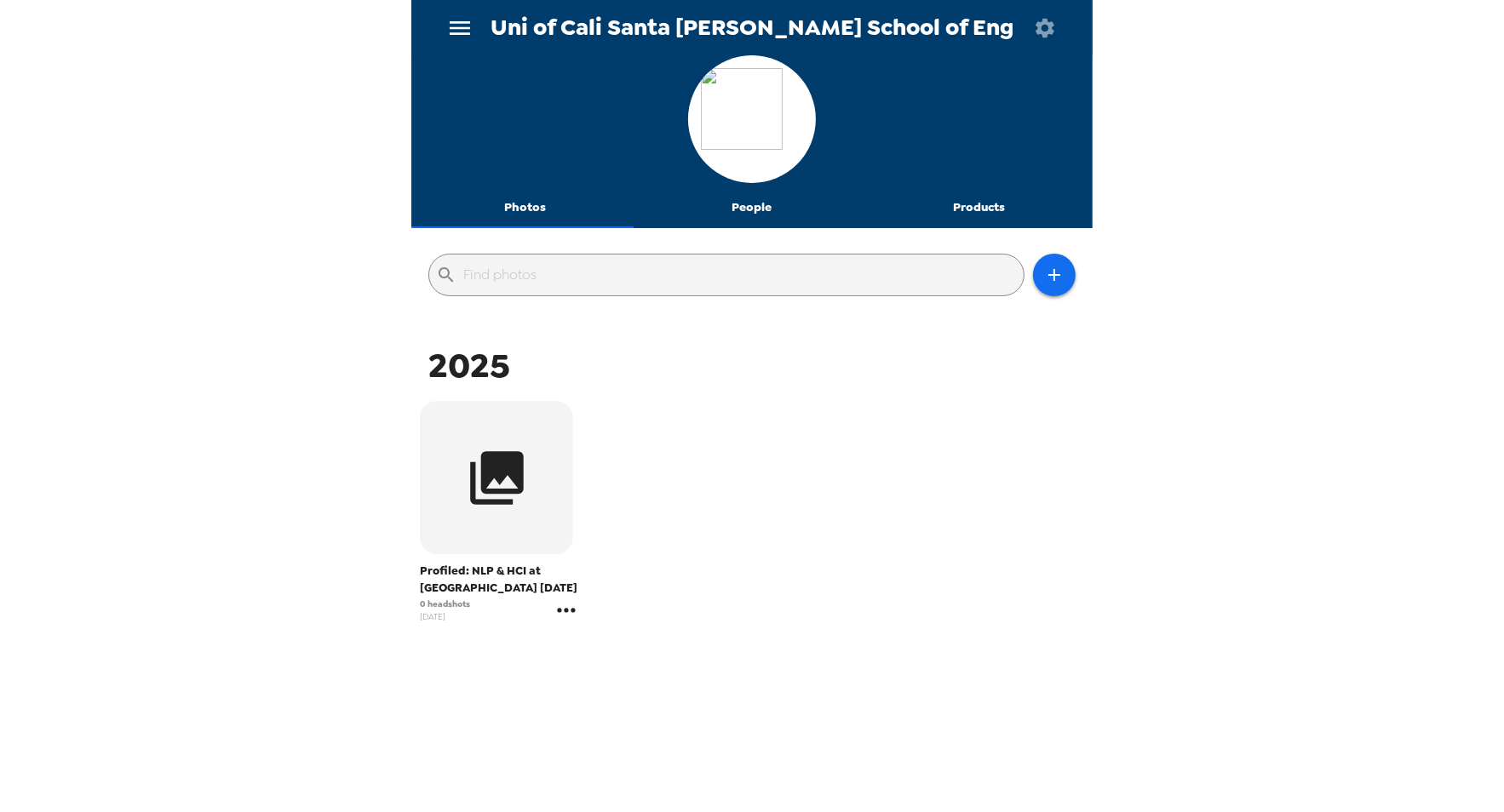
click at [564, 609] on icon "gallery menu" at bounding box center [565, 610] width 27 height 27
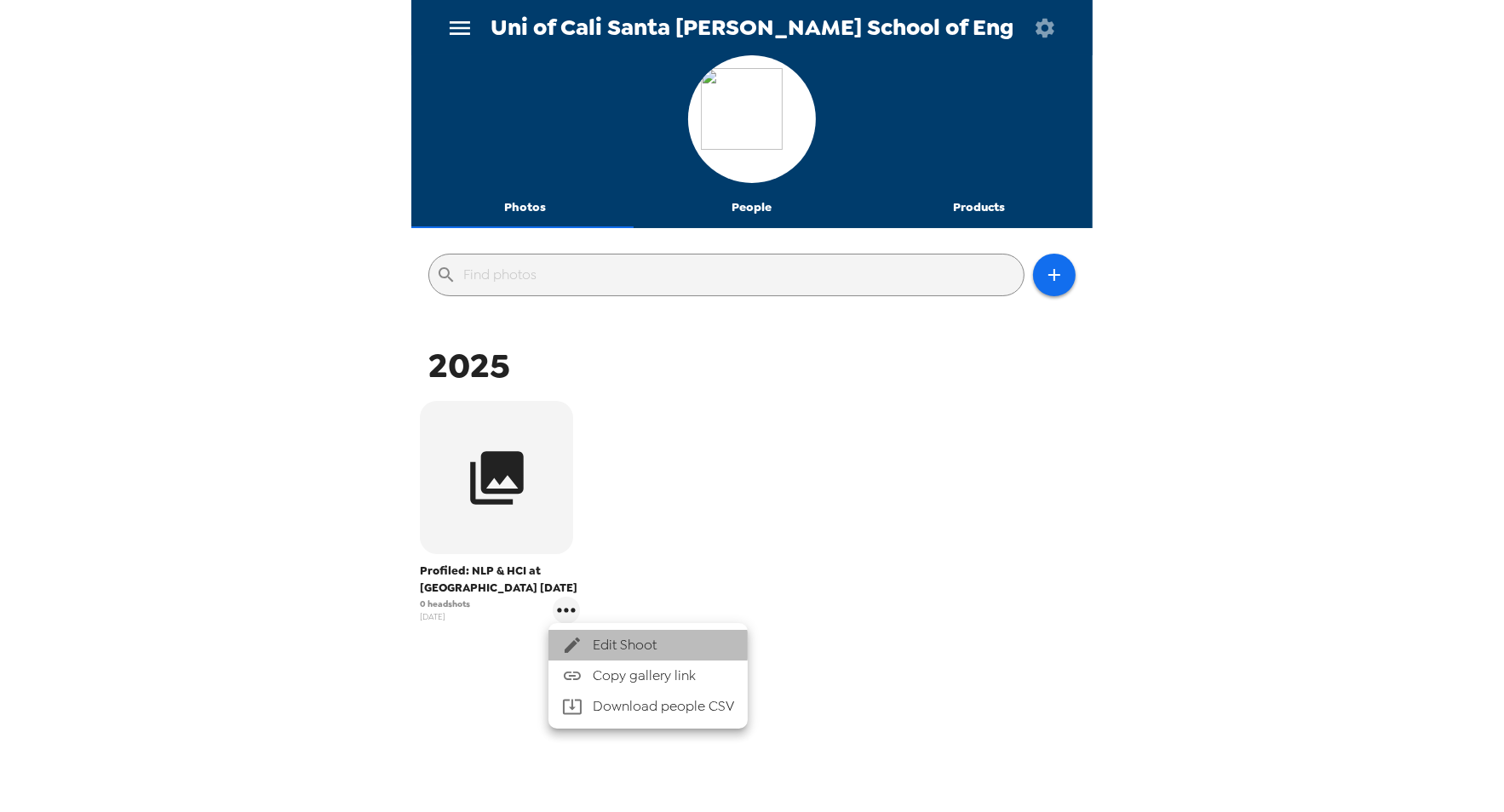
click at [632, 645] on span "Edit Shoot" at bounding box center [663, 645] width 141 height 21
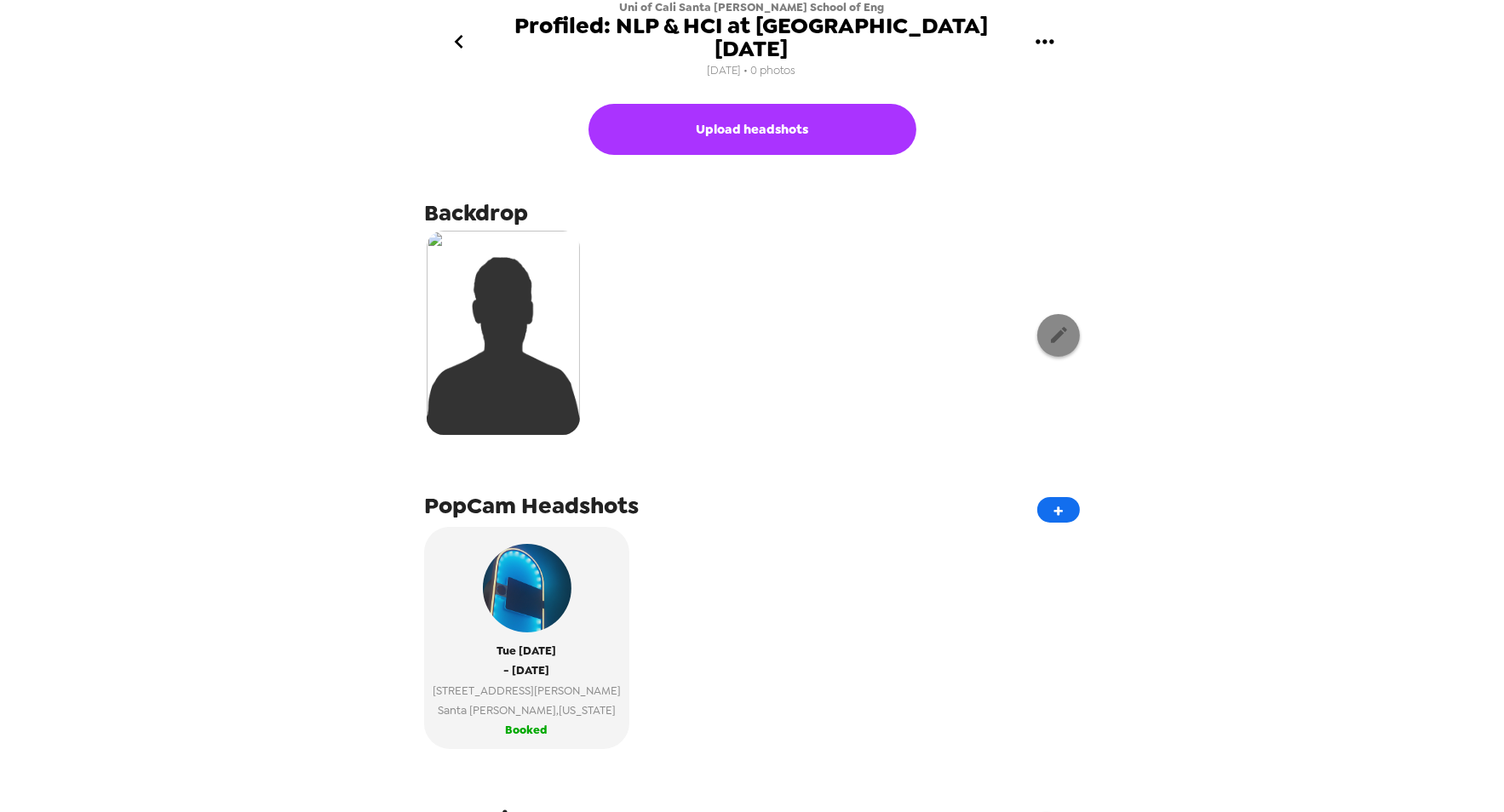
click at [1052, 330] on icon "button" at bounding box center [1058, 334] width 21 height 21
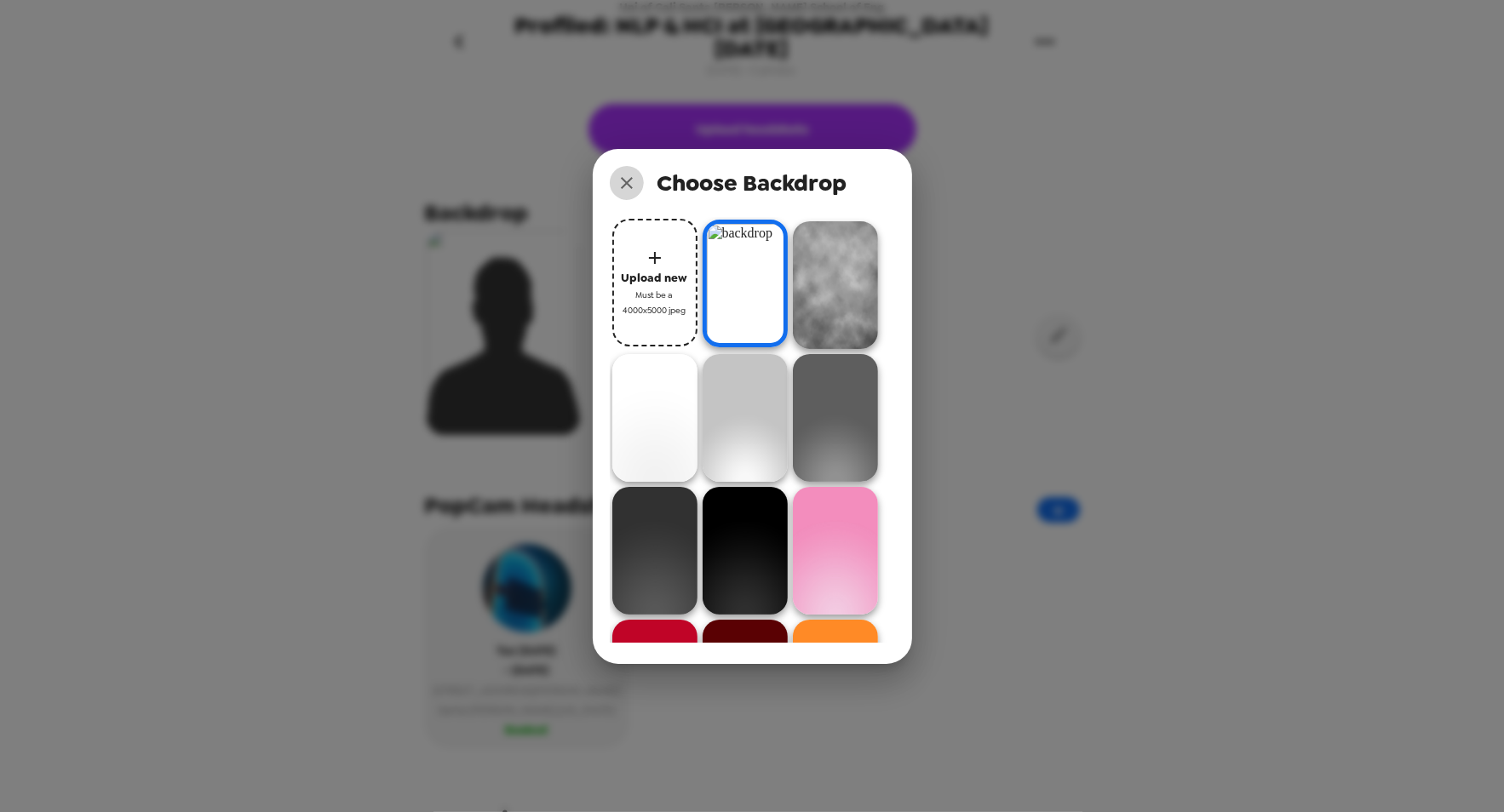
click at [633, 180] on icon "close" at bounding box center [626, 183] width 21 height 21
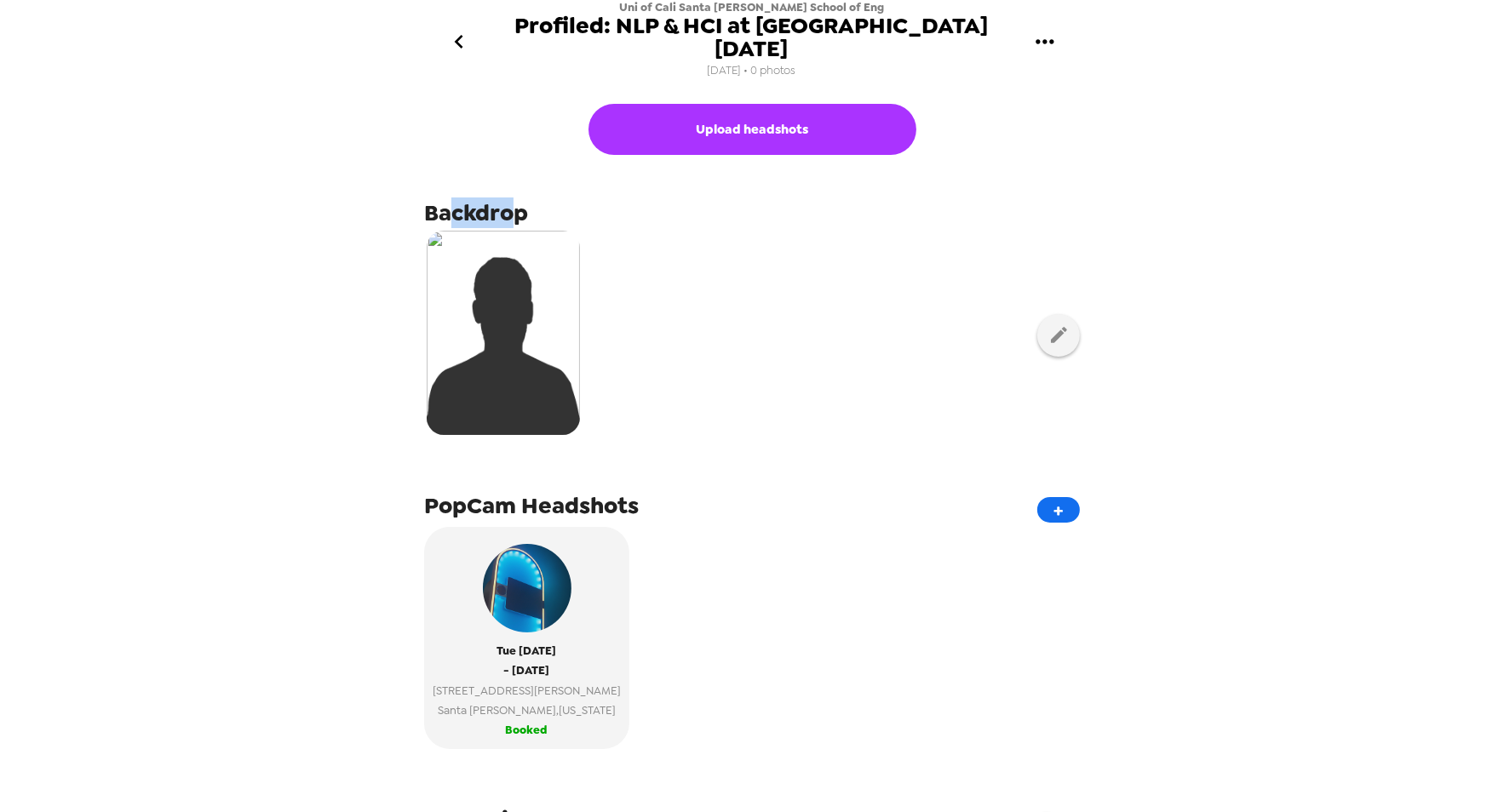
drag, startPoint x: 451, startPoint y: 214, endPoint x: 515, endPoint y: 203, distance: 64.9
click at [515, 203] on span "Backdrop" at bounding box center [476, 212] width 104 height 31
click at [512, 210] on span "Backdrop" at bounding box center [476, 212] width 104 height 31
click at [1048, 330] on icon "button" at bounding box center [1058, 334] width 21 height 21
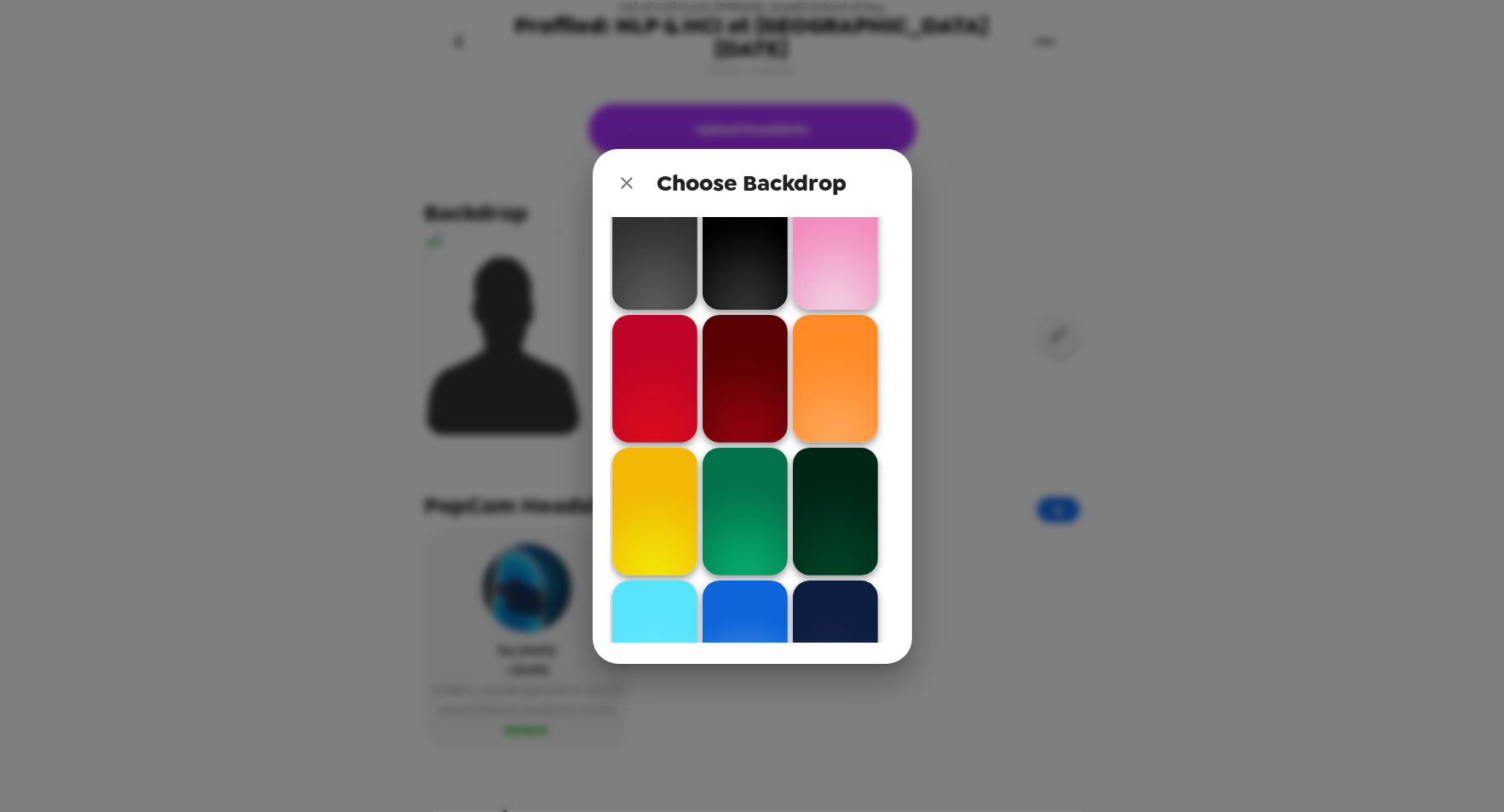
scroll to position [473, 0]
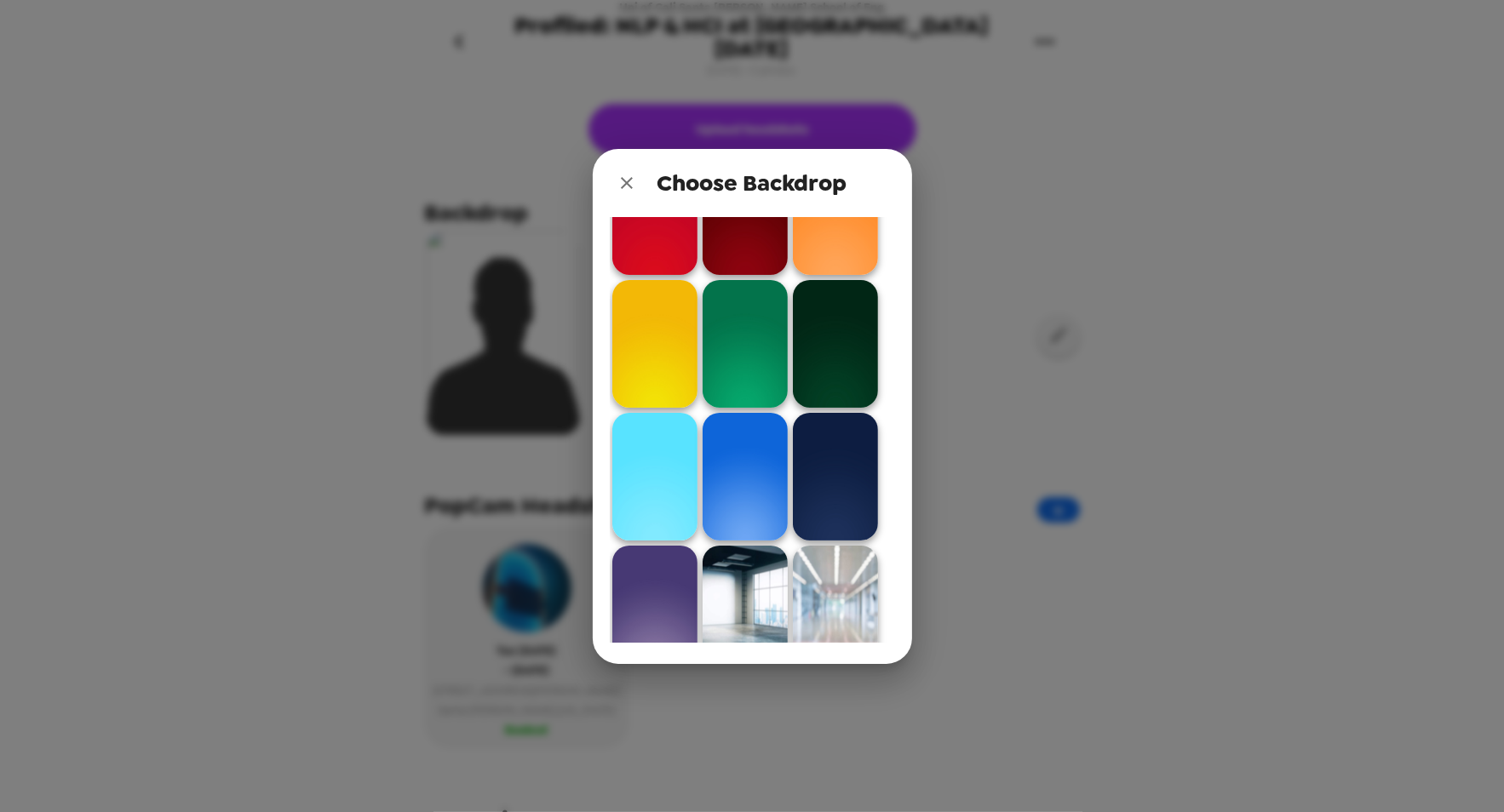
drag, startPoint x: 627, startPoint y: 172, endPoint x: 592, endPoint y: 154, distance: 39.4
click at [627, 173] on icon "close" at bounding box center [626, 183] width 21 height 21
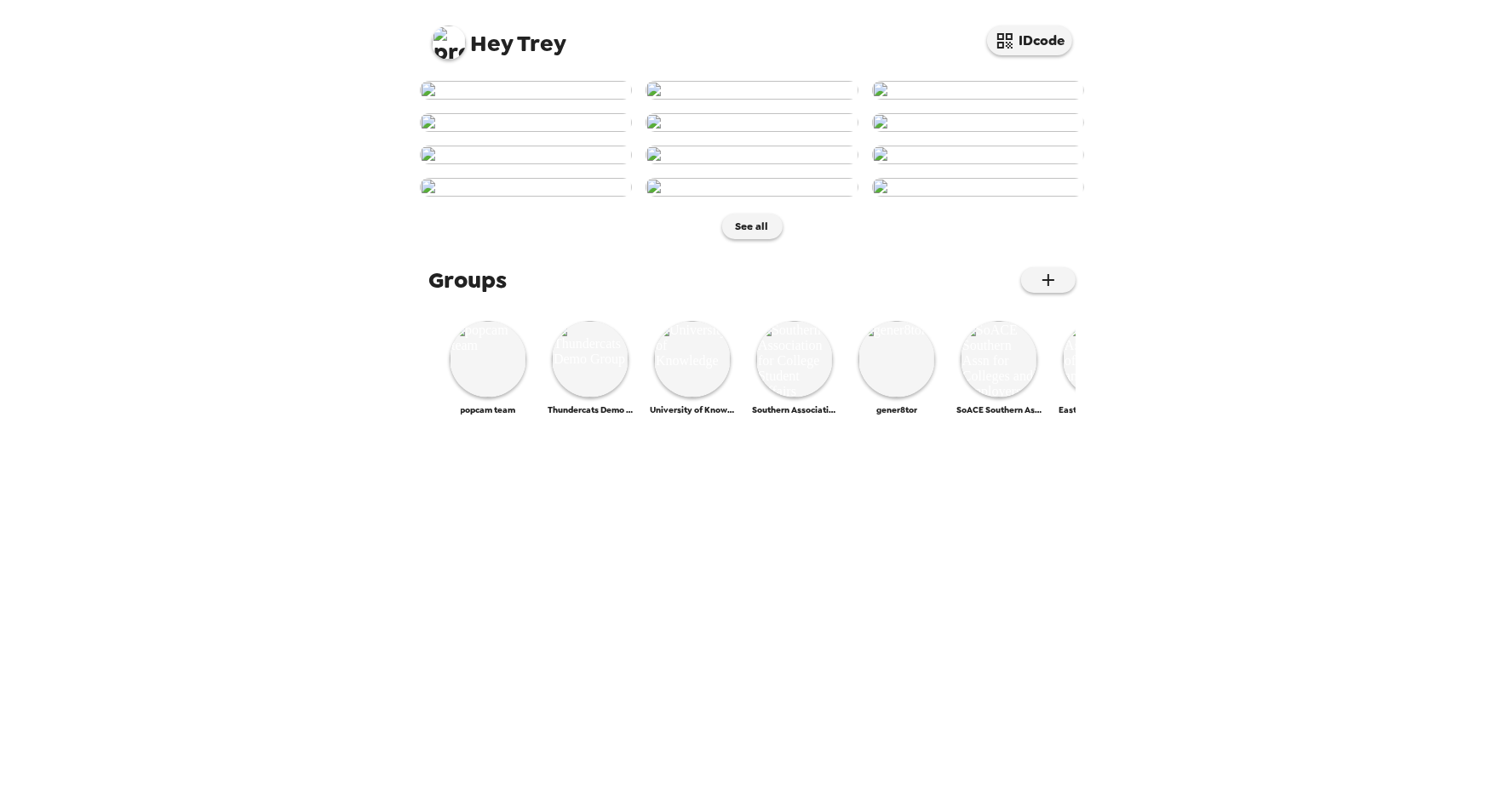
click at [528, 100] on img at bounding box center [526, 90] width 212 height 19
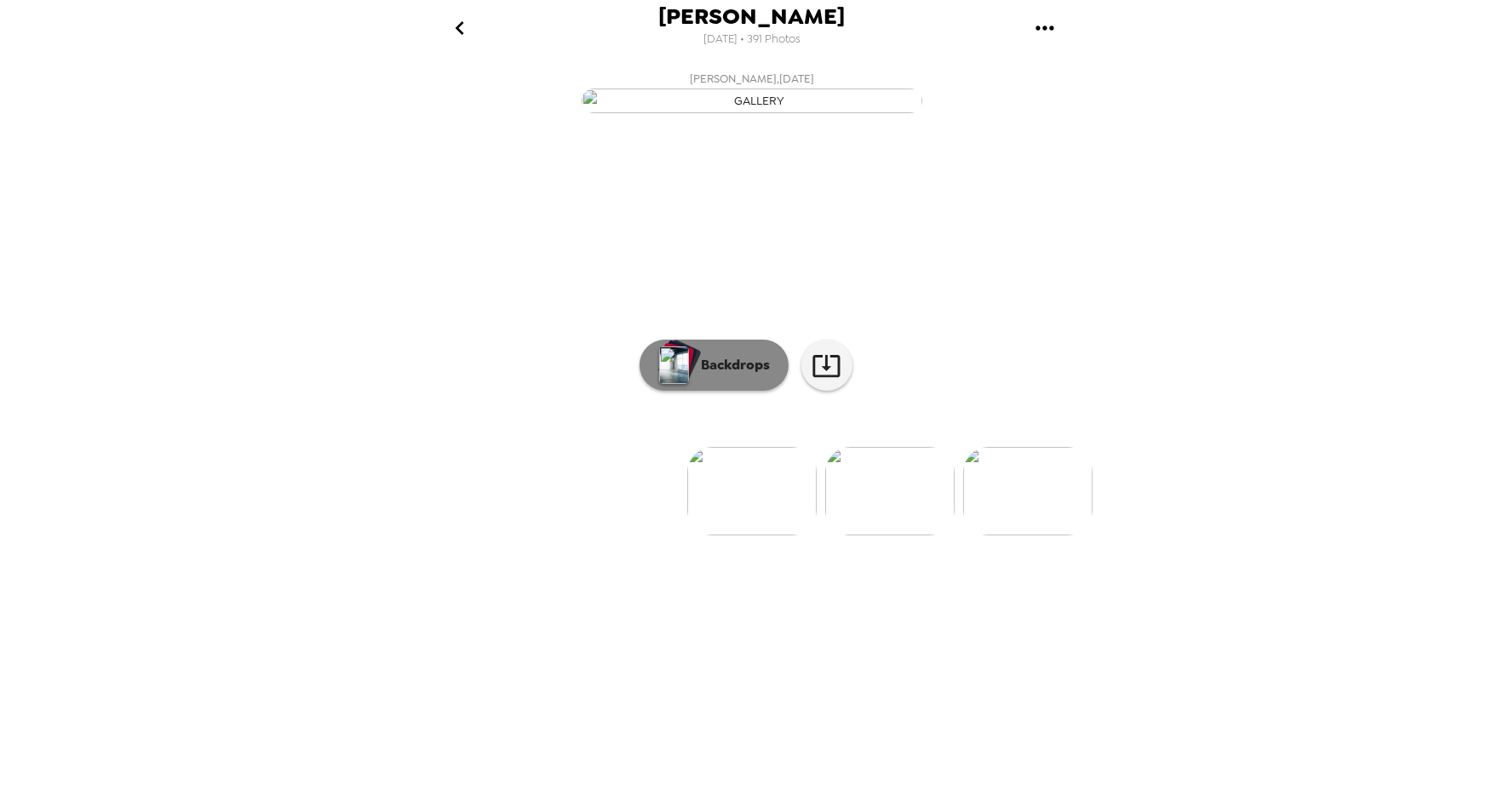
click at [698, 375] on p "Backdrops" at bounding box center [732, 365] width 78 height 21
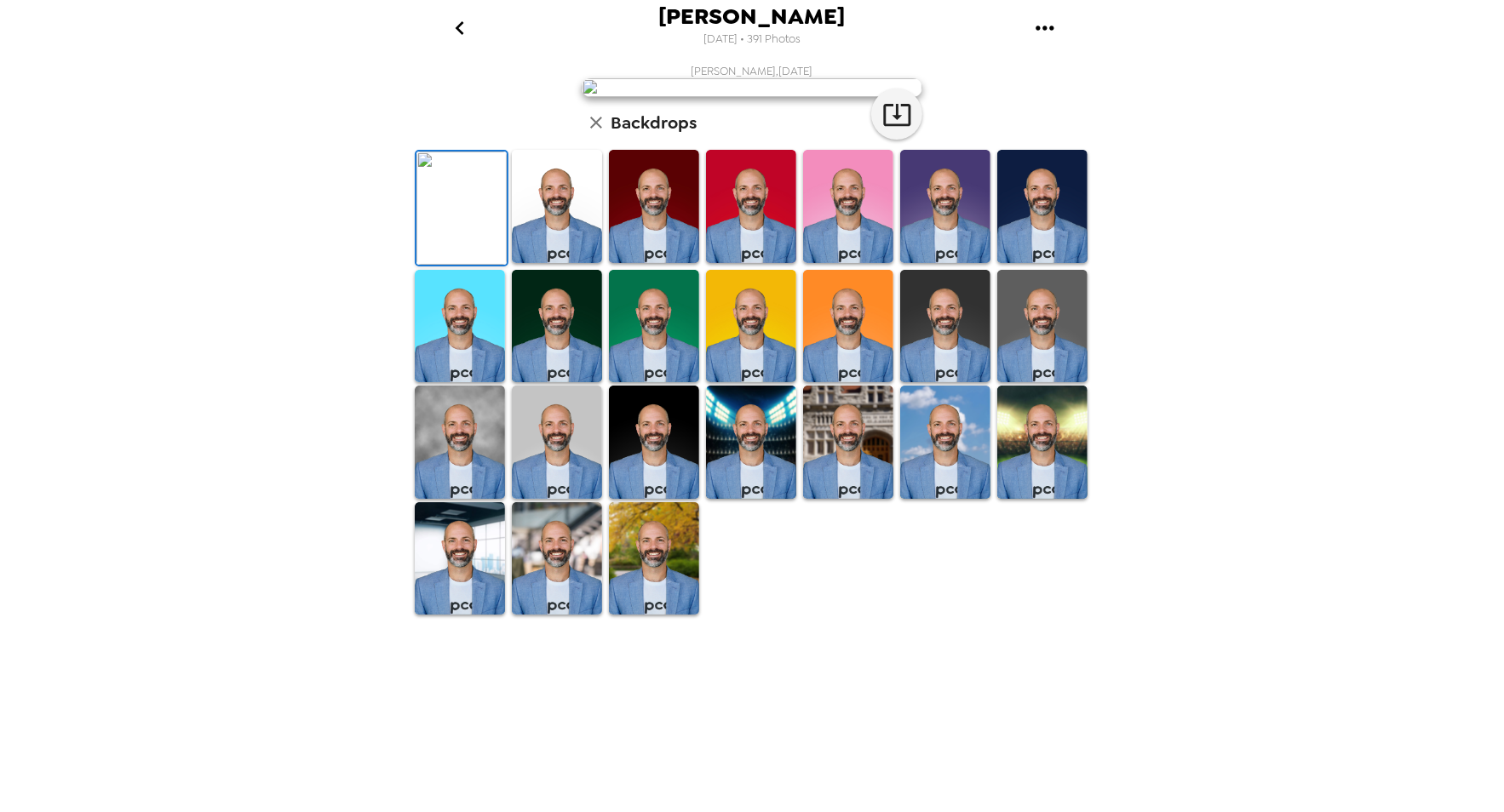
drag, startPoint x: 290, startPoint y: 10, endPoint x: 222, endPoint y: 57, distance: 82.7
click at [240, 95] on div "Trey Buck 10/14/2025 • 391 Photos Trey Buck , 10-05-2025 Backdrops" at bounding box center [752, 406] width 1504 height 812
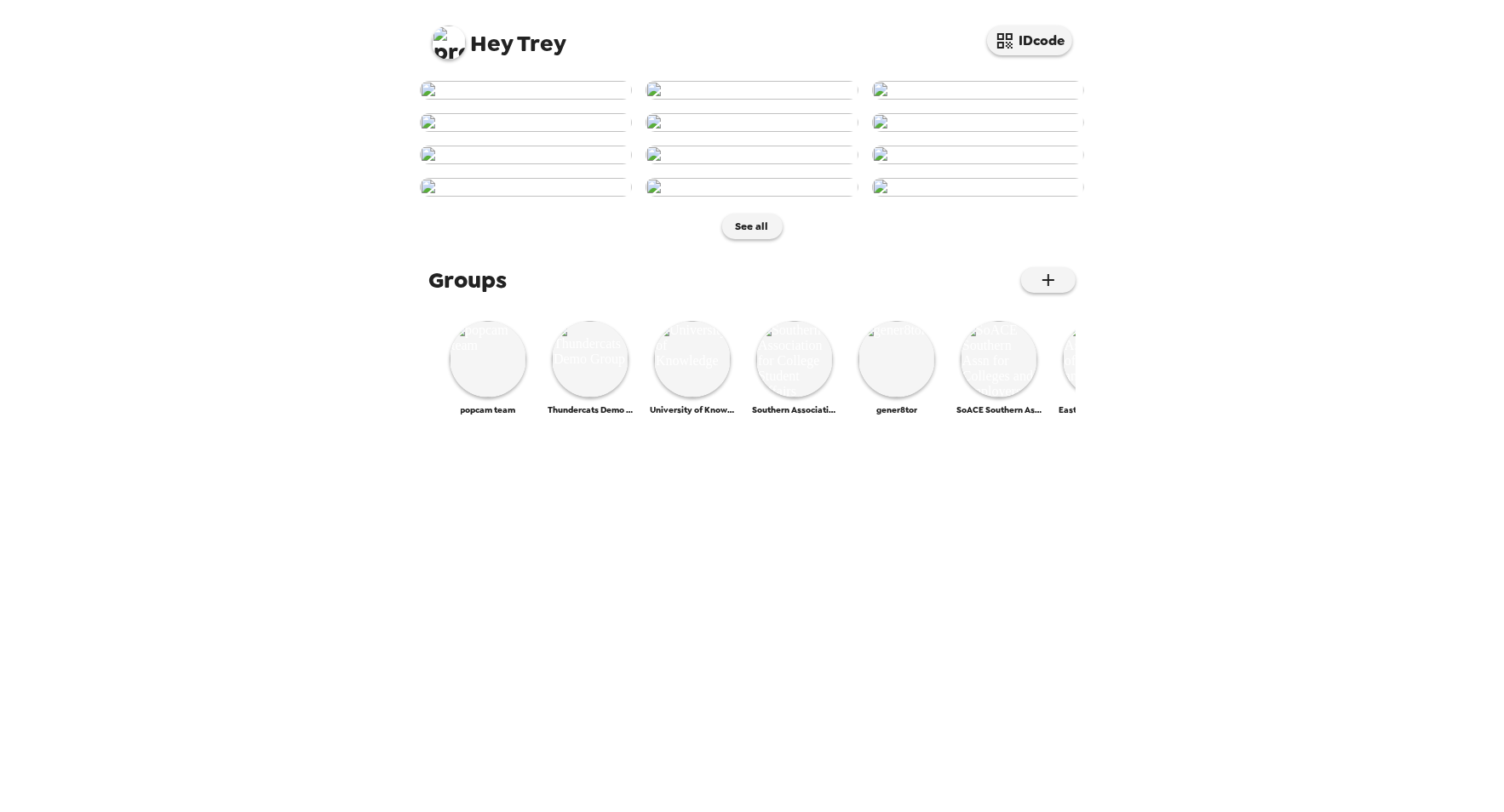
click at [445, 38] on img at bounding box center [449, 43] width 34 height 34
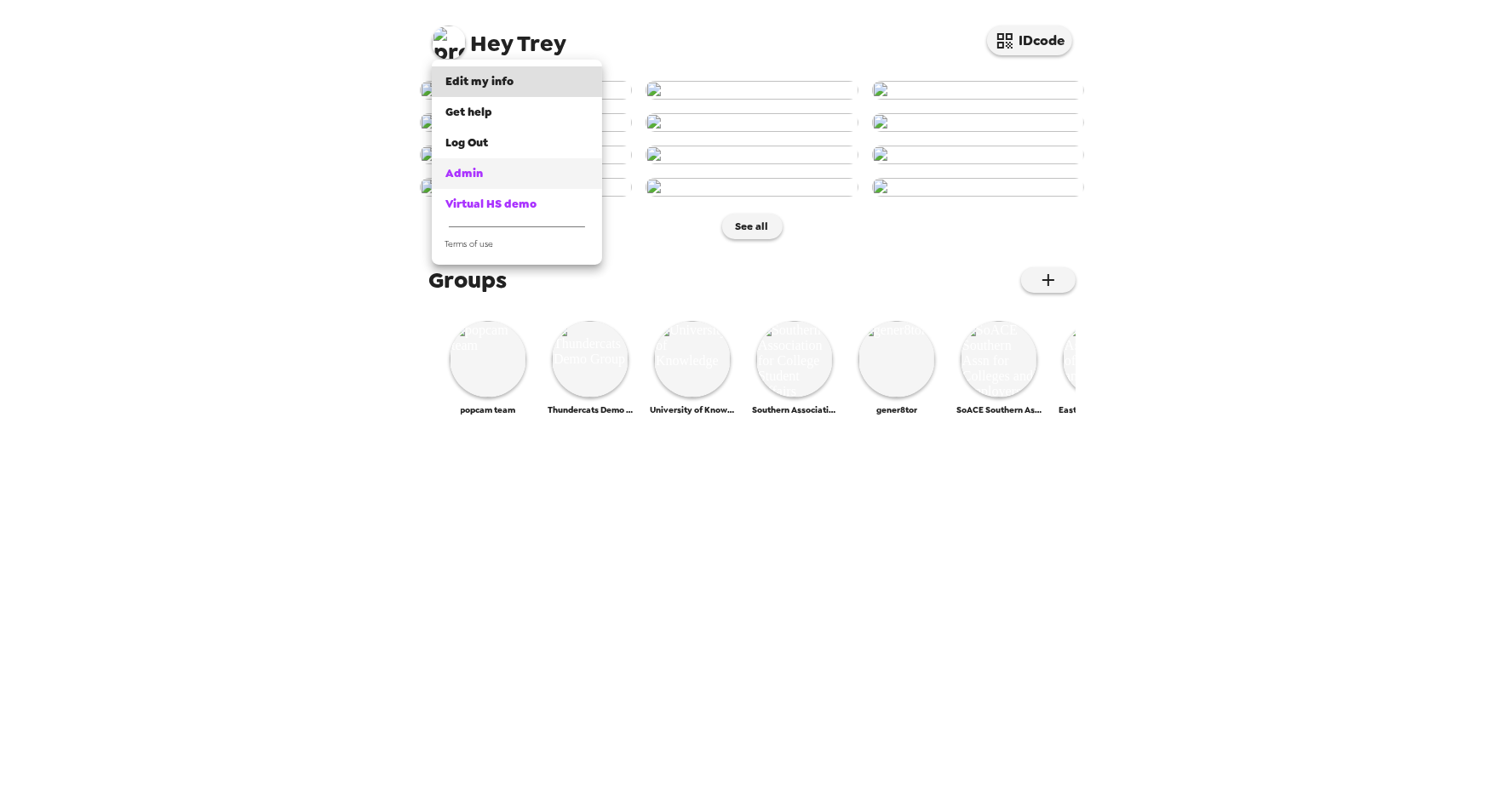
click at [509, 162] on link "Admin" at bounding box center [517, 173] width 170 height 31
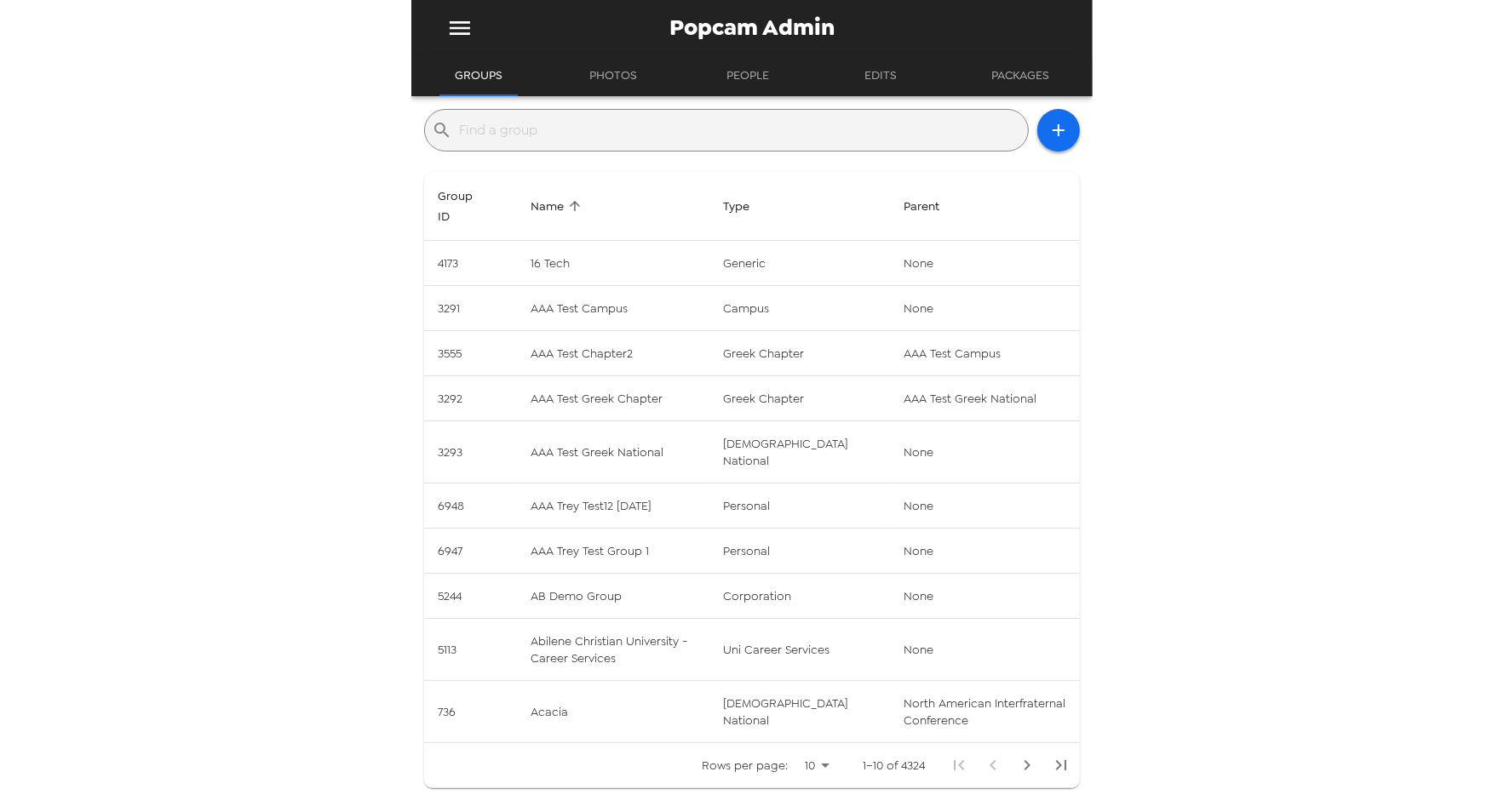
click at [663, 134] on input "text" at bounding box center [740, 129] width 562 height 27
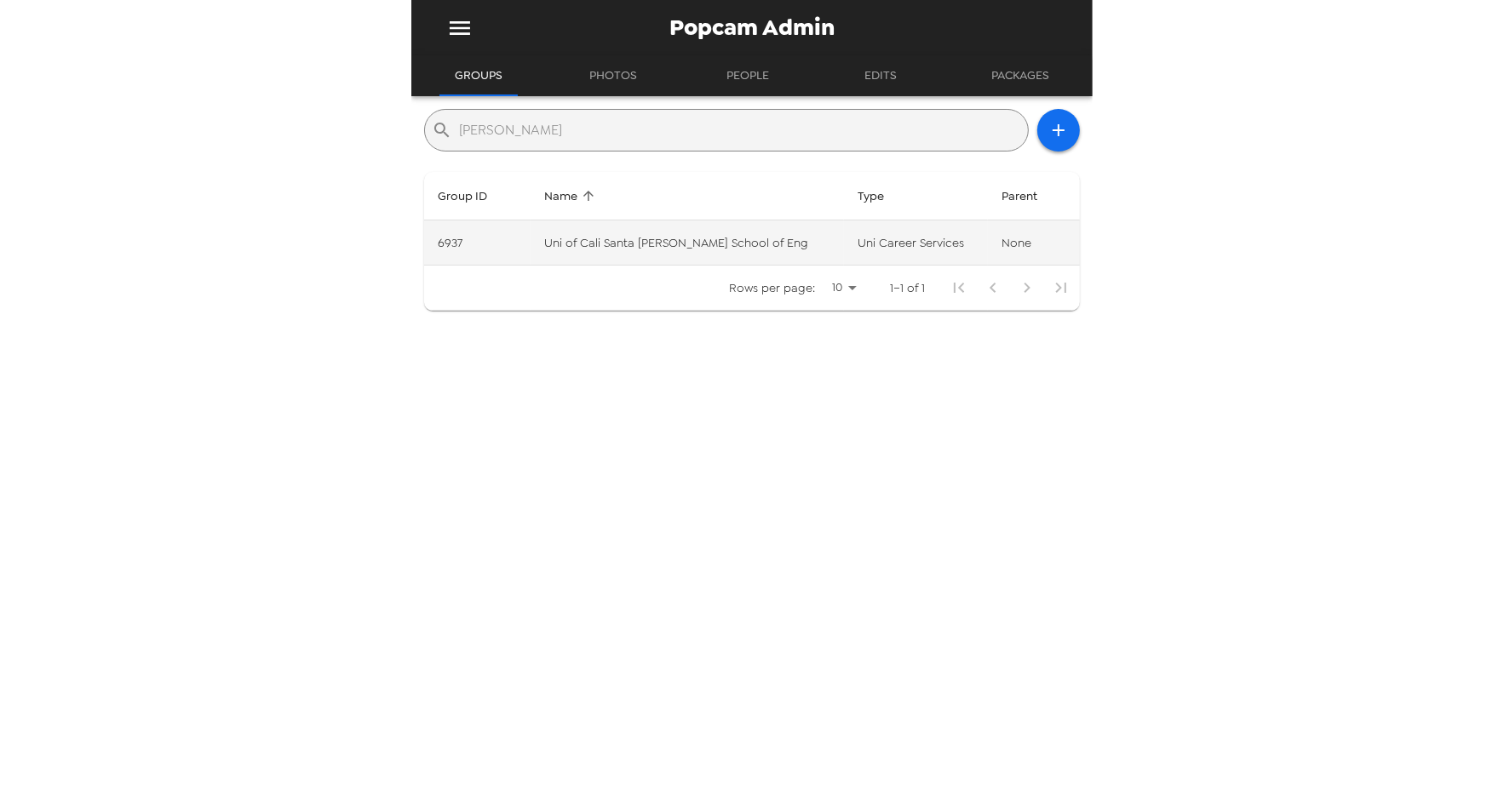
type input "[PERSON_NAME]"
click at [720, 253] on td "Uni of Cali Santa [PERSON_NAME] School of Eng" at bounding box center [687, 243] width 314 height 45
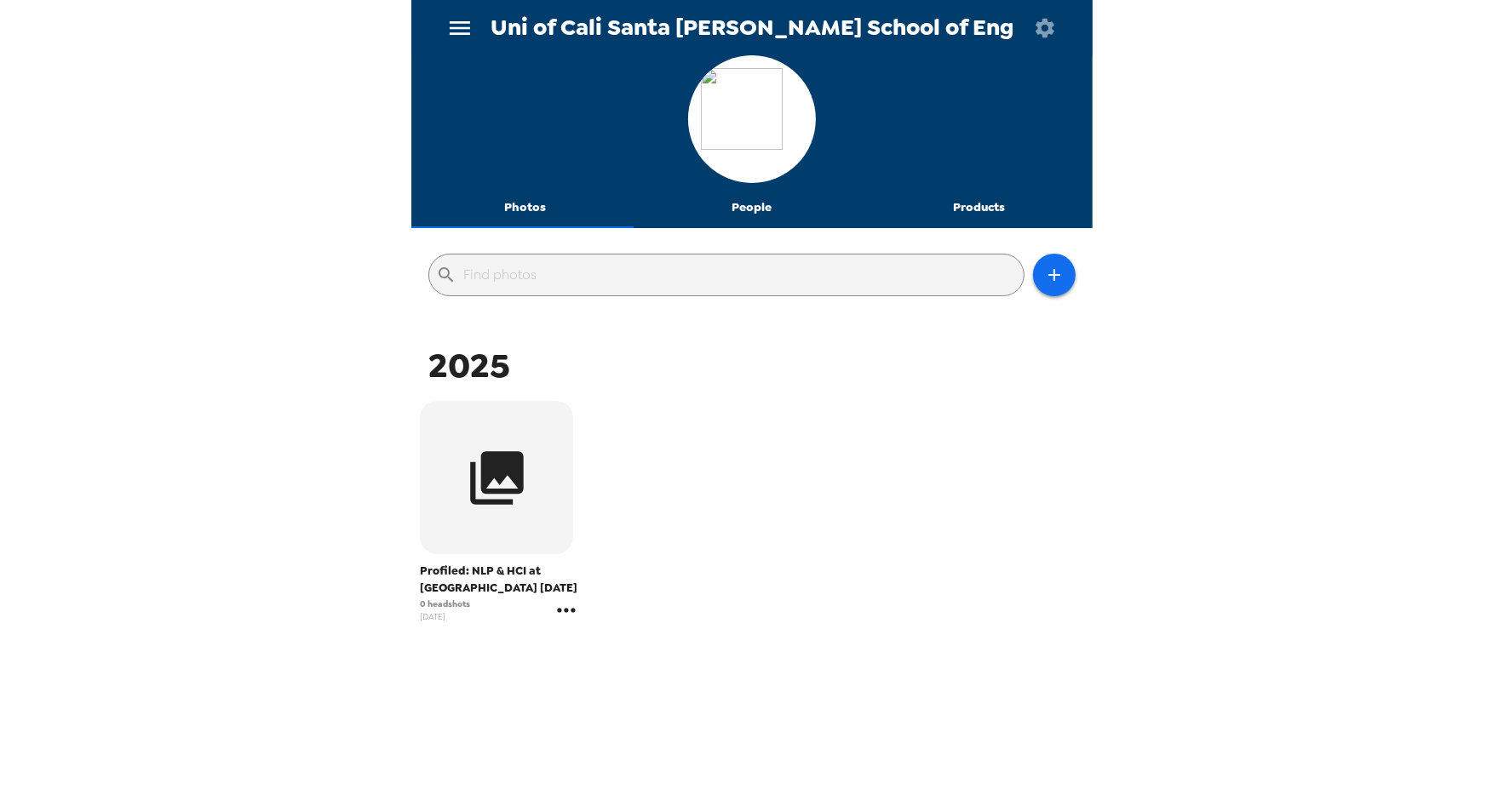
click at [567, 610] on icon "gallery menu" at bounding box center [565, 610] width 18 height 4
click at [597, 642] on span "Edit Shoot" at bounding box center [663, 645] width 141 height 21
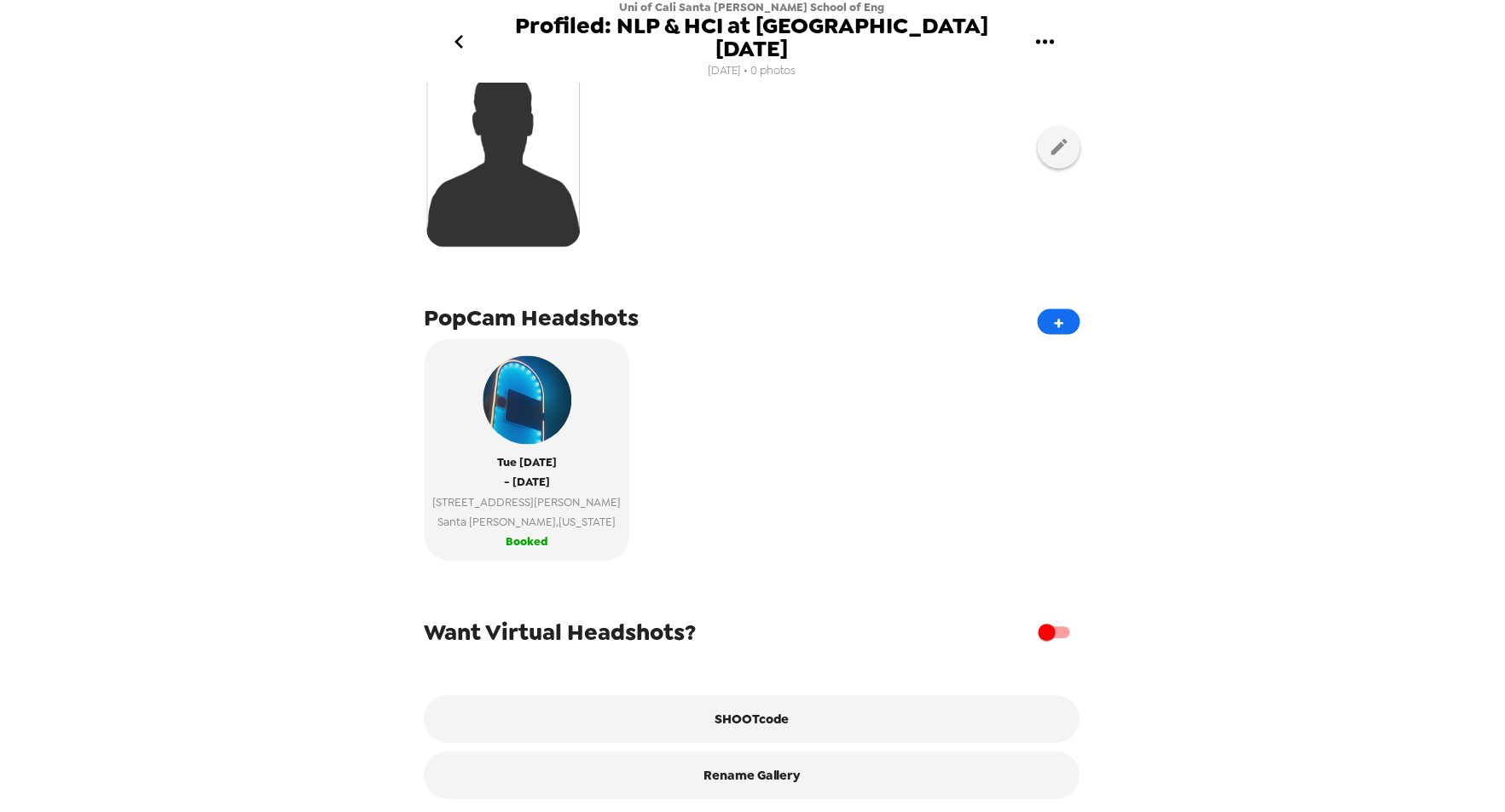
scroll to position [203, 0]
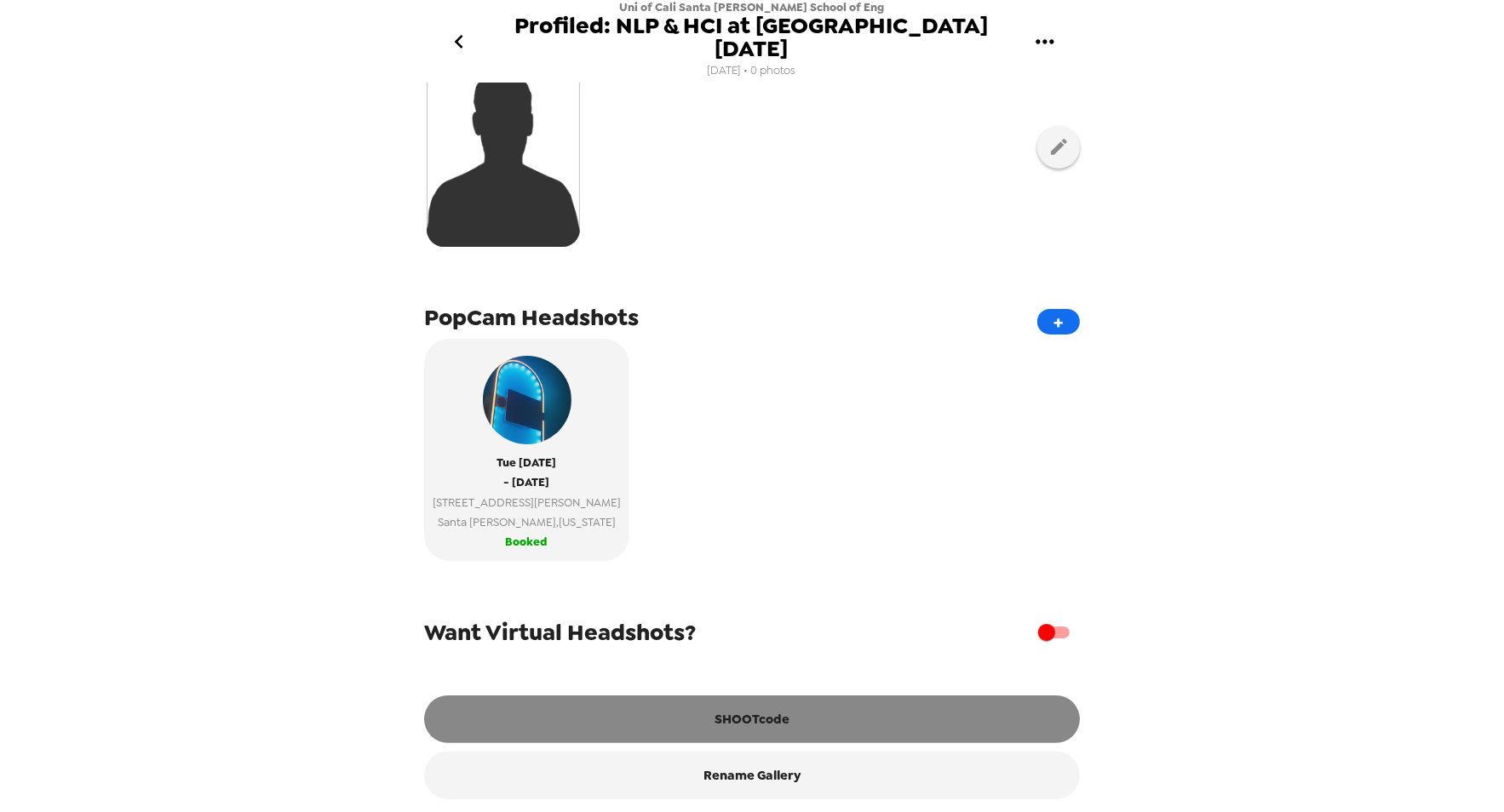
click at [736, 719] on button "SHOOTcode" at bounding box center [752, 719] width 656 height 48
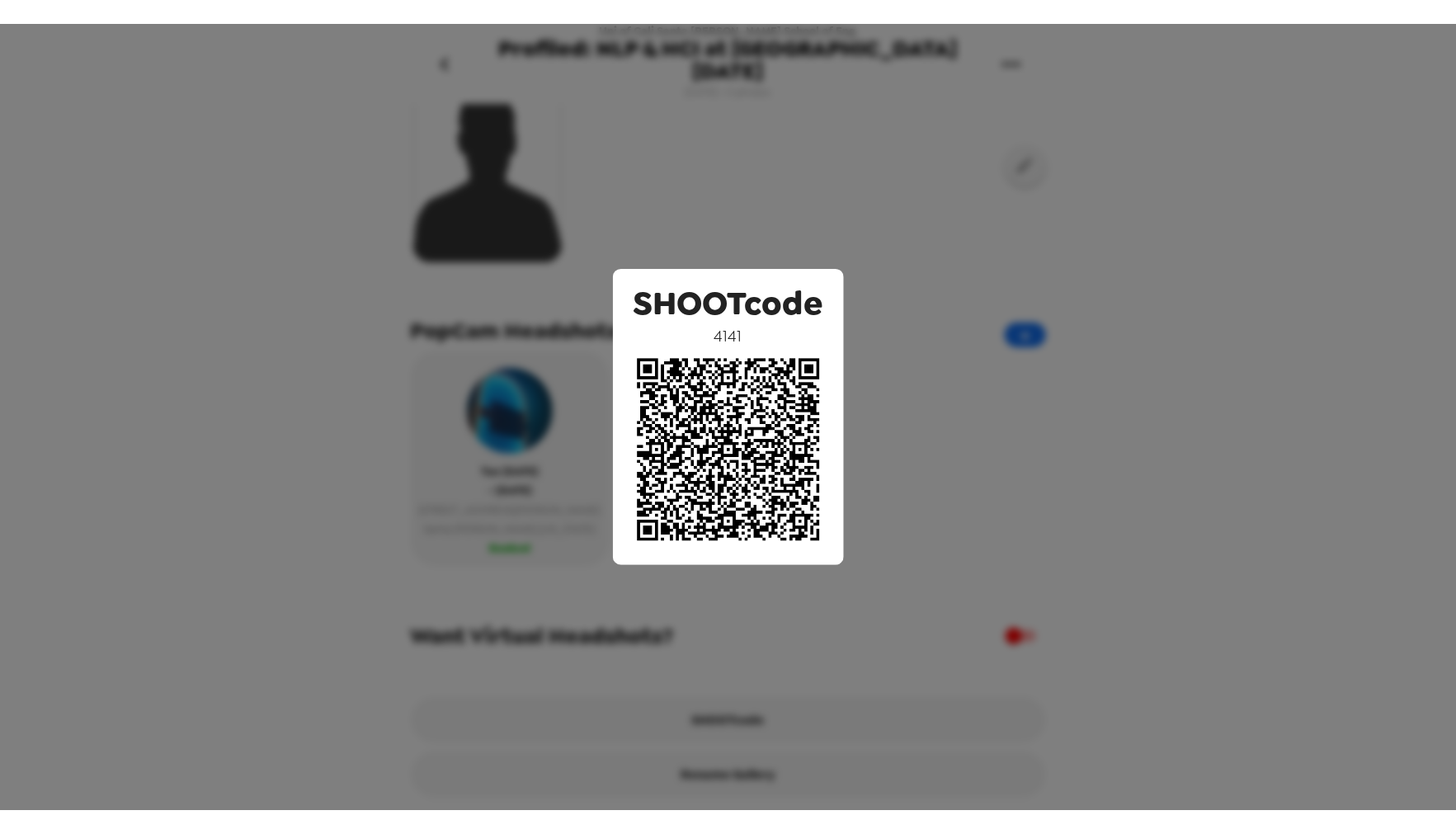
scroll to position [196, 0]
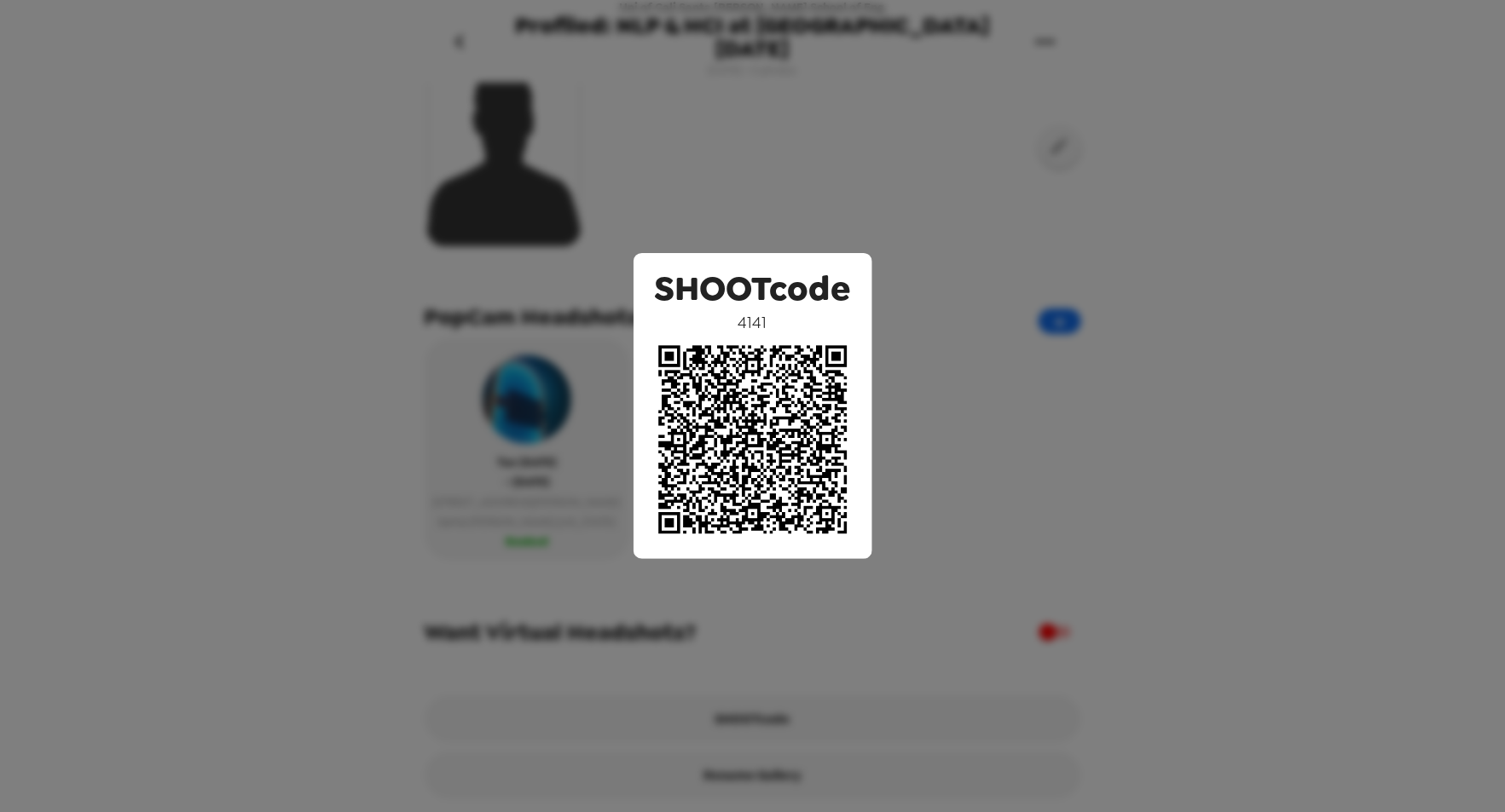
drag, startPoint x: 268, startPoint y: 375, endPoint x: 288, endPoint y: 362, distance: 23.9
click at [271, 374] on div "SHOOTcode 4141" at bounding box center [752, 406] width 1505 height 812
